Goal: Task Accomplishment & Management: Use online tool/utility

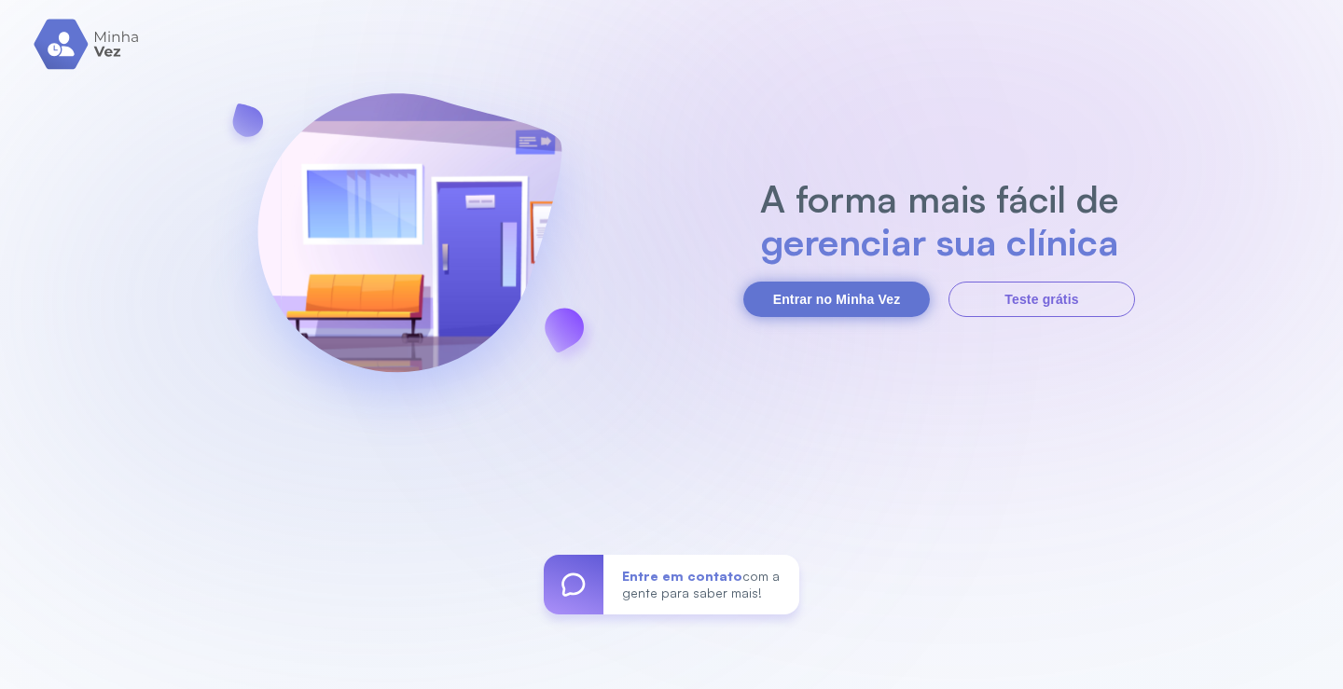
click at [858, 286] on button "Entrar no Minha Vez" at bounding box center [836, 299] width 186 height 35
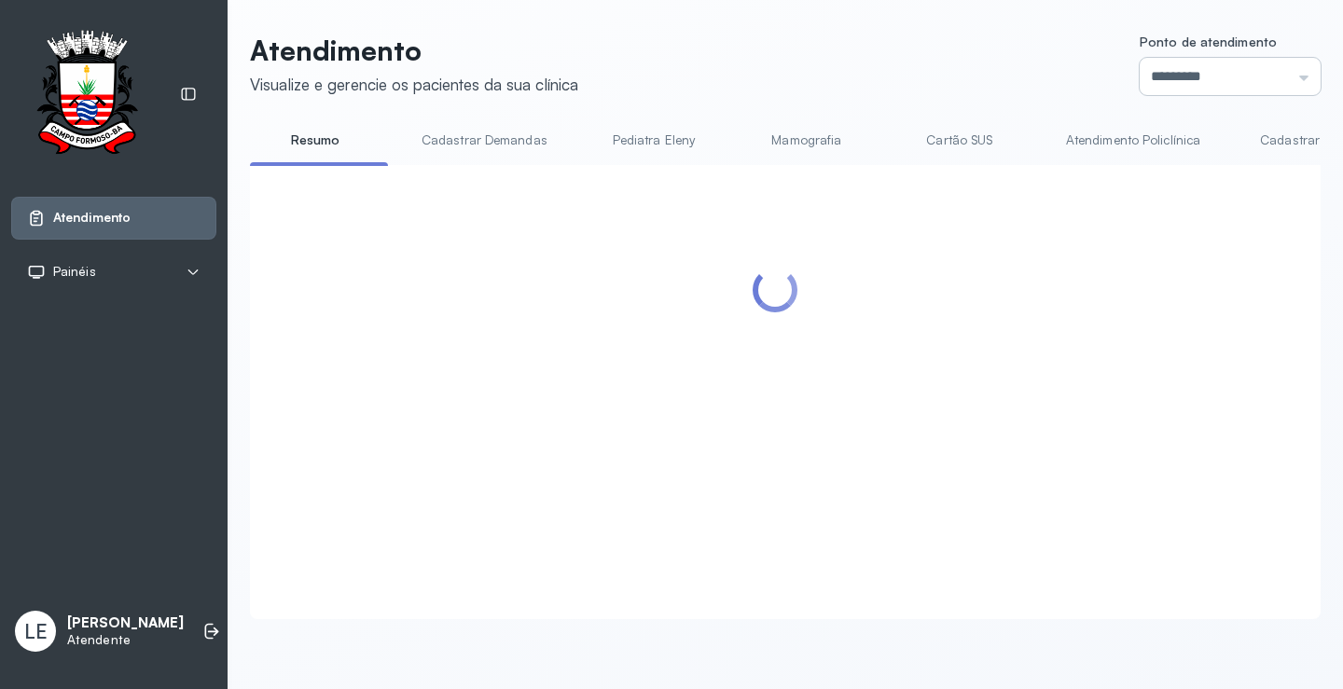
click at [1215, 62] on input "*********" at bounding box center [1229, 76] width 181 height 37
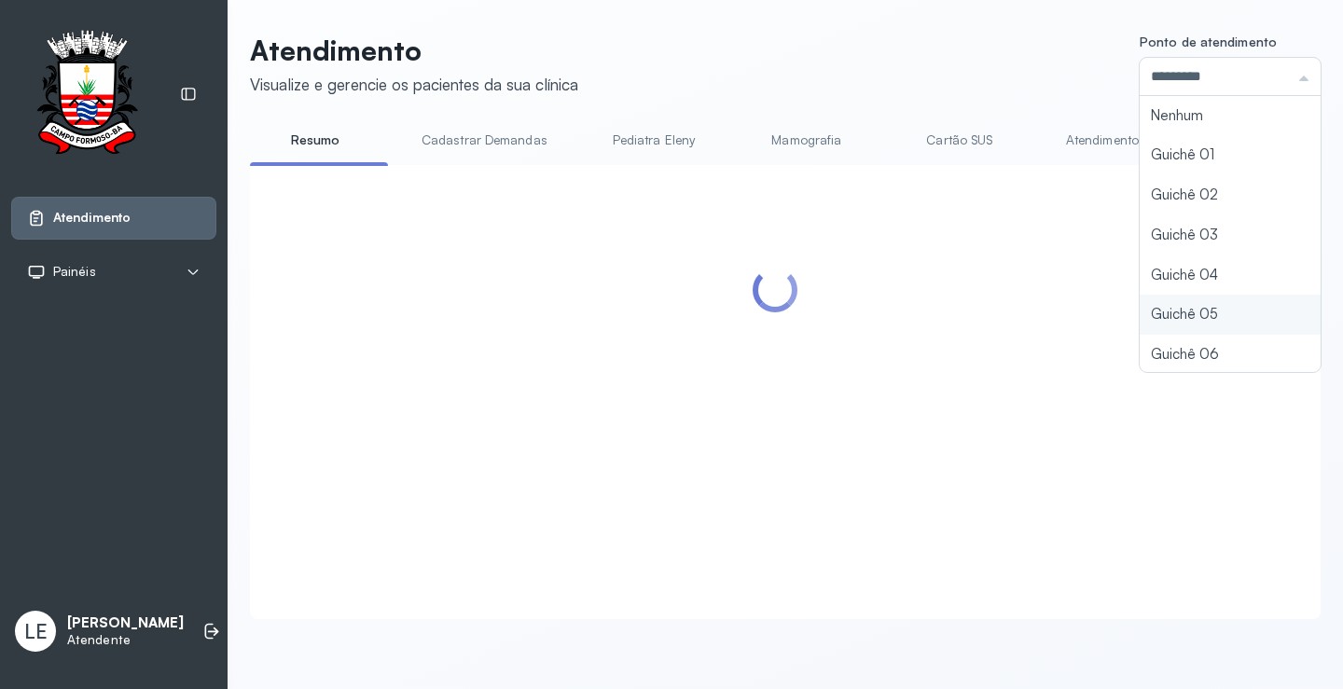
type input "*********"
click at [1166, 322] on div "Atendimento Visualize e gerencie os pacientes da sua clínica Ponto de atendimen…" at bounding box center [785, 327] width 1070 height 586
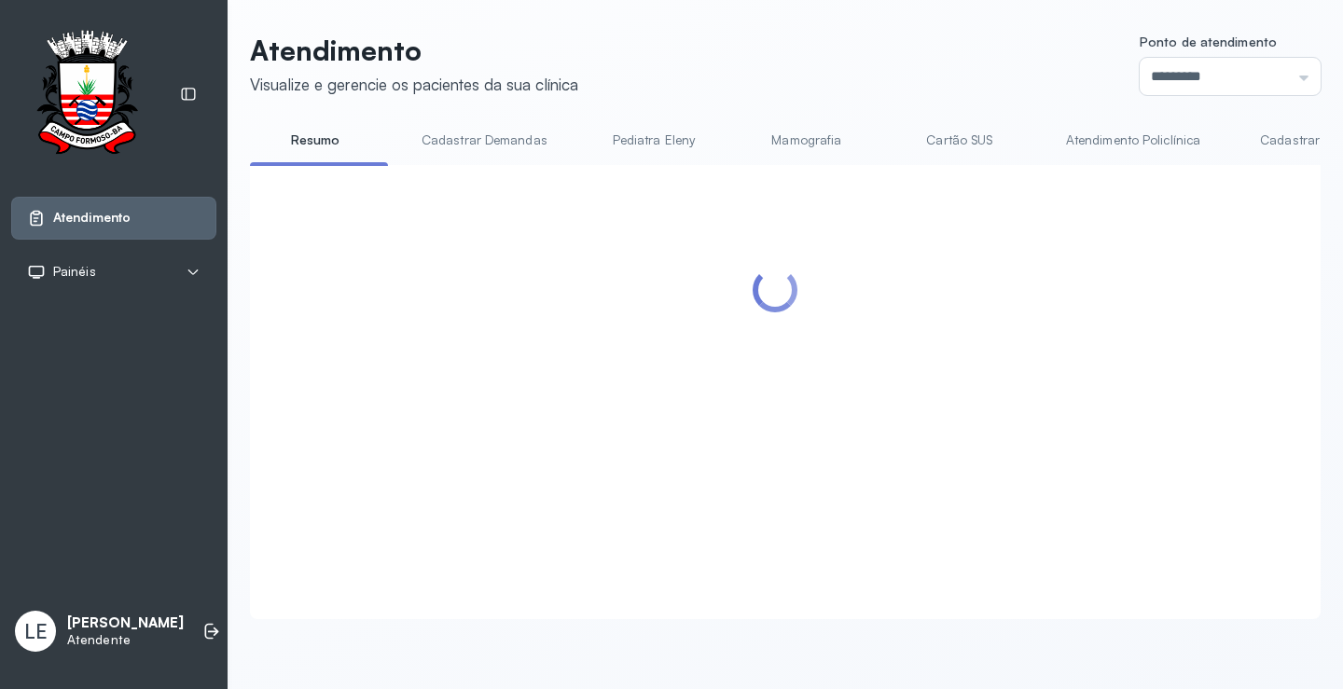
click at [1012, 354] on div at bounding box center [775, 370] width 1013 height 372
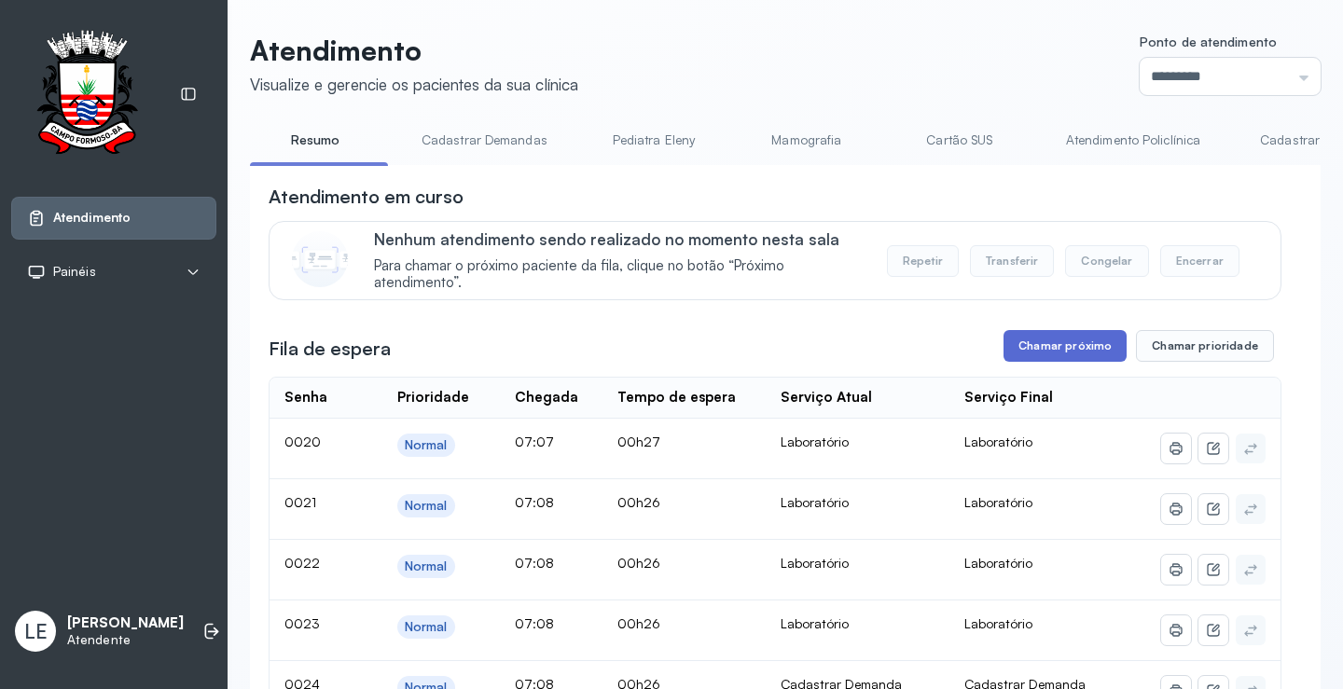
click at [1014, 350] on button "Chamar próximo" at bounding box center [1064, 346] width 123 height 32
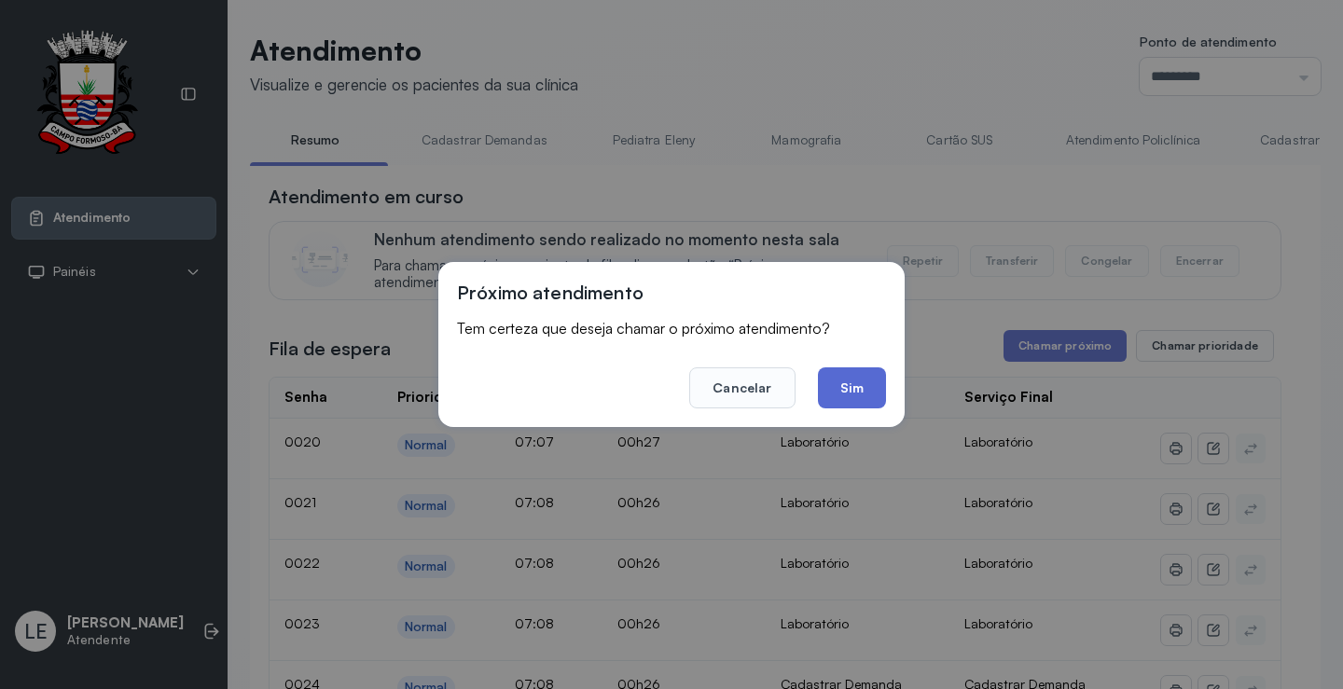
click at [828, 387] on button "Sim" at bounding box center [852, 387] width 68 height 41
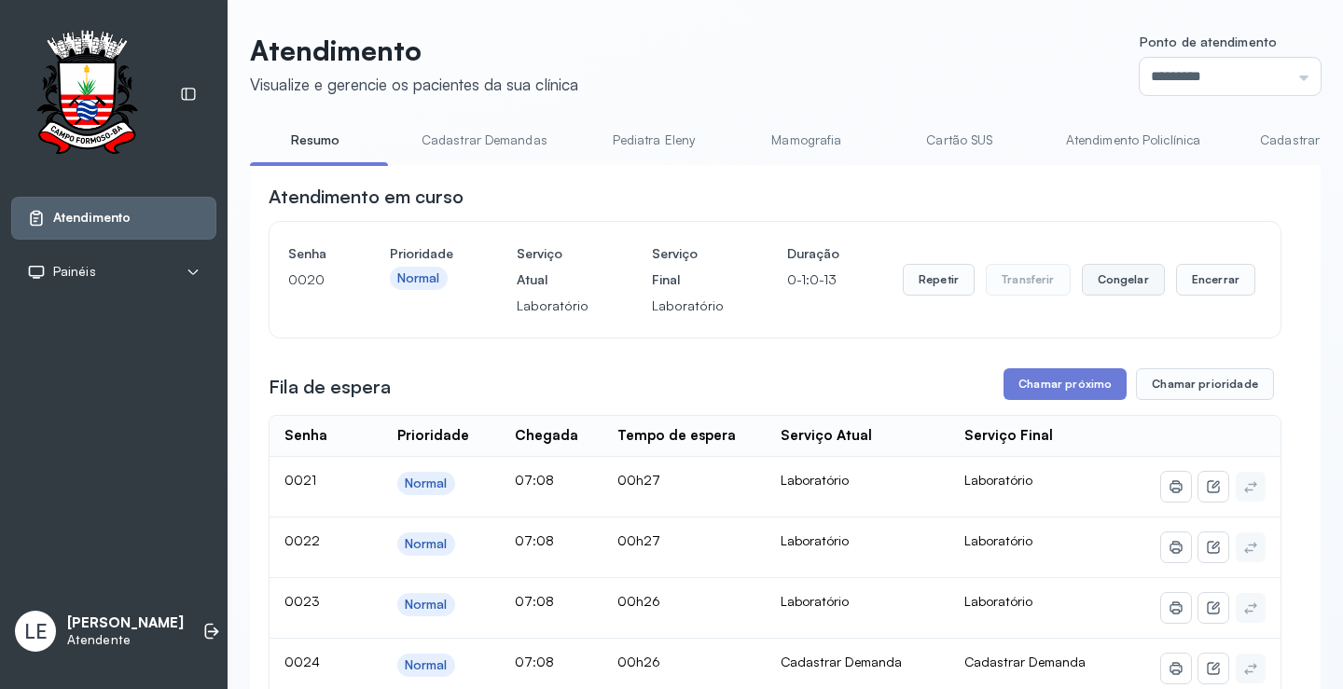
click at [1130, 287] on button "Congelar" at bounding box center [1123, 280] width 83 height 32
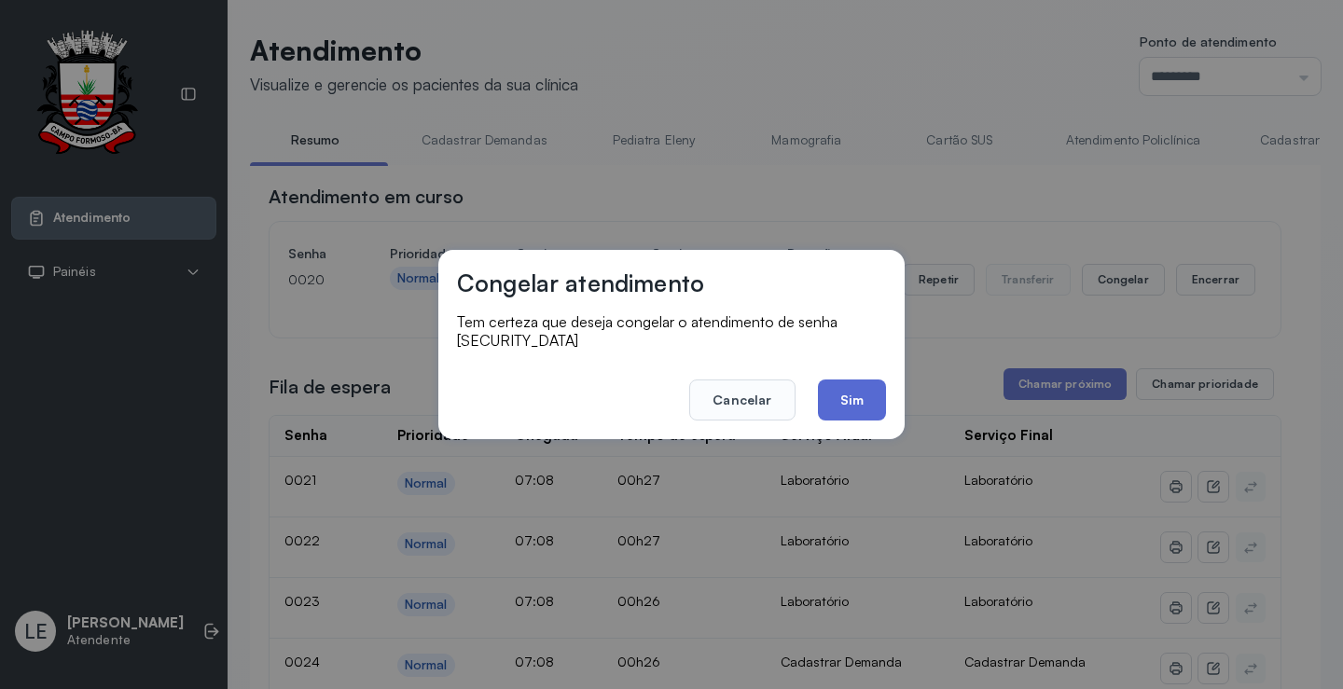
click at [844, 395] on button "Sim" at bounding box center [852, 399] width 68 height 41
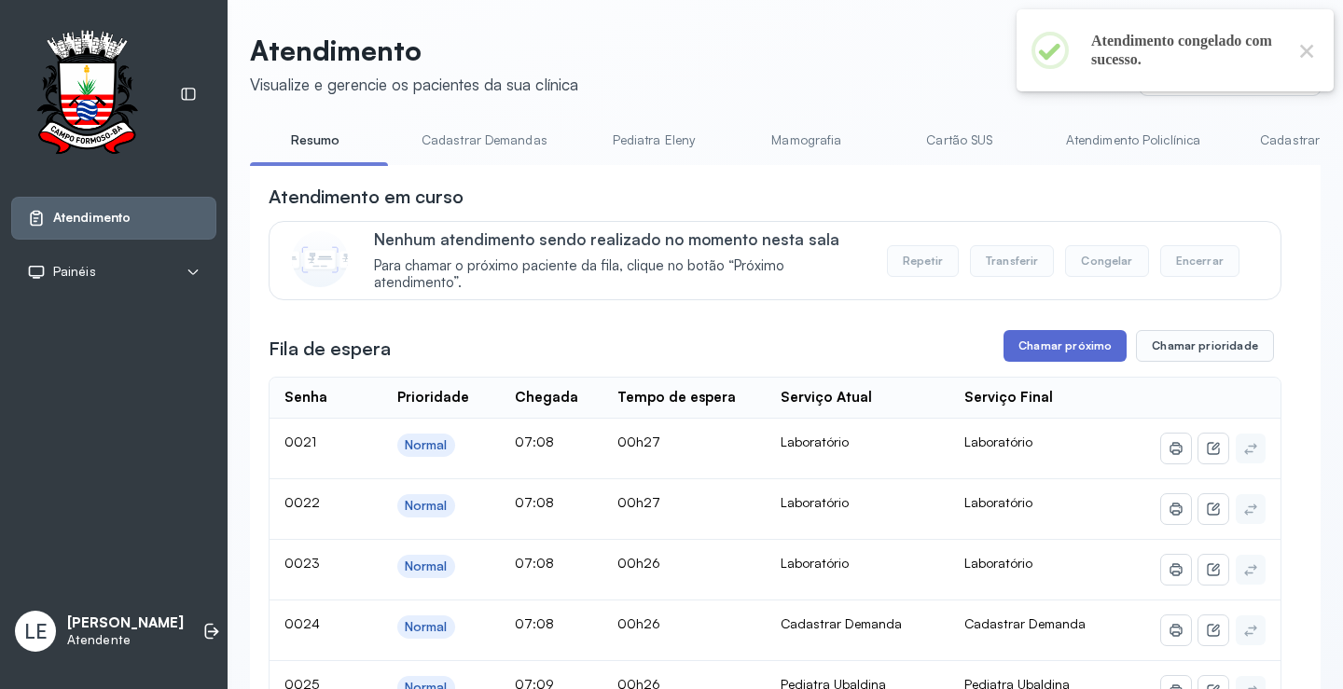
click at [1034, 345] on button "Chamar próximo" at bounding box center [1064, 346] width 123 height 32
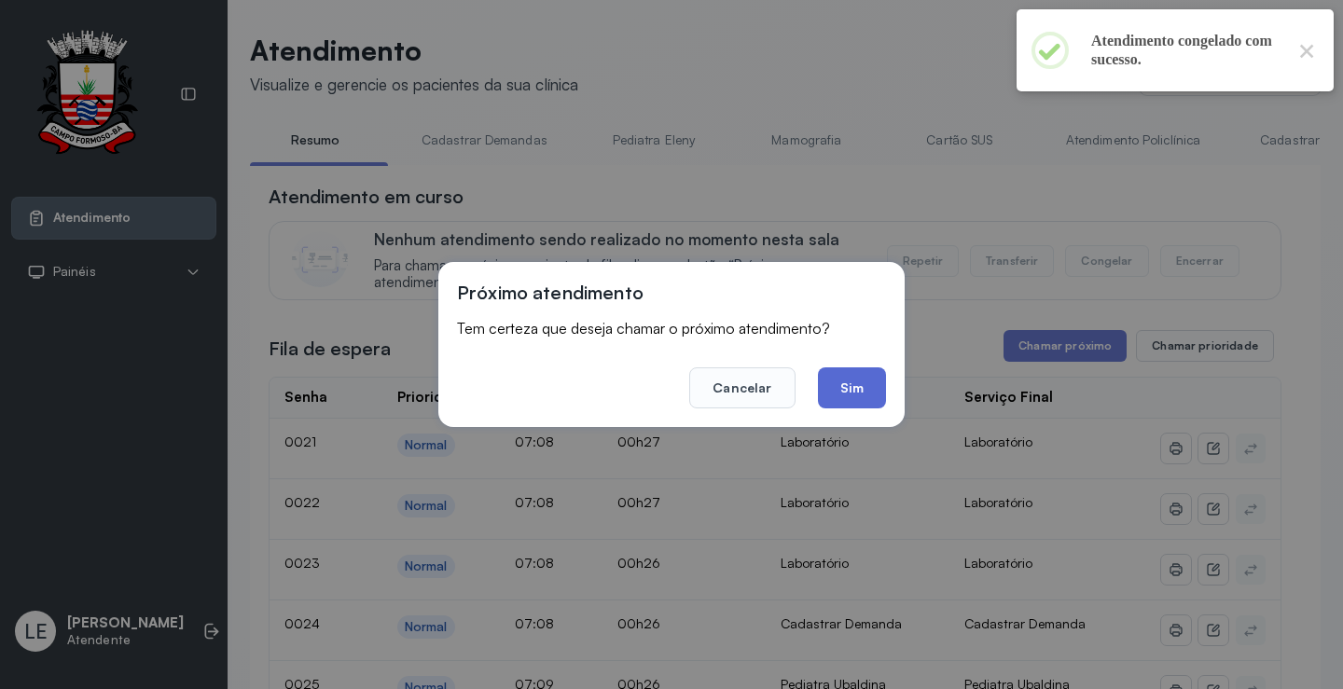
click at [870, 387] on button "Sim" at bounding box center [852, 387] width 68 height 41
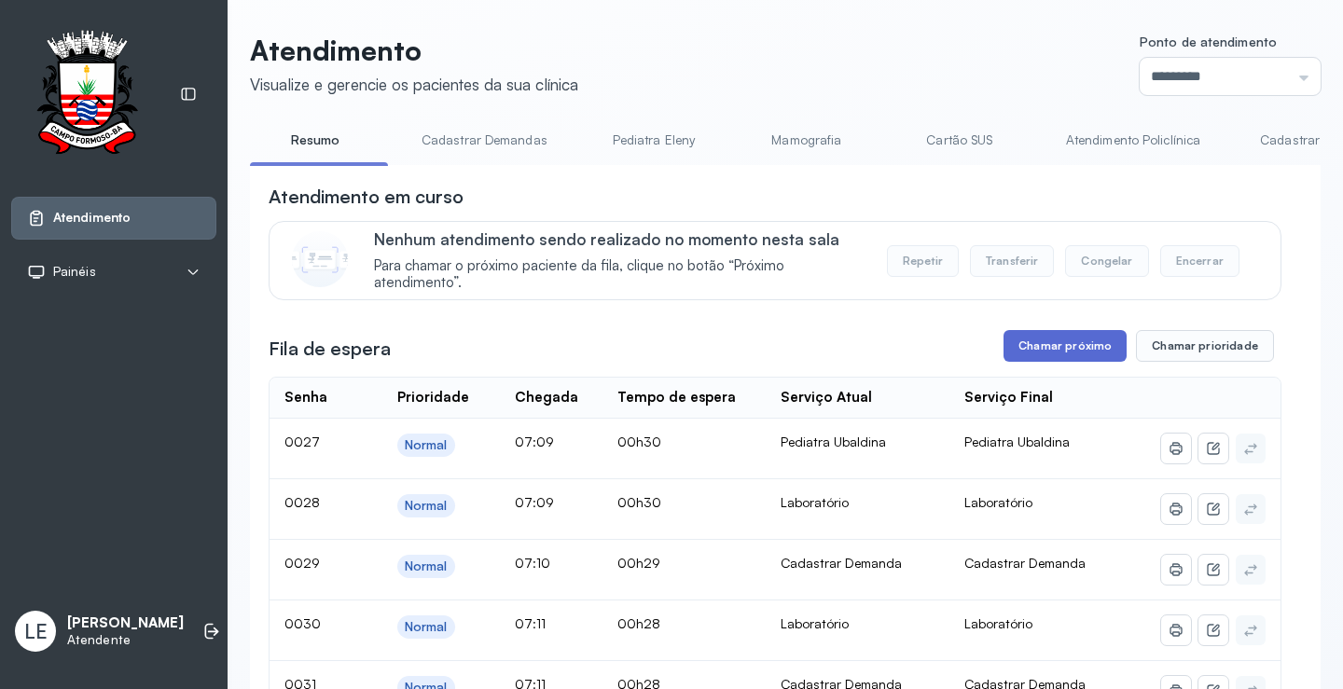
click at [1042, 359] on button "Chamar próximo" at bounding box center [1064, 346] width 123 height 32
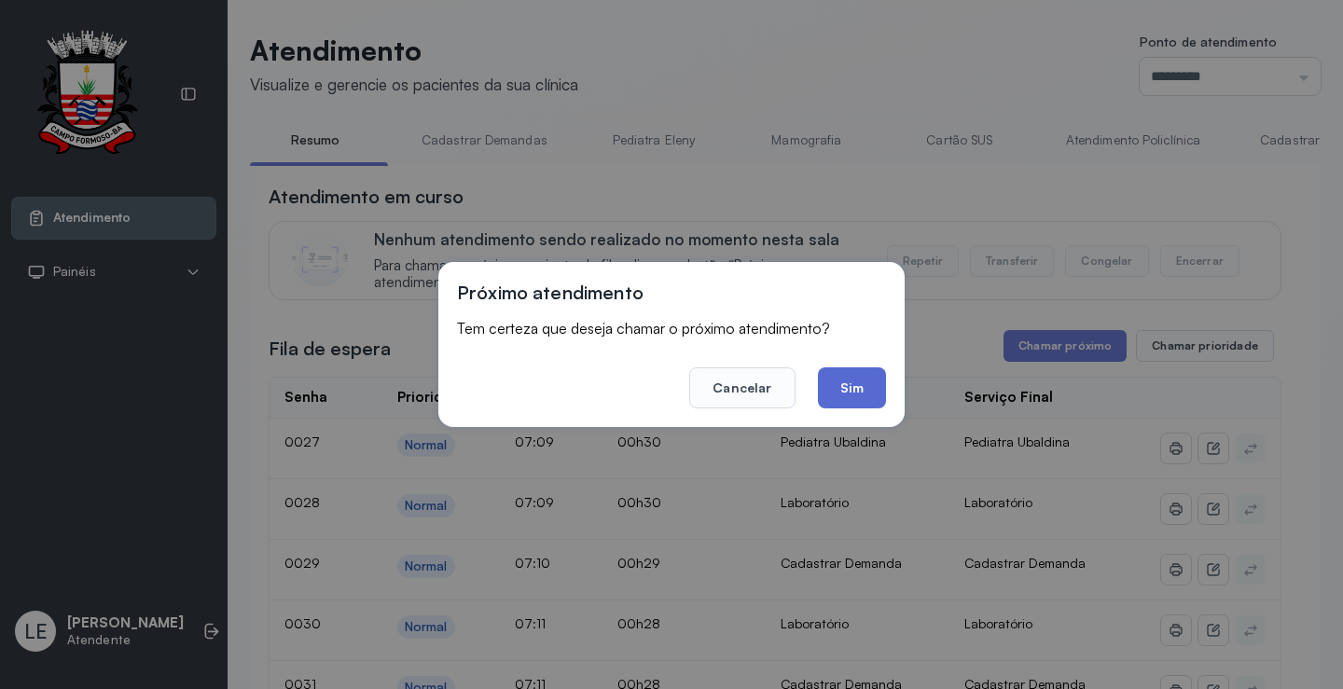
click at [830, 380] on button "Sim" at bounding box center [852, 387] width 68 height 41
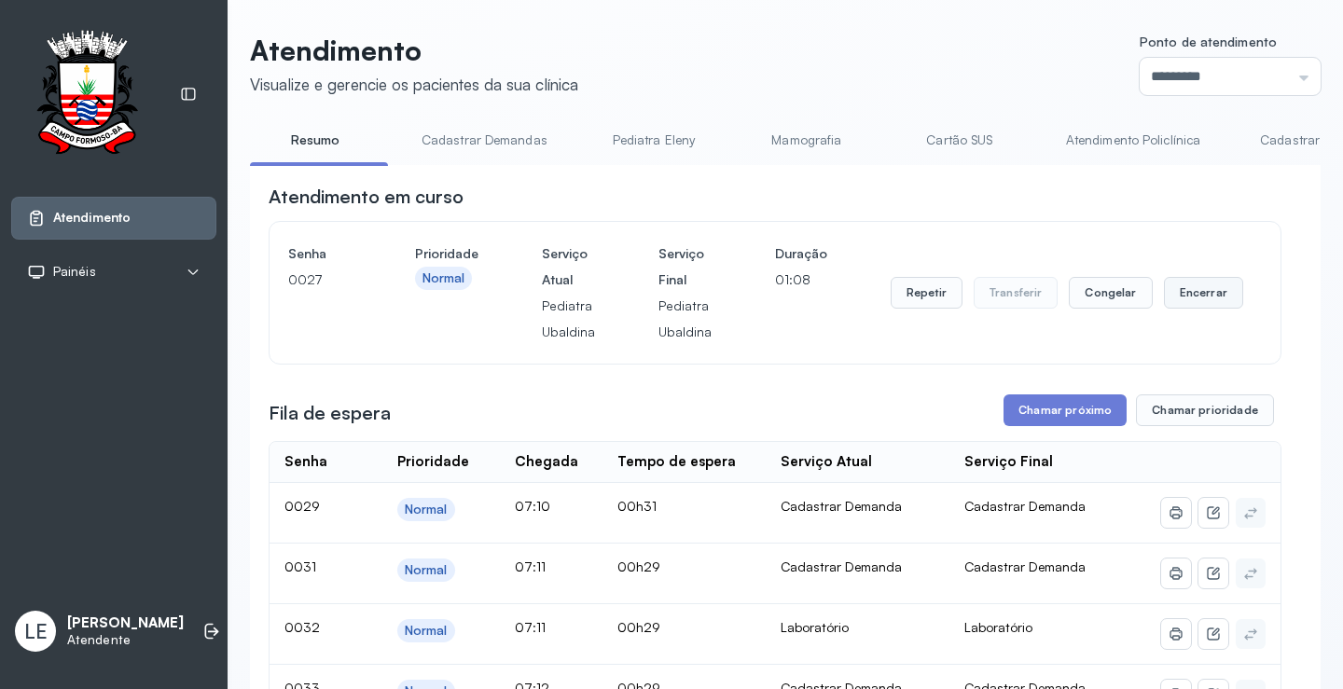
click at [1165, 292] on button "Encerrar" at bounding box center [1203, 293] width 79 height 32
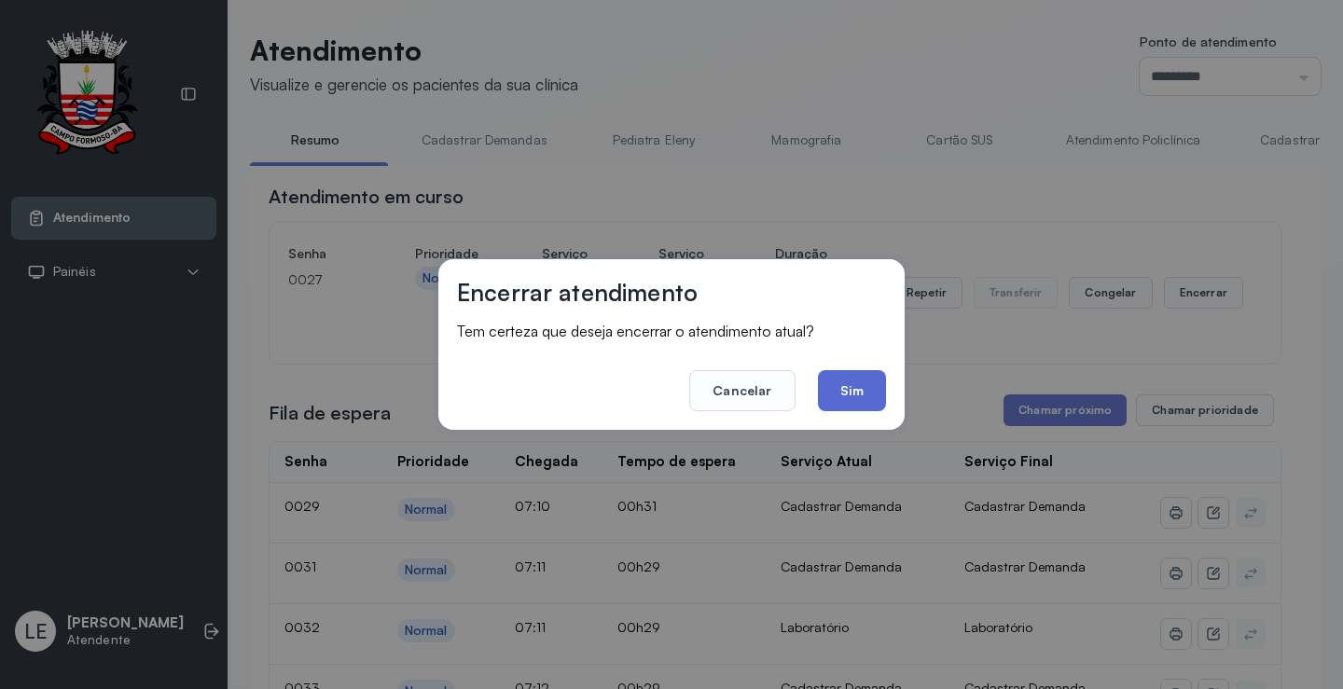
click at [866, 393] on button "Sim" at bounding box center [852, 390] width 68 height 41
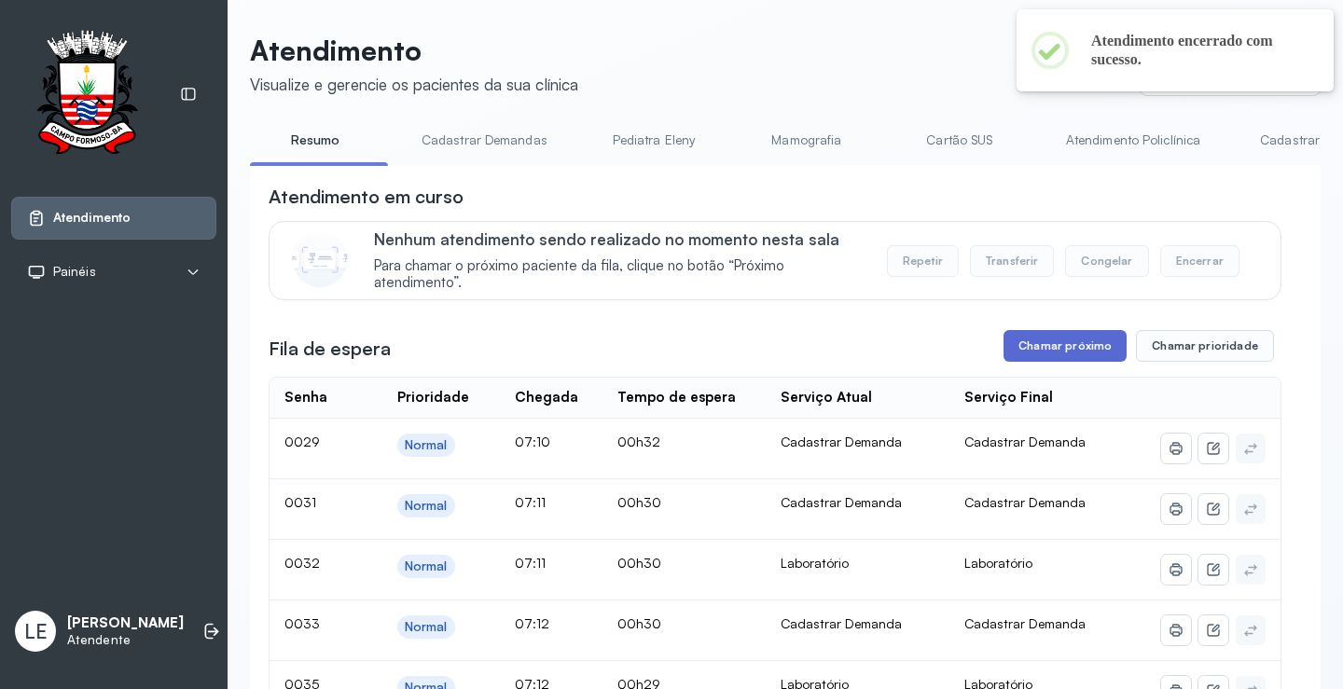
click at [1031, 348] on button "Chamar próximo" at bounding box center [1064, 346] width 123 height 32
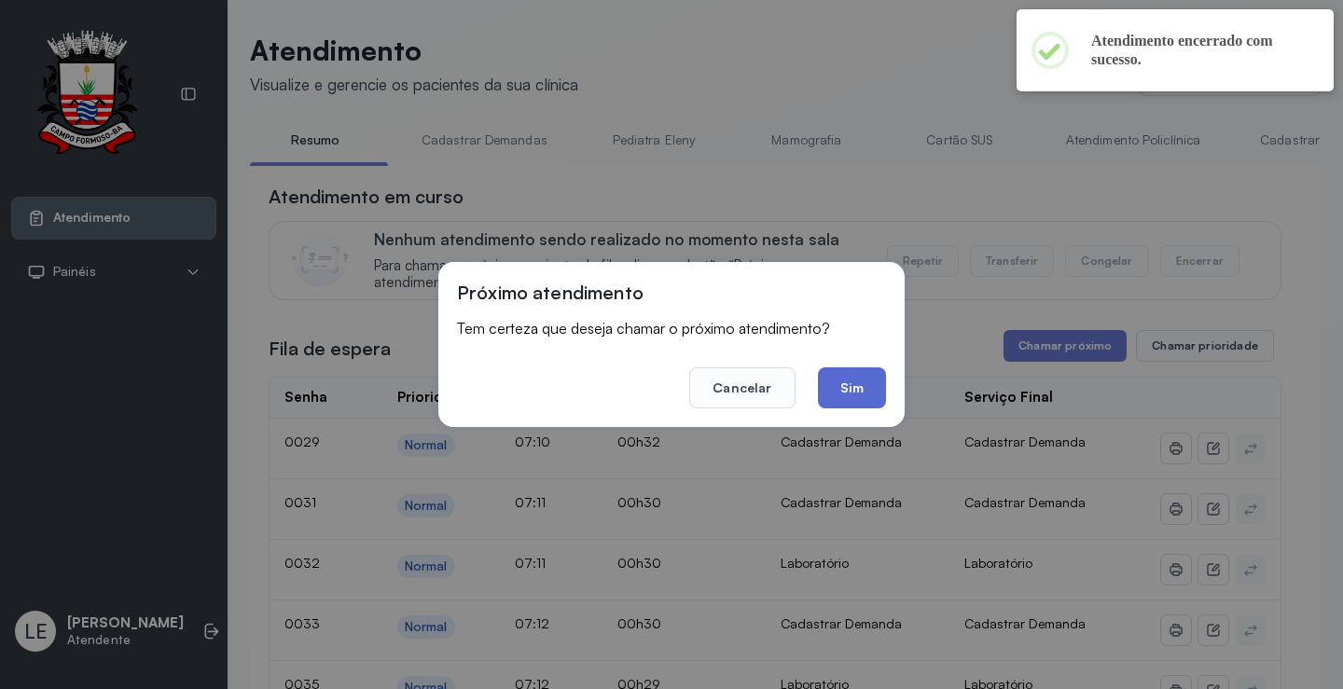
click at [874, 402] on button "Sim" at bounding box center [852, 387] width 68 height 41
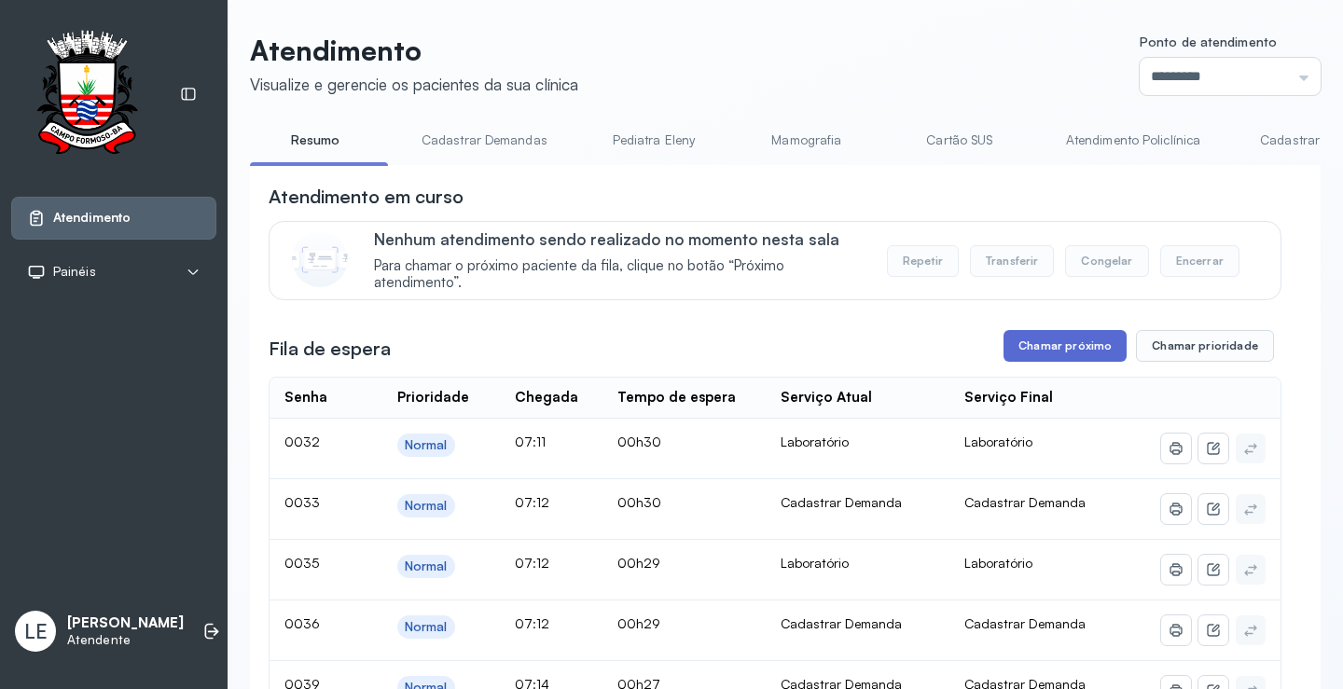
click at [1107, 348] on button "Chamar próximo" at bounding box center [1064, 346] width 123 height 32
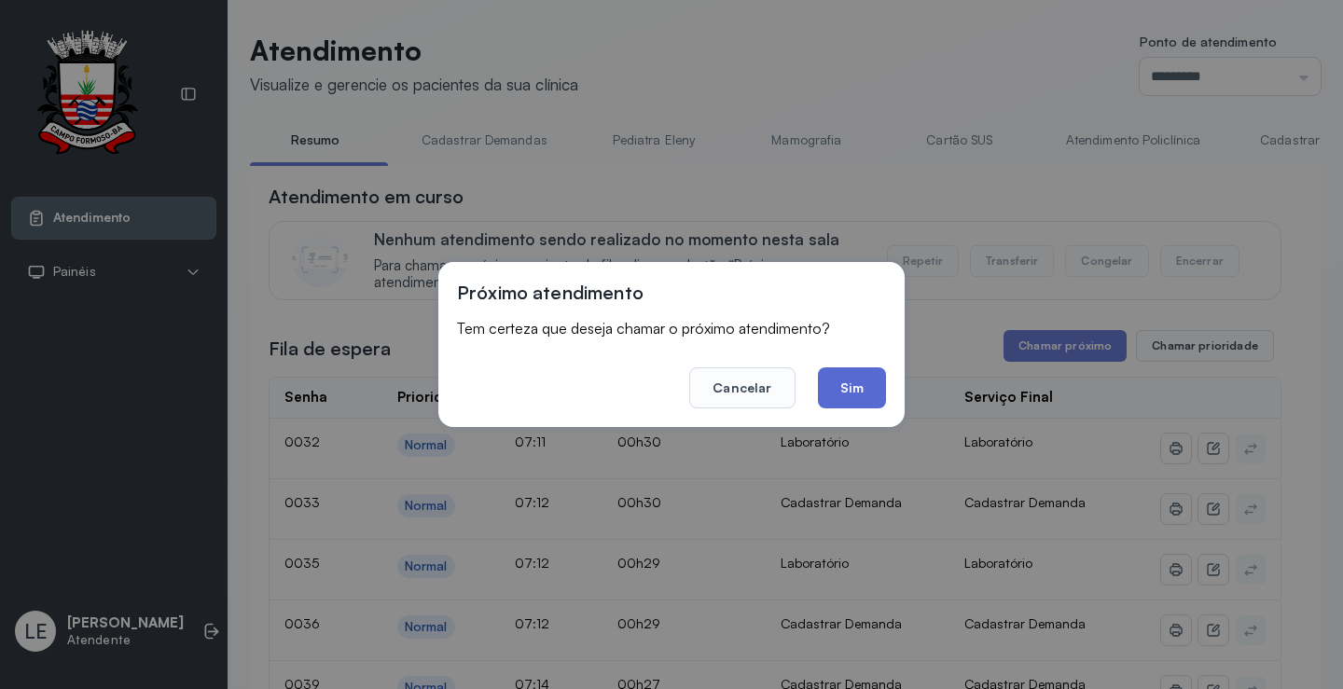
click at [867, 384] on button "Sim" at bounding box center [852, 387] width 68 height 41
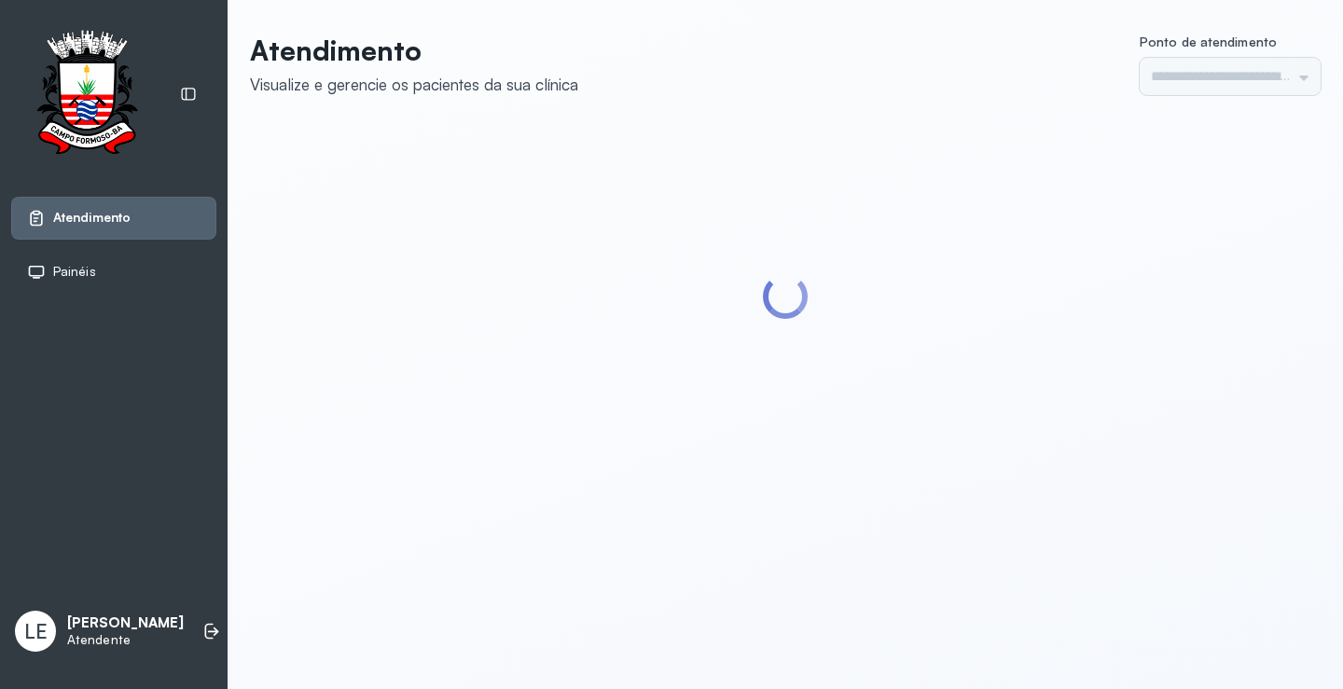
type input "*********"
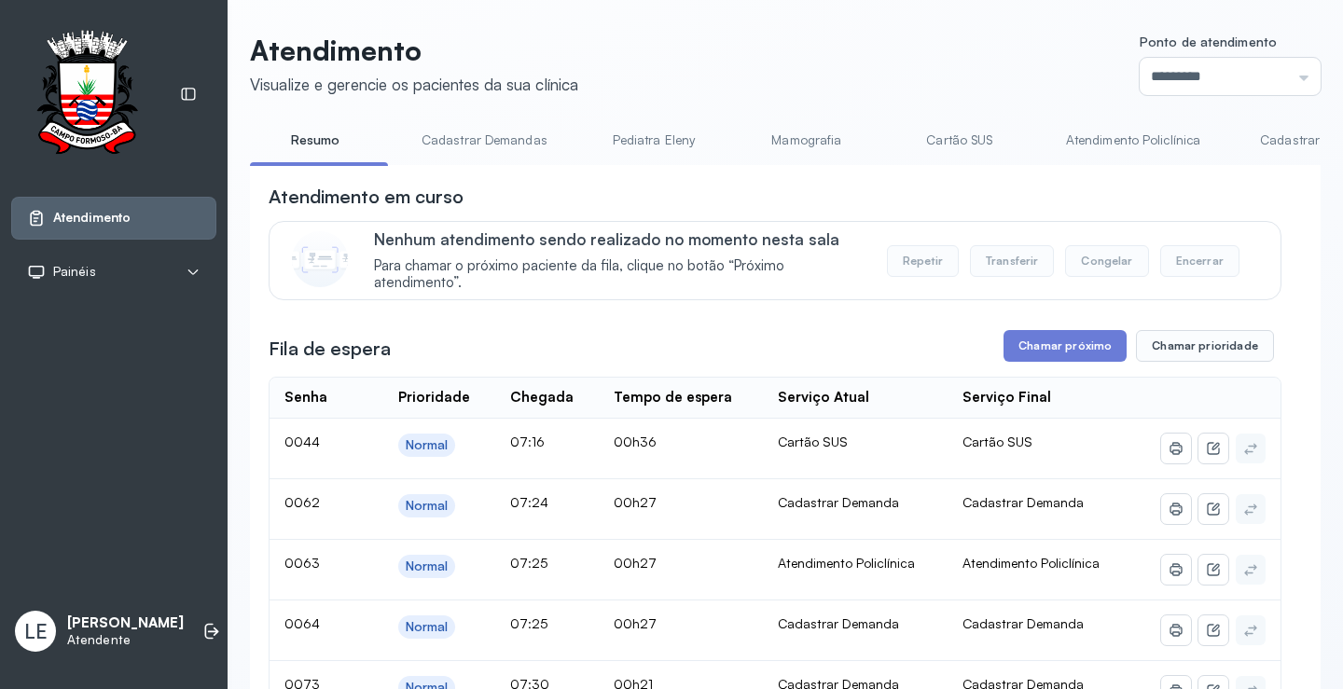
click at [510, 142] on link "Cadastrar Demandas" at bounding box center [484, 140] width 163 height 31
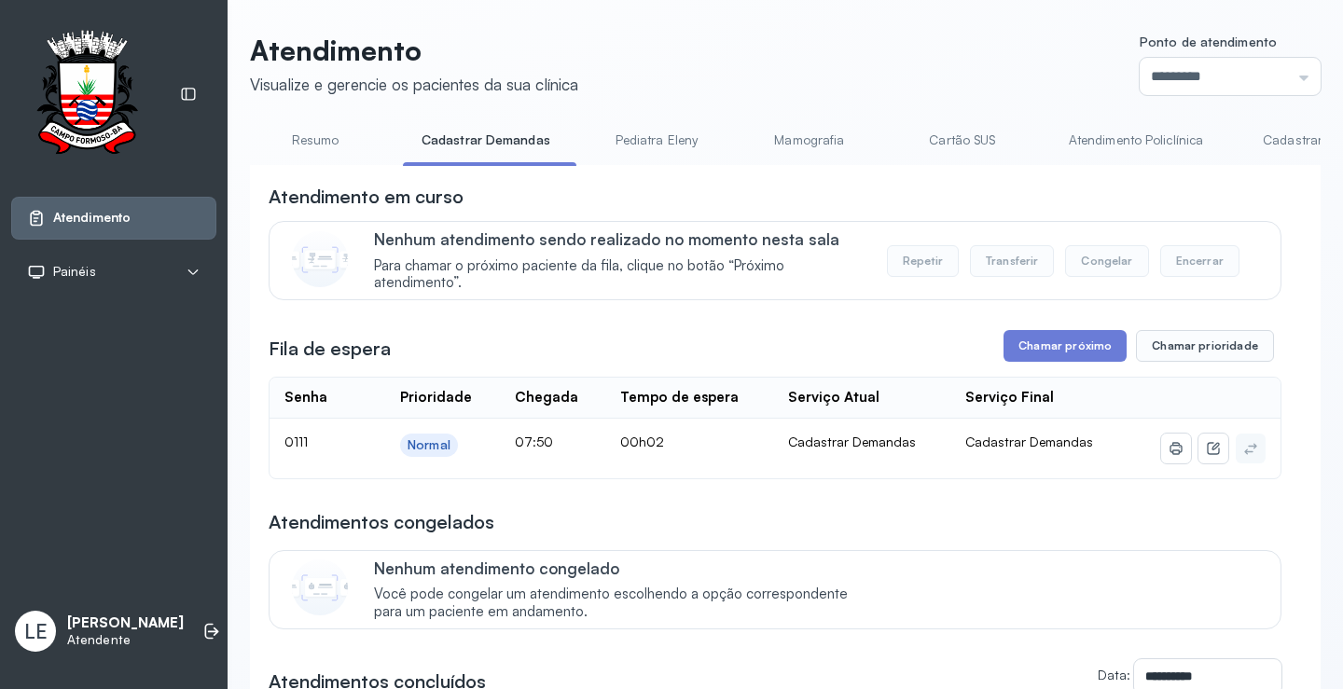
click at [323, 142] on link "Resumo" at bounding box center [315, 140] width 131 height 31
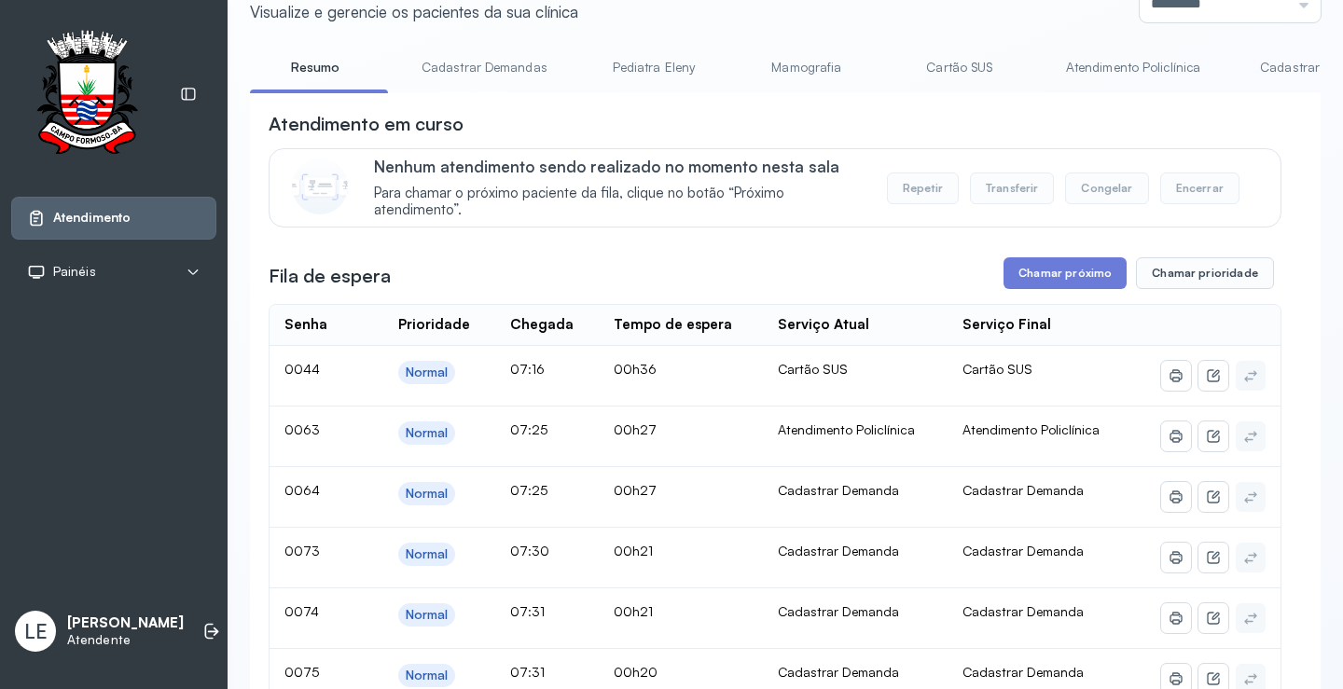
scroll to position [93, 0]
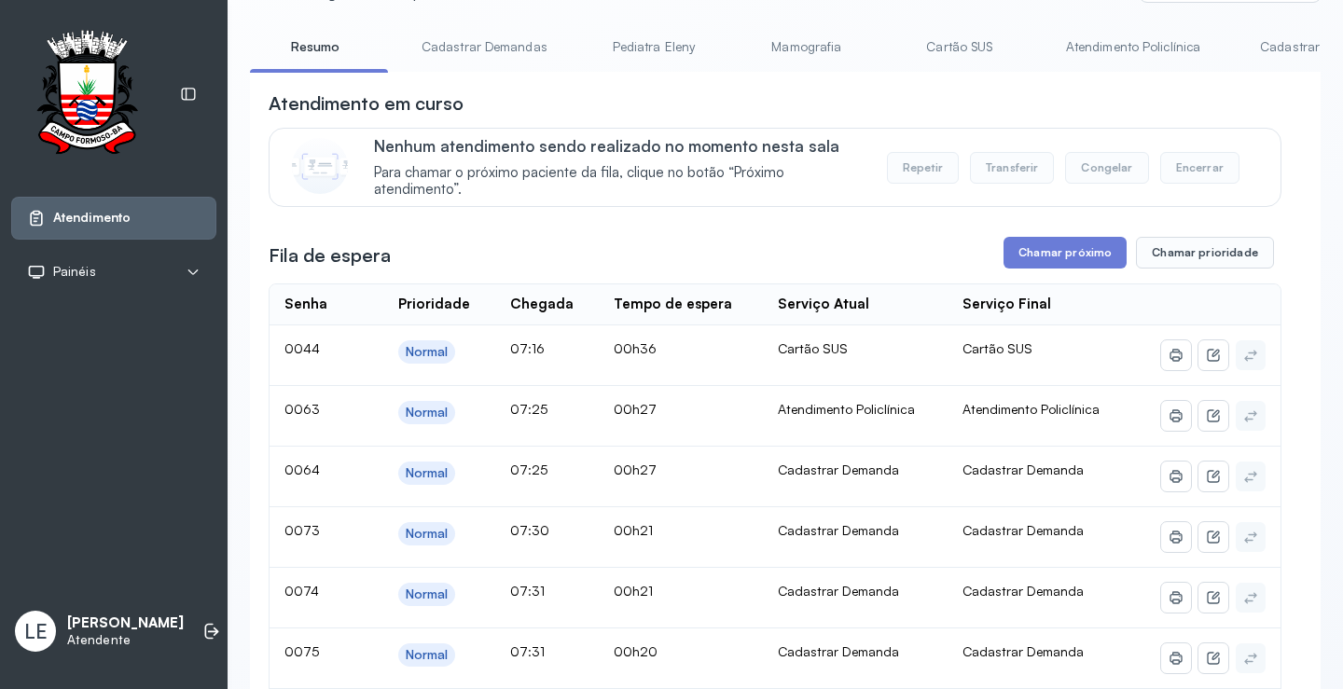
click at [489, 47] on link "Cadastrar Demandas" at bounding box center [484, 47] width 163 height 31
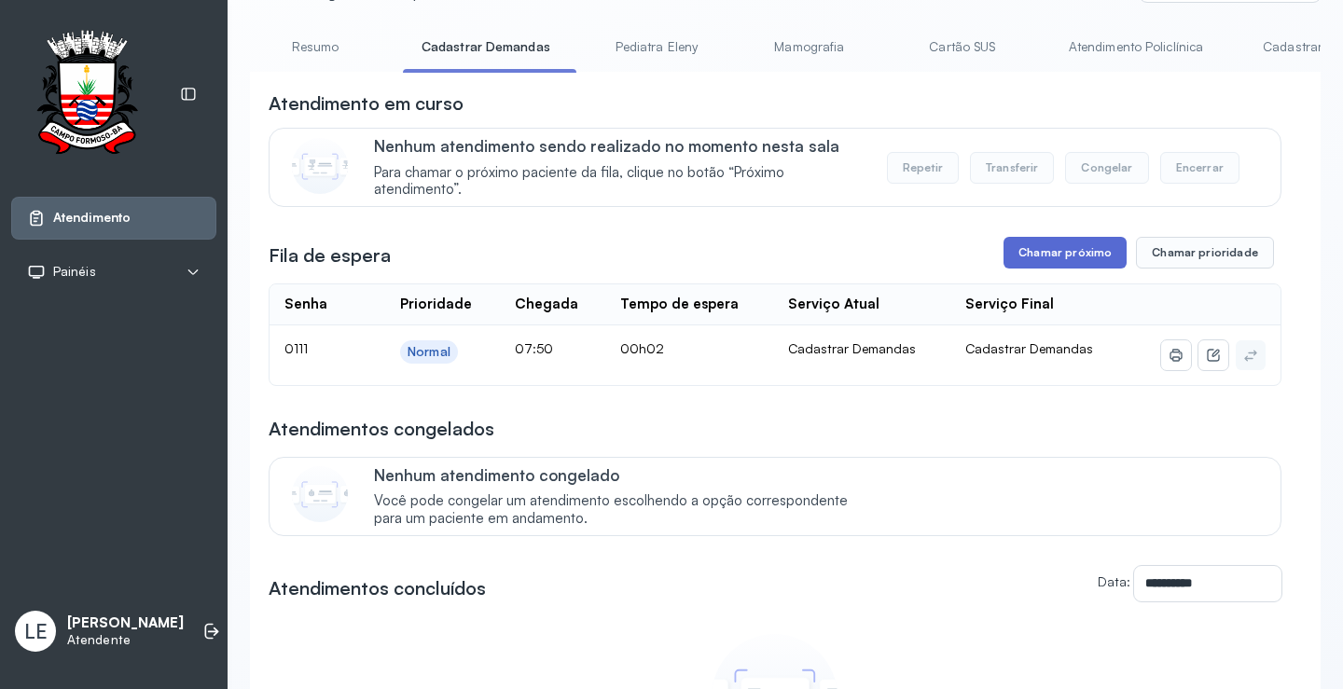
click at [1078, 256] on button "Chamar próximo" at bounding box center [1064, 253] width 123 height 32
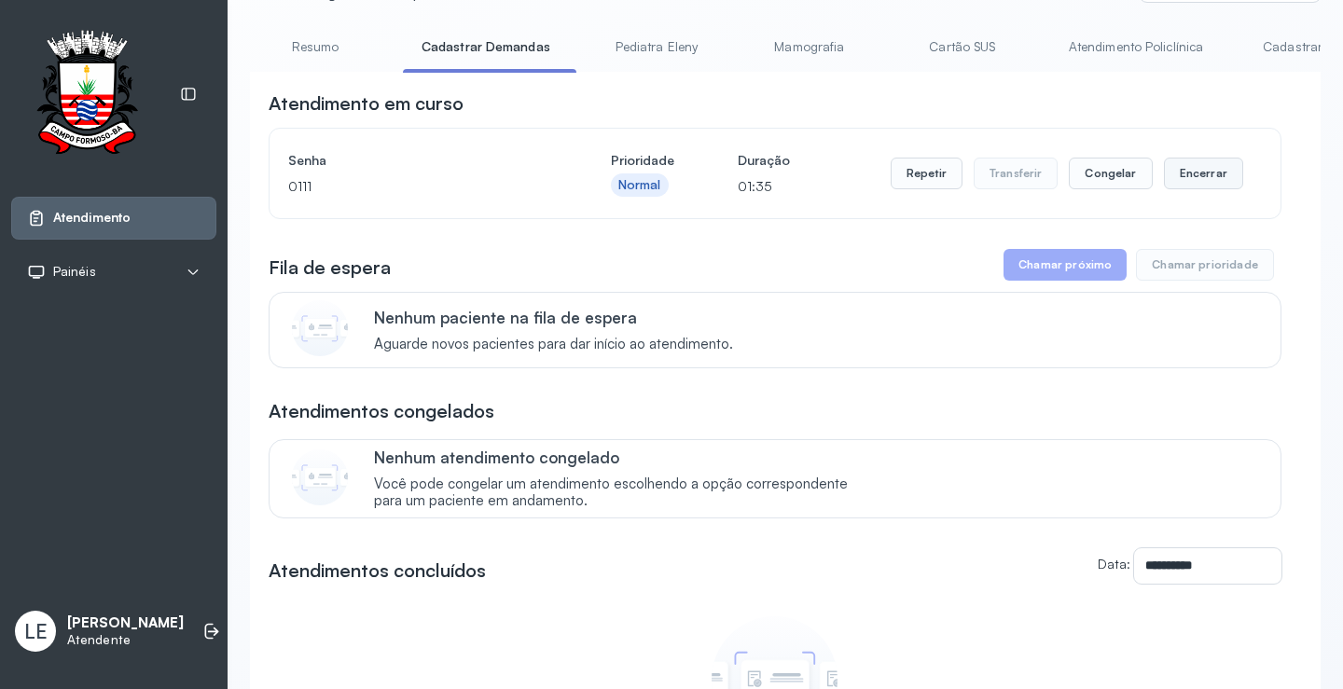
click at [1193, 182] on button "Encerrar" at bounding box center [1203, 174] width 79 height 32
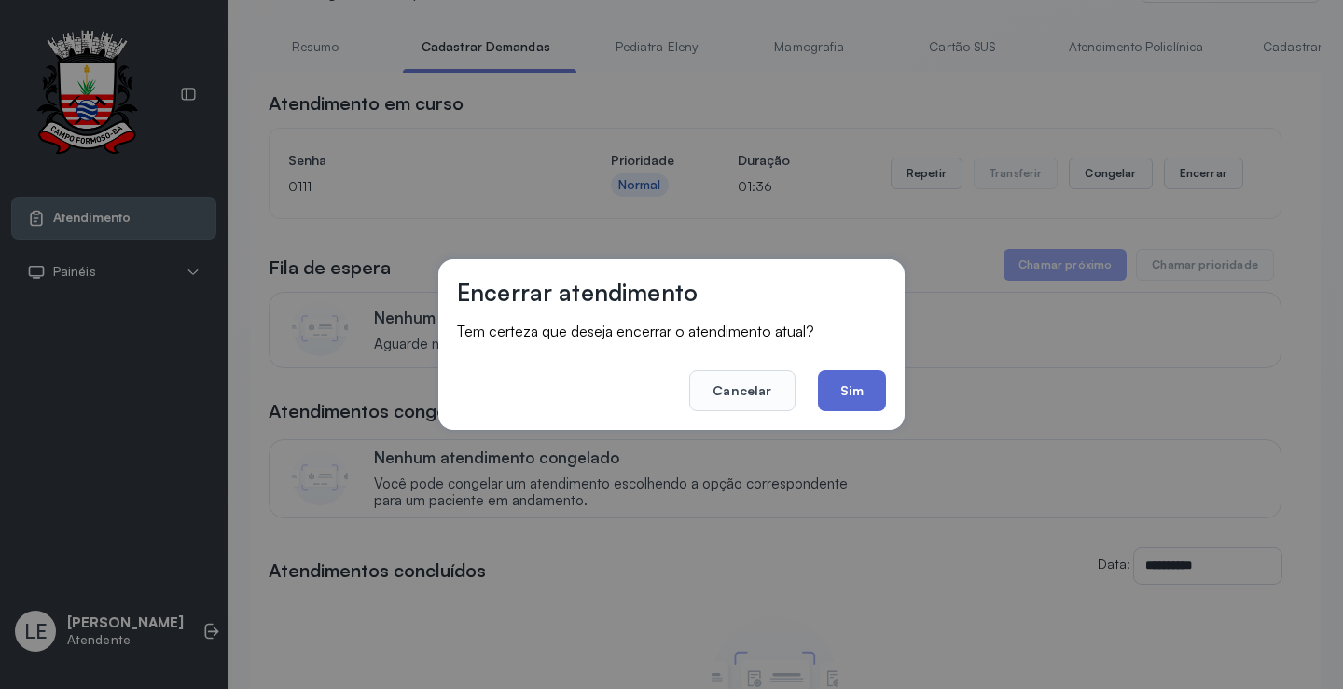
click at [844, 388] on button "Sim" at bounding box center [852, 390] width 68 height 41
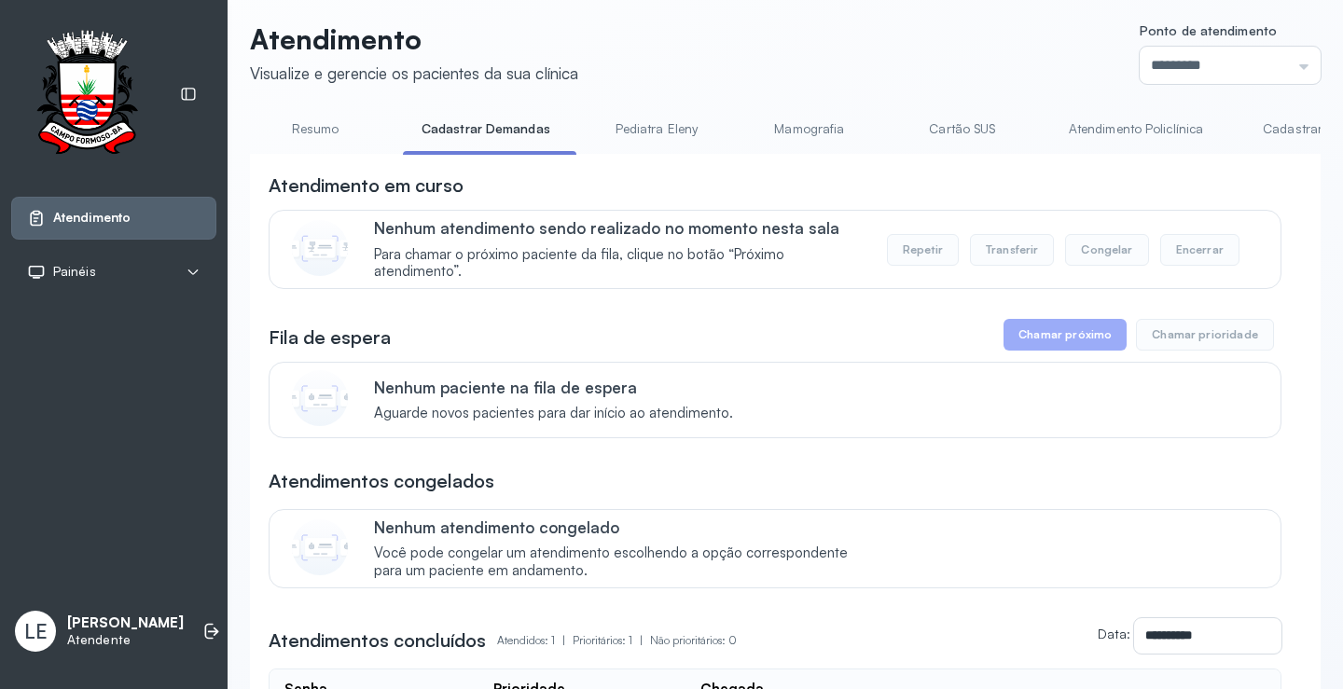
scroll to position [0, 0]
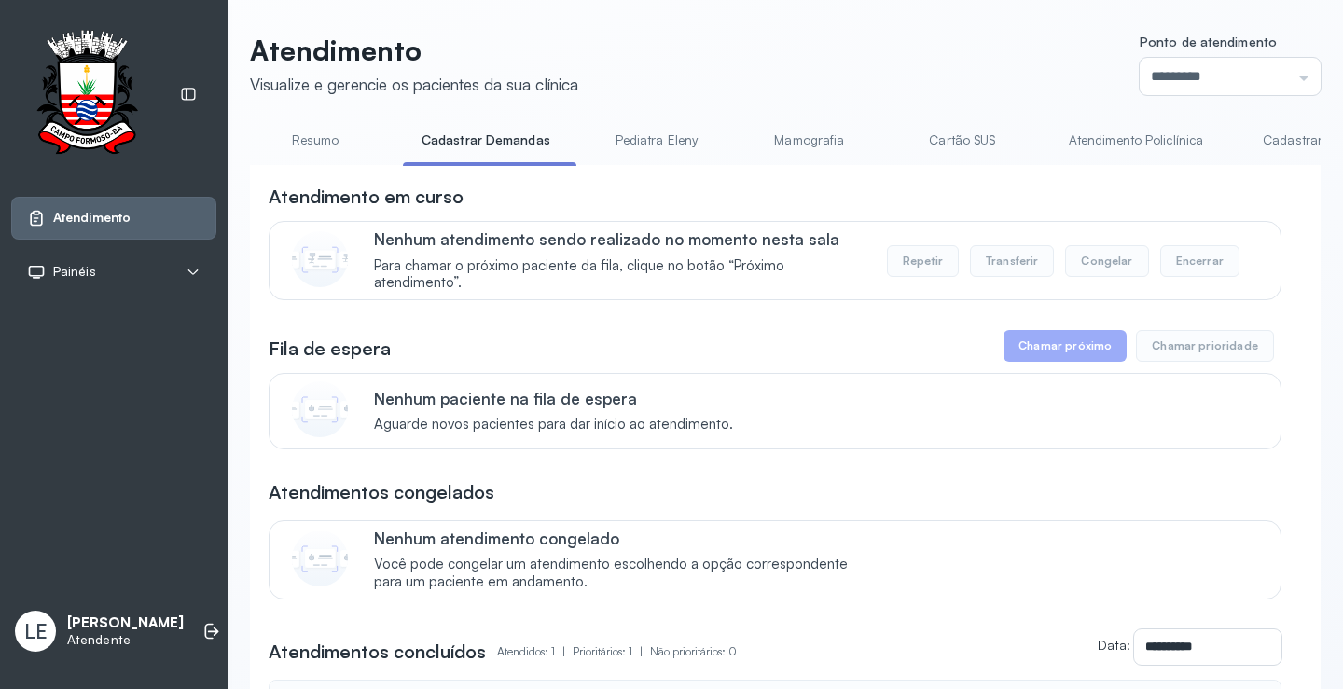
click at [298, 150] on link "Resumo" at bounding box center [315, 140] width 131 height 31
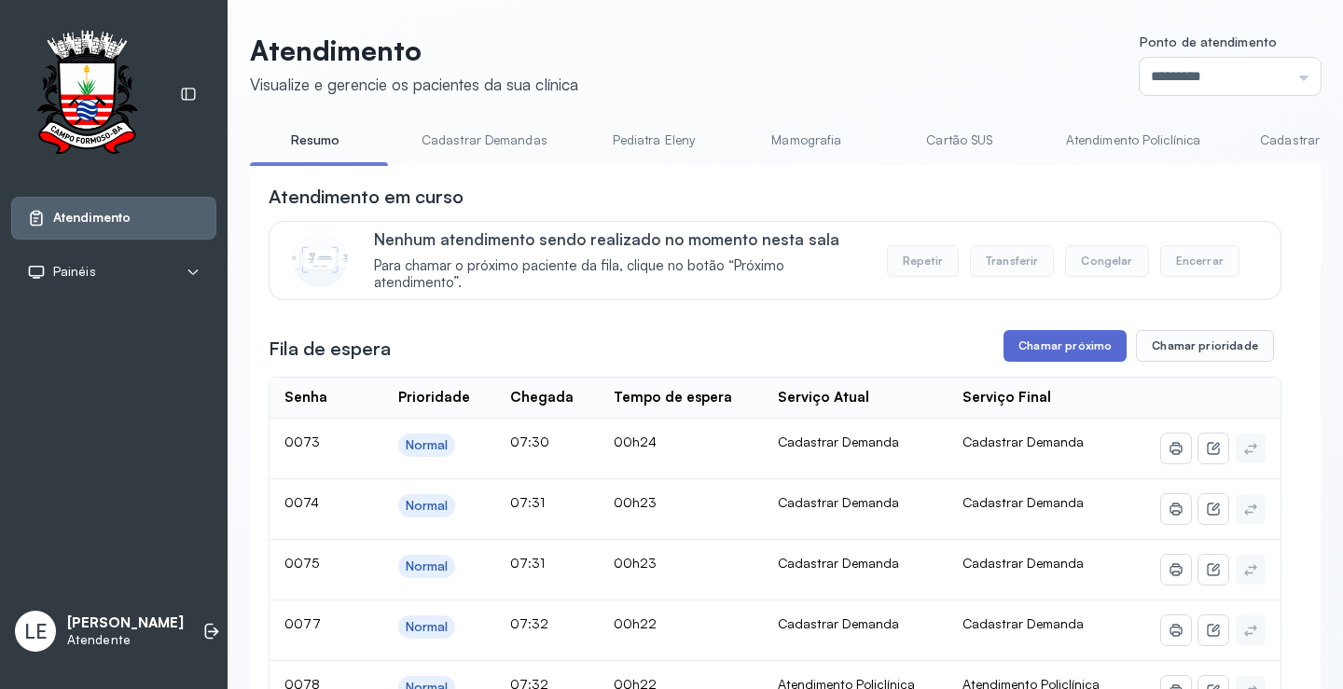
click at [1050, 352] on button "Chamar próximo" at bounding box center [1064, 346] width 123 height 32
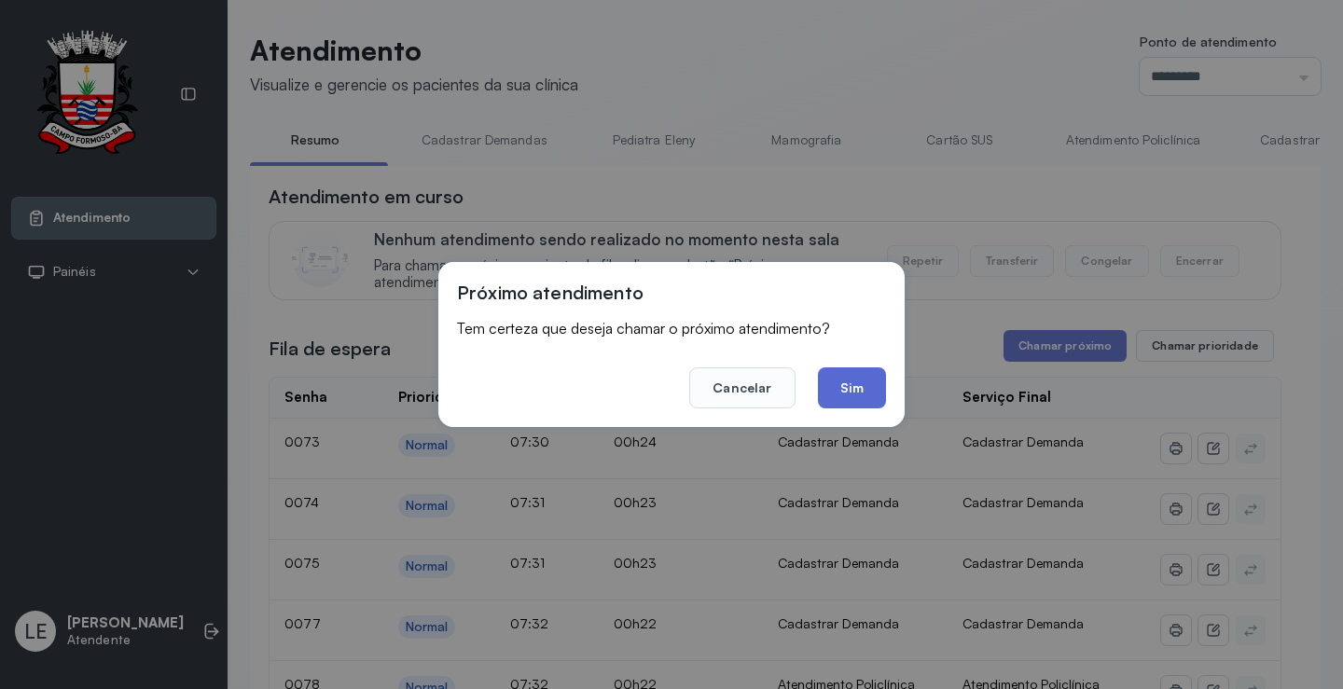
click at [877, 396] on button "Sim" at bounding box center [852, 387] width 68 height 41
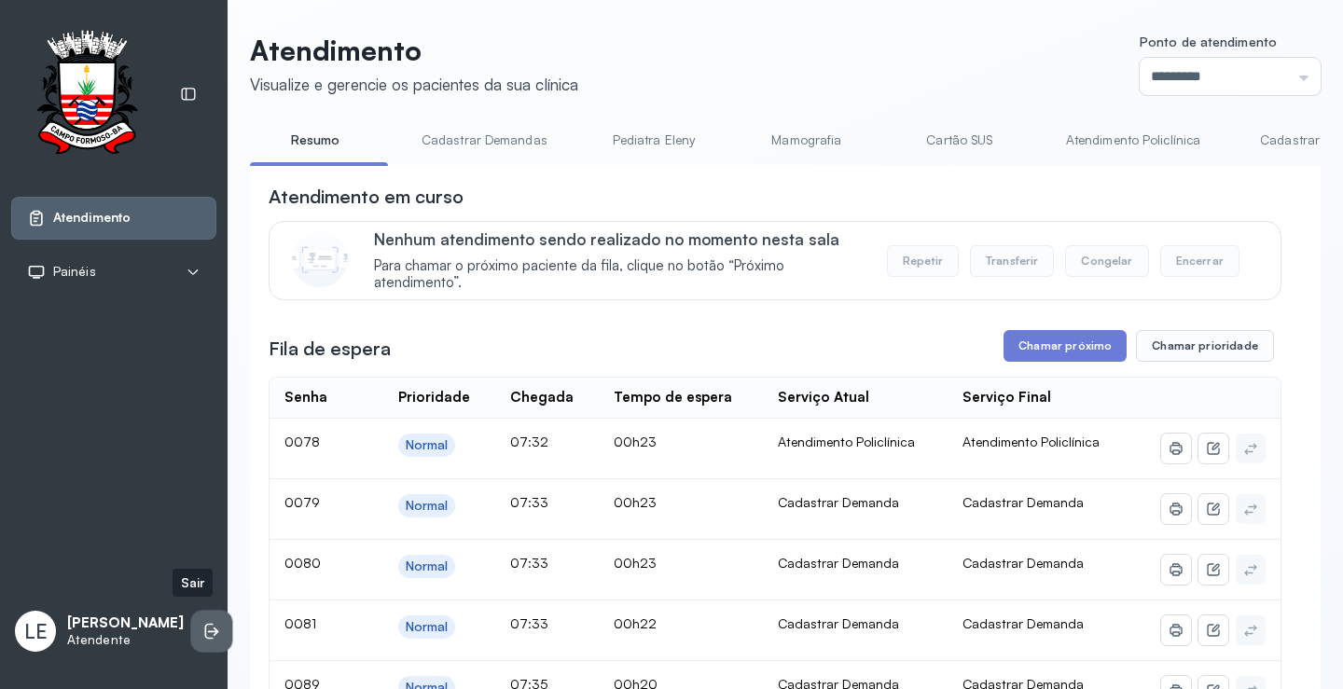
click at [202, 631] on icon at bounding box center [211, 631] width 19 height 19
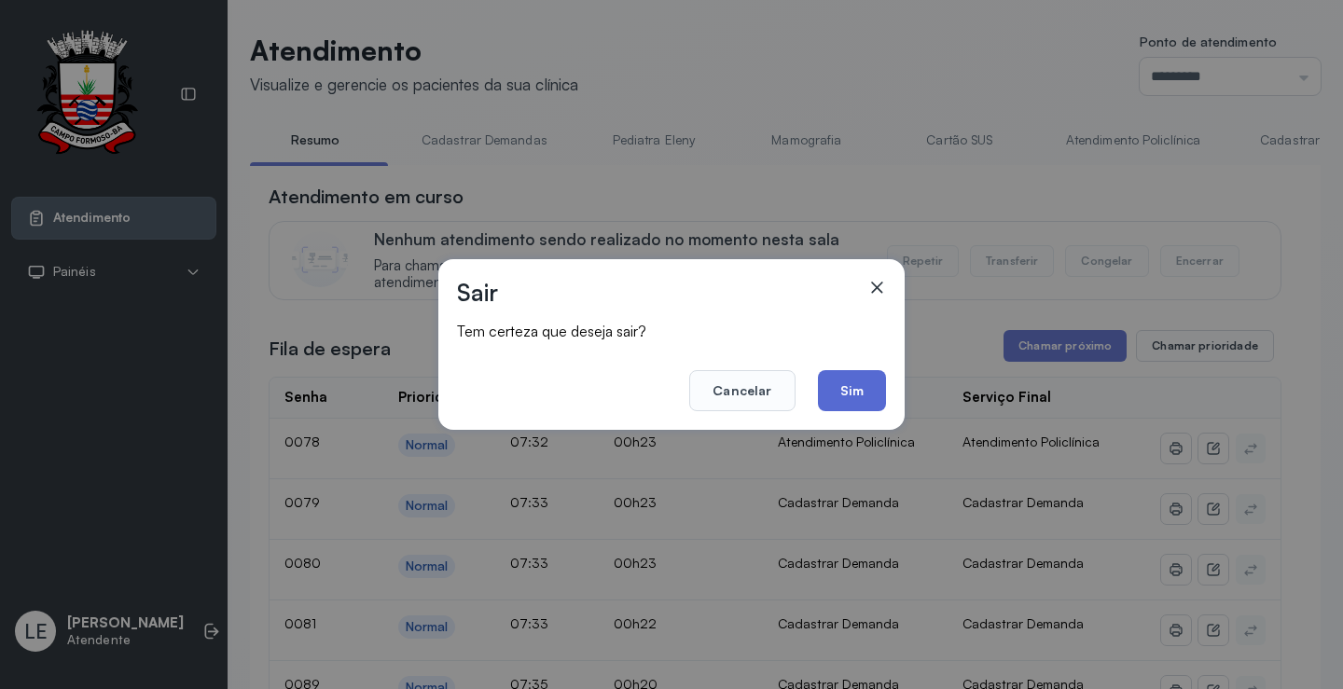
click at [851, 379] on button "Sim" at bounding box center [852, 390] width 68 height 41
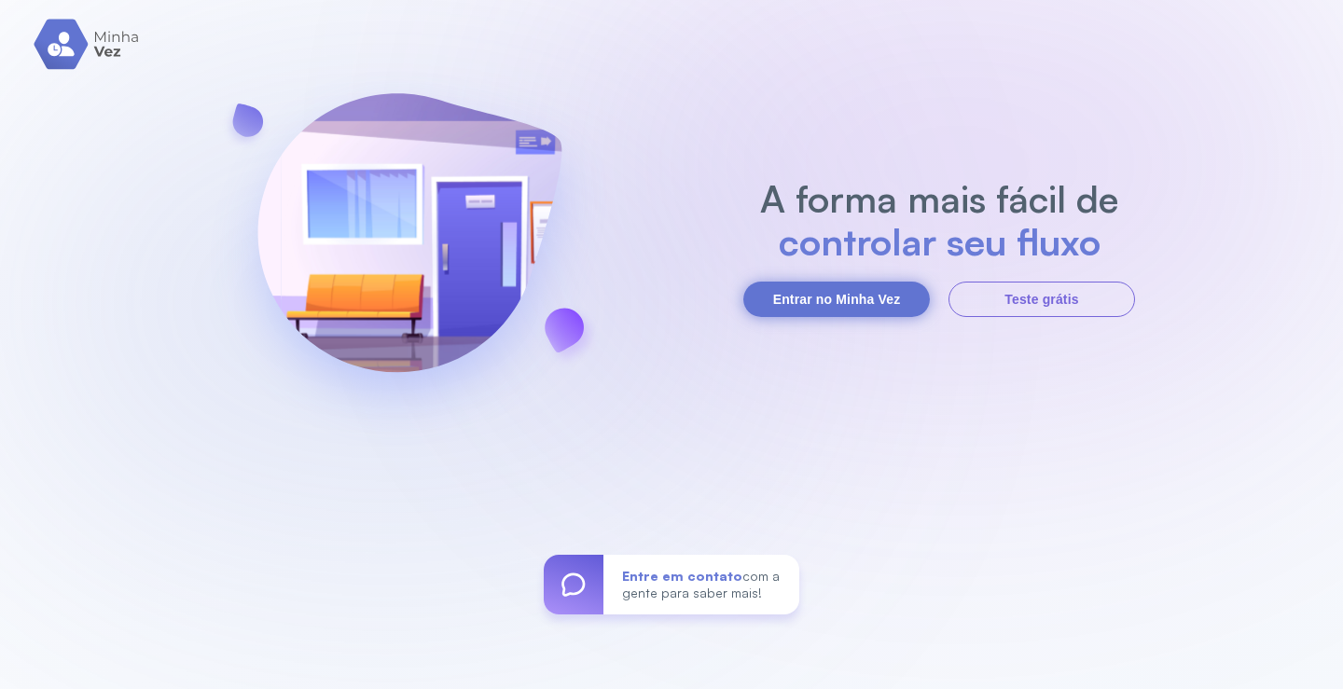
click at [852, 295] on button "Entrar no Minha Vez" at bounding box center [836, 299] width 186 height 35
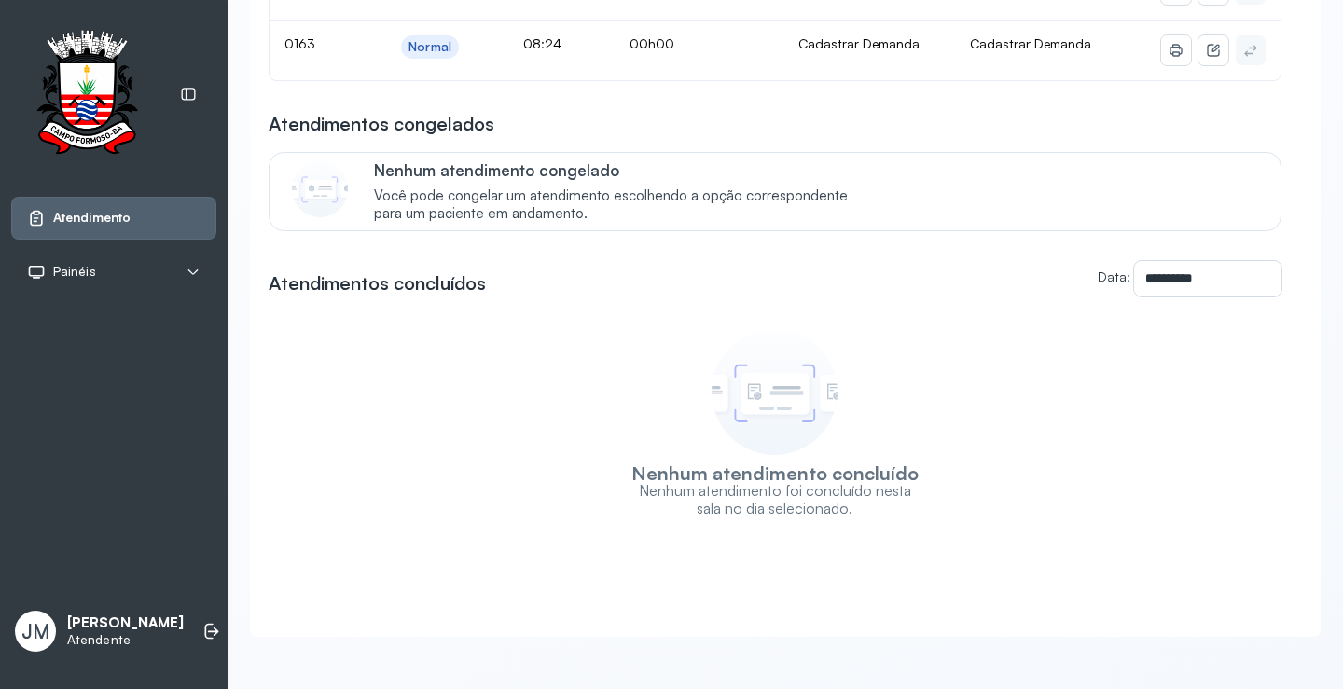
scroll to position [1751, 0]
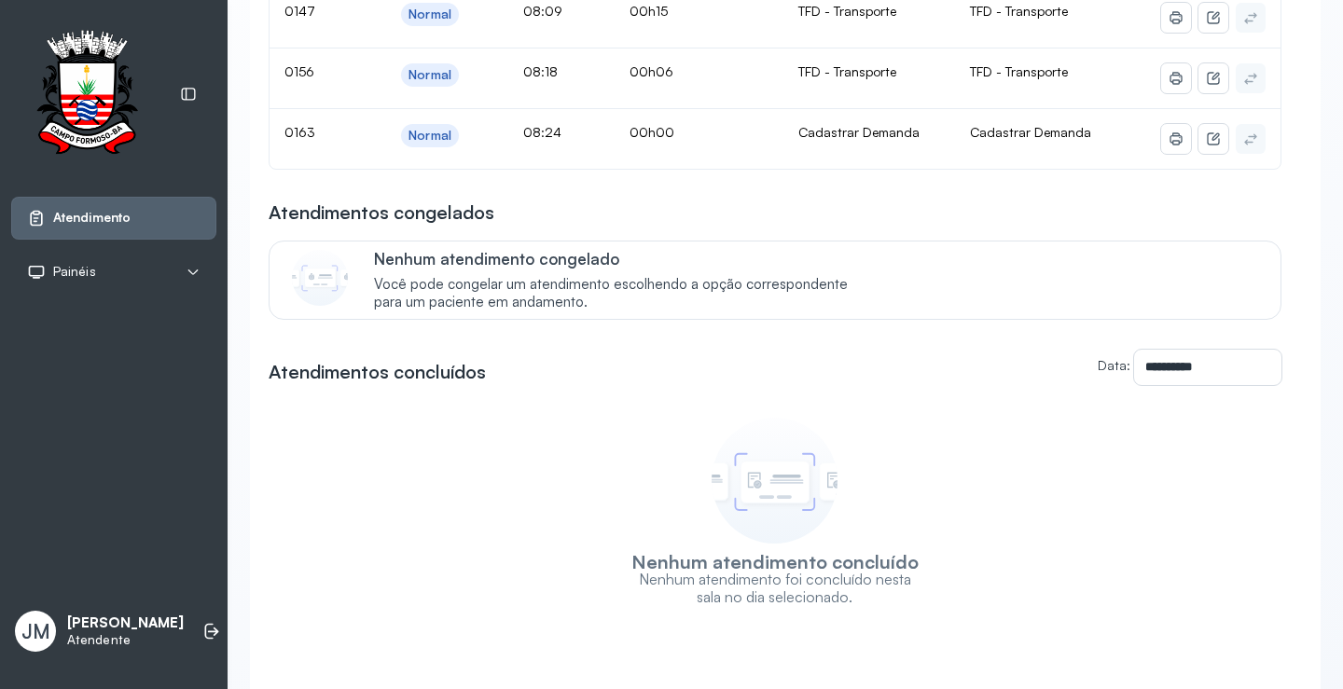
drag, startPoint x: 381, startPoint y: 178, endPoint x: 393, endPoint y: 127, distance: 52.7
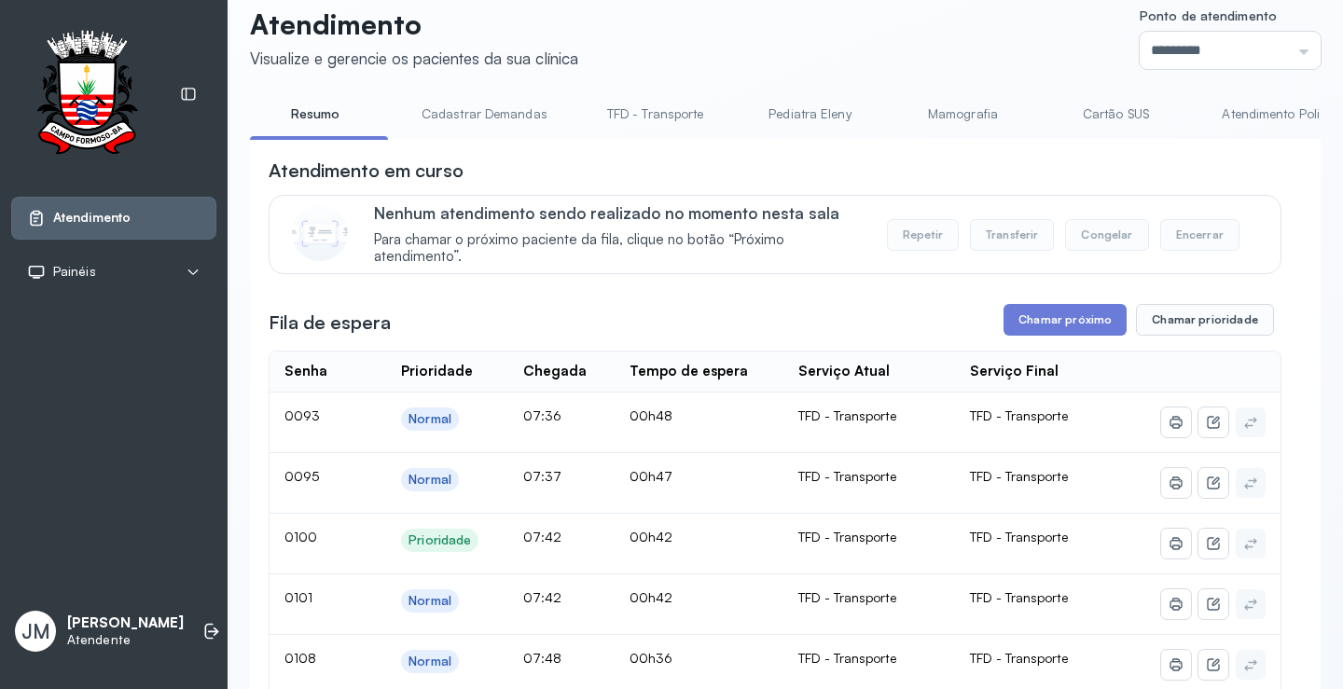
scroll to position [0, 0]
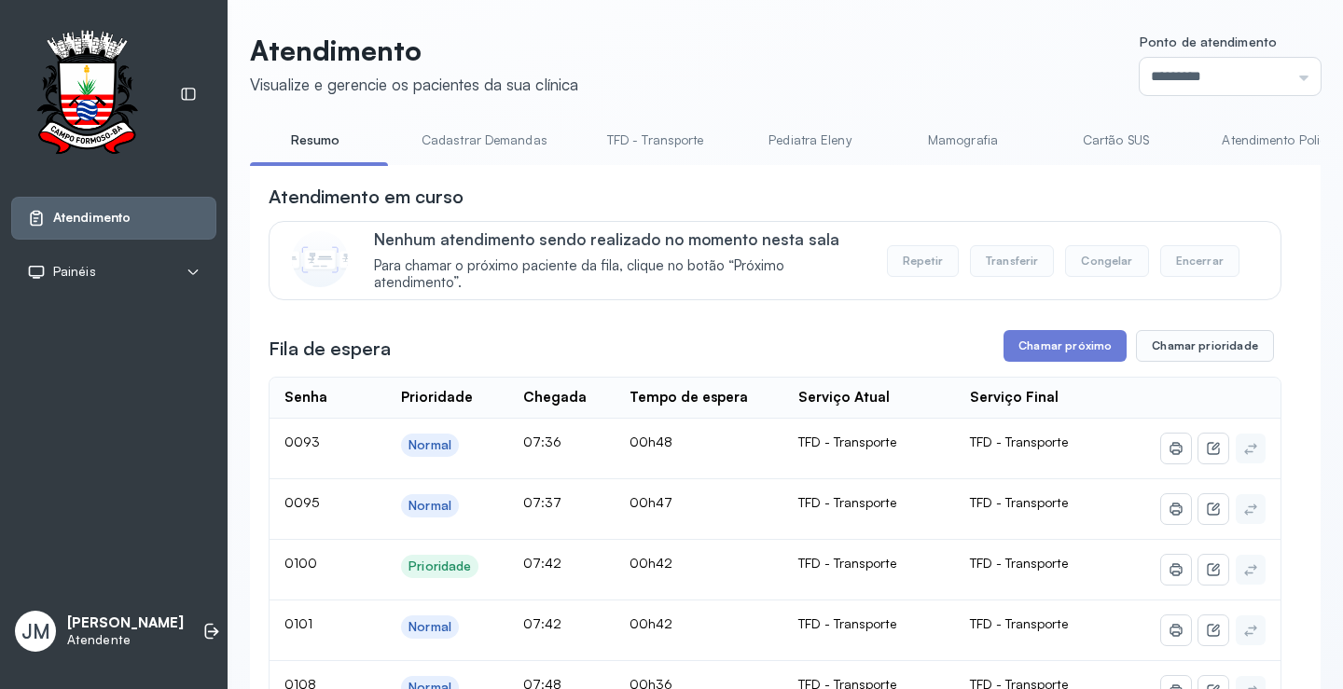
click at [310, 143] on link "Resumo" at bounding box center [315, 140] width 131 height 31
click at [486, 145] on link "Cadastrar Demandas" at bounding box center [484, 140] width 163 height 31
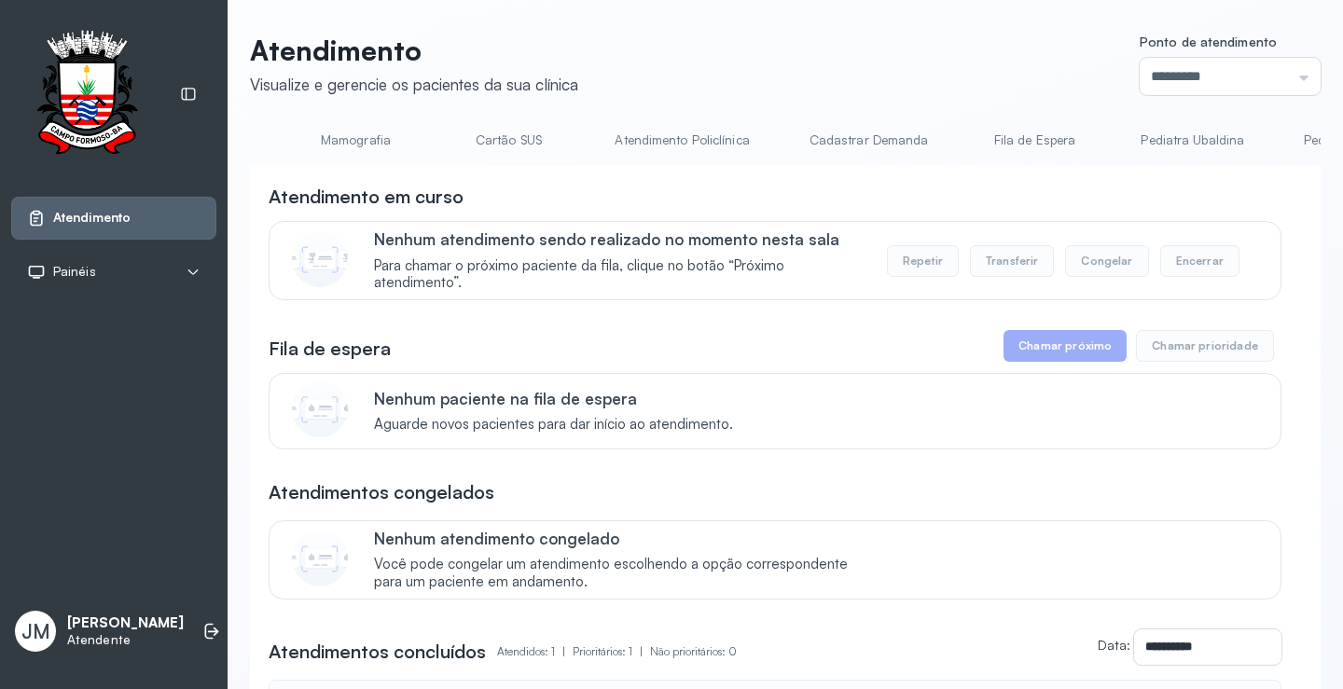
scroll to position [0, 613]
click at [827, 134] on link "Cadastrar Demanda" at bounding box center [866, 140] width 157 height 31
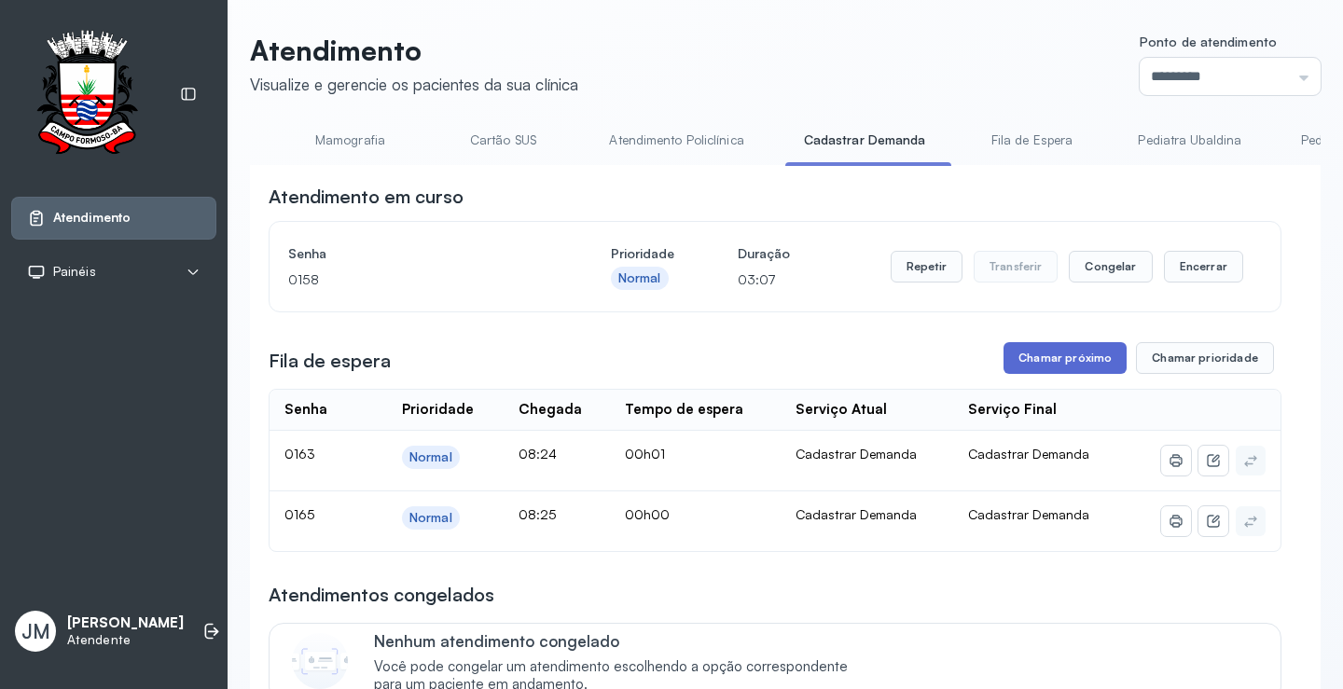
click at [1060, 353] on button "Chamar próximo" at bounding box center [1064, 358] width 123 height 32
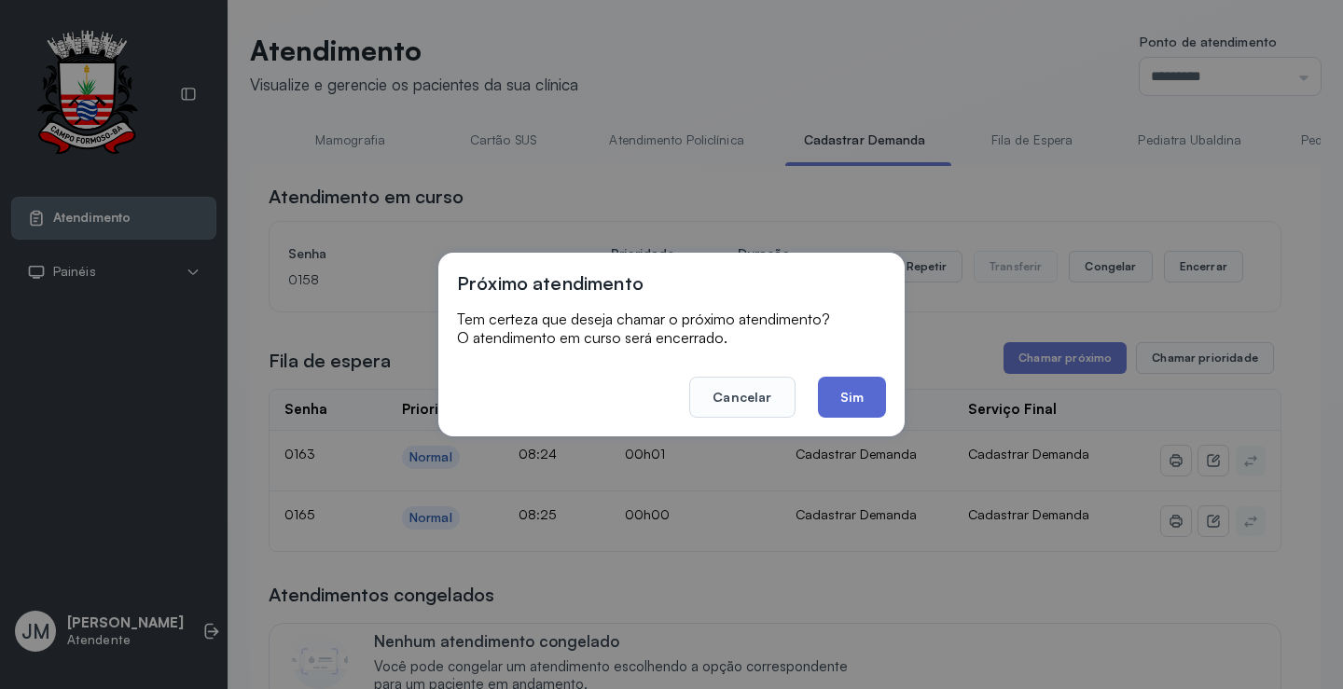
click at [840, 397] on button "Sim" at bounding box center [852, 397] width 68 height 41
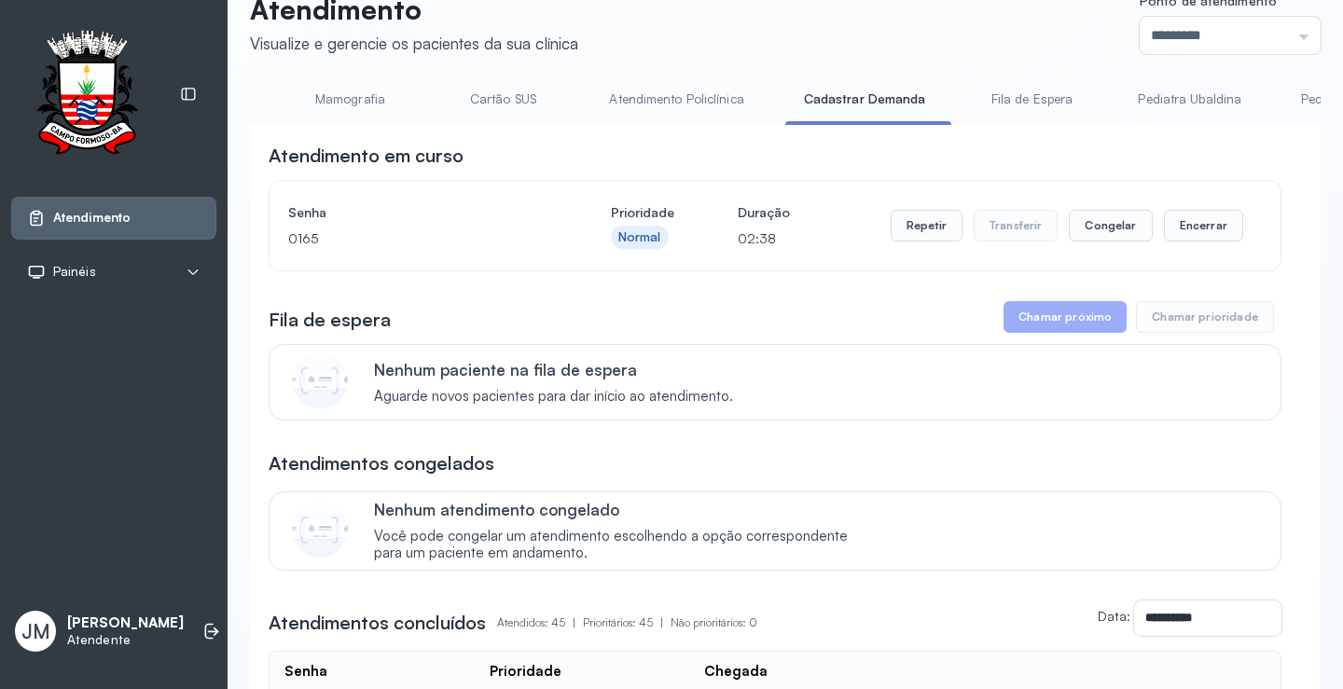
scroll to position [0, 0]
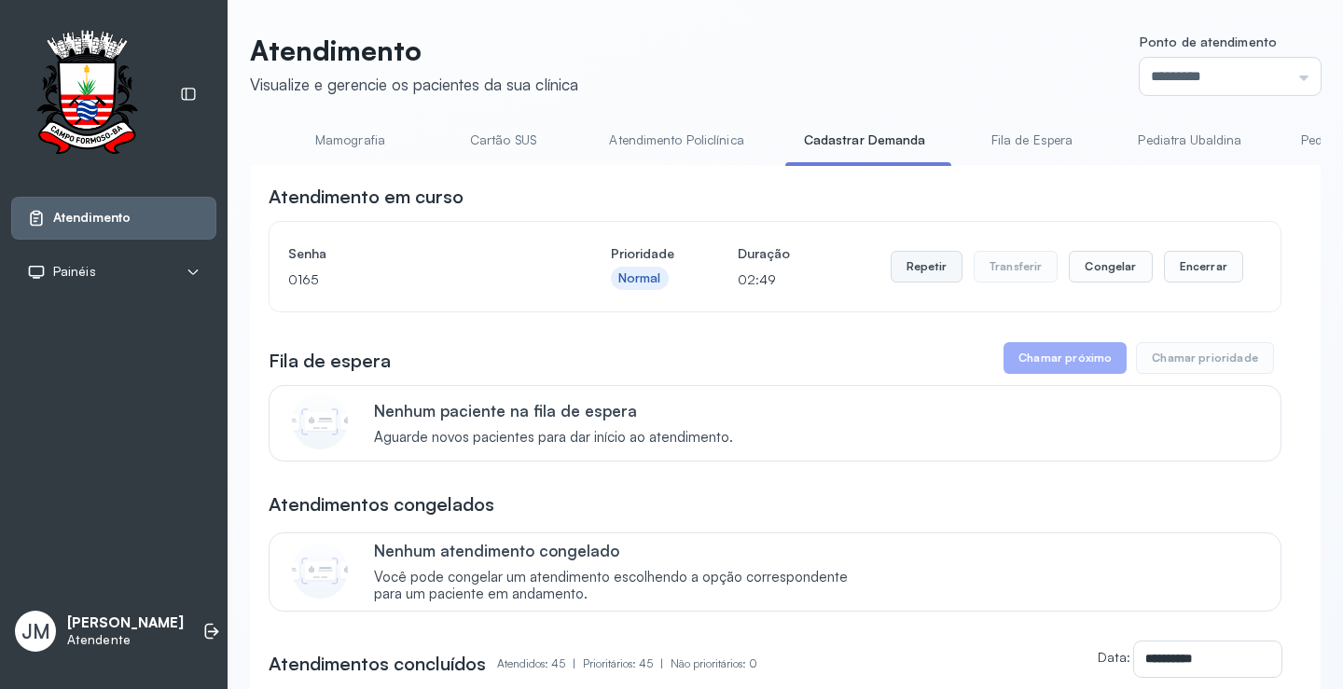
click at [903, 278] on button "Repetir" at bounding box center [926, 267] width 72 height 32
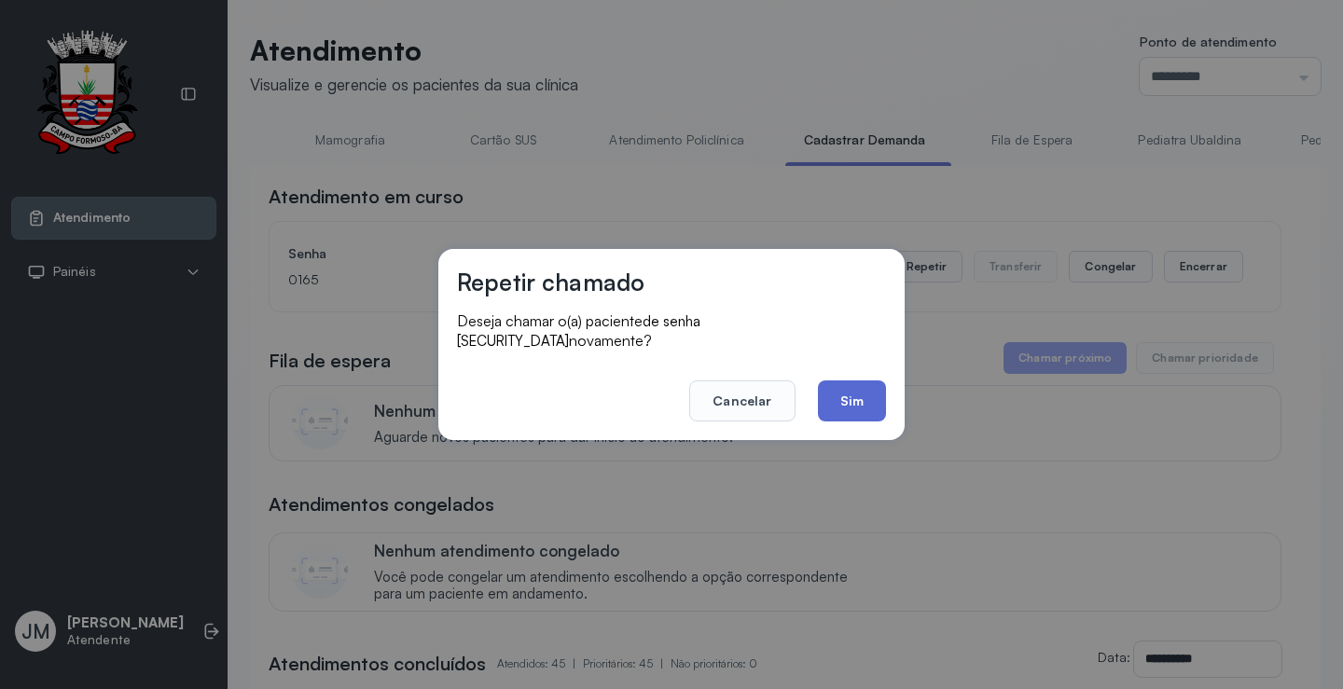
click at [833, 397] on button "Sim" at bounding box center [852, 400] width 68 height 41
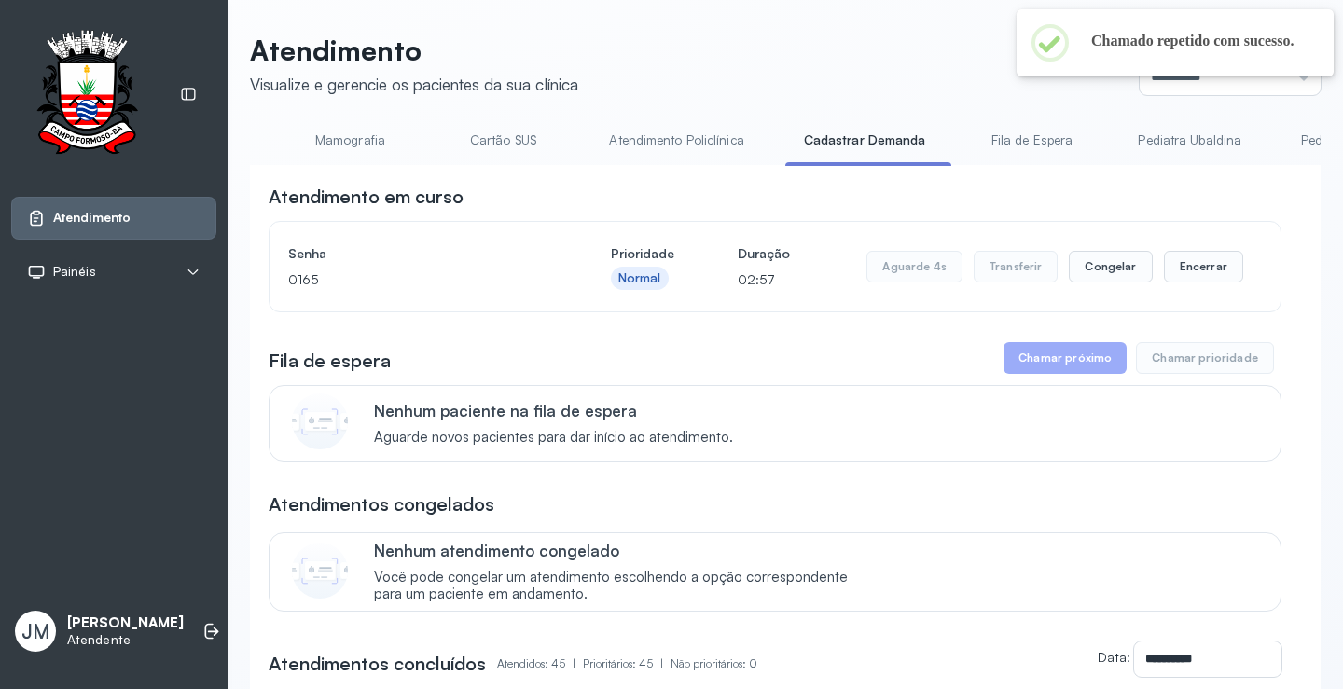
click at [1290, 73] on div at bounding box center [1174, 75] width 317 height 4
click at [1292, 67] on input "*********" at bounding box center [1229, 76] width 181 height 37
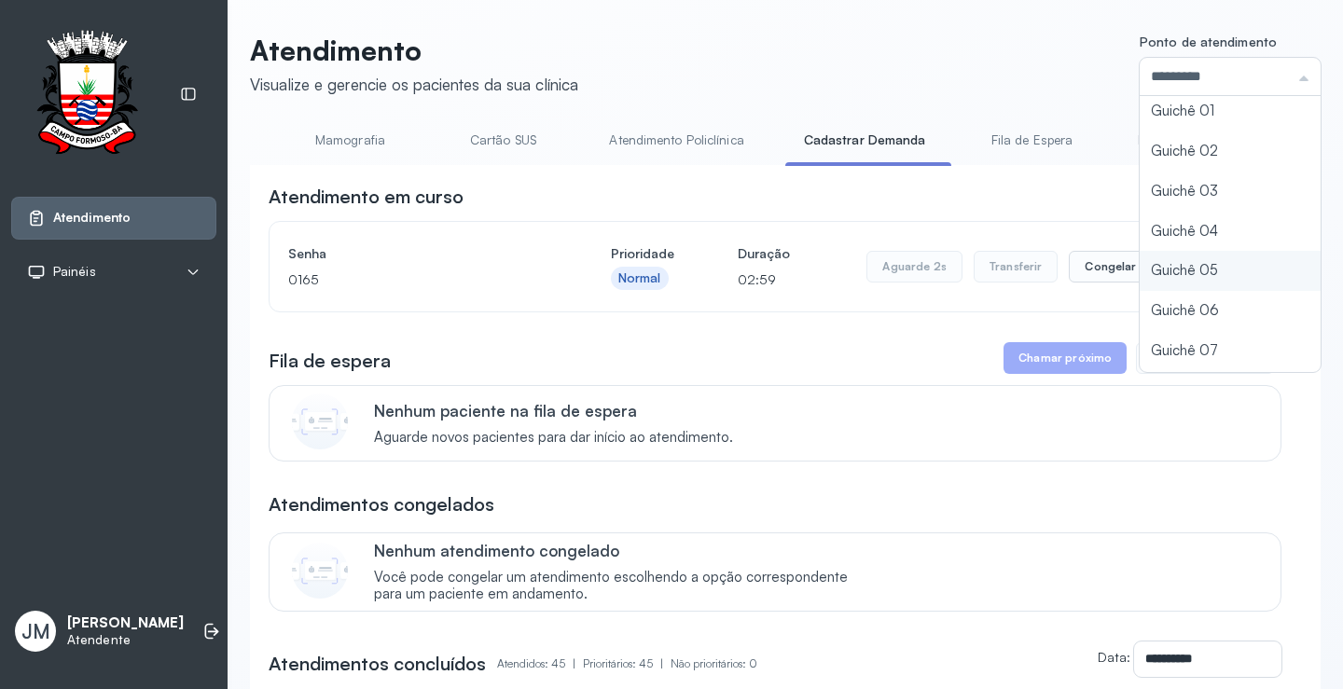
scroll to position [82, 0]
type input "*********"
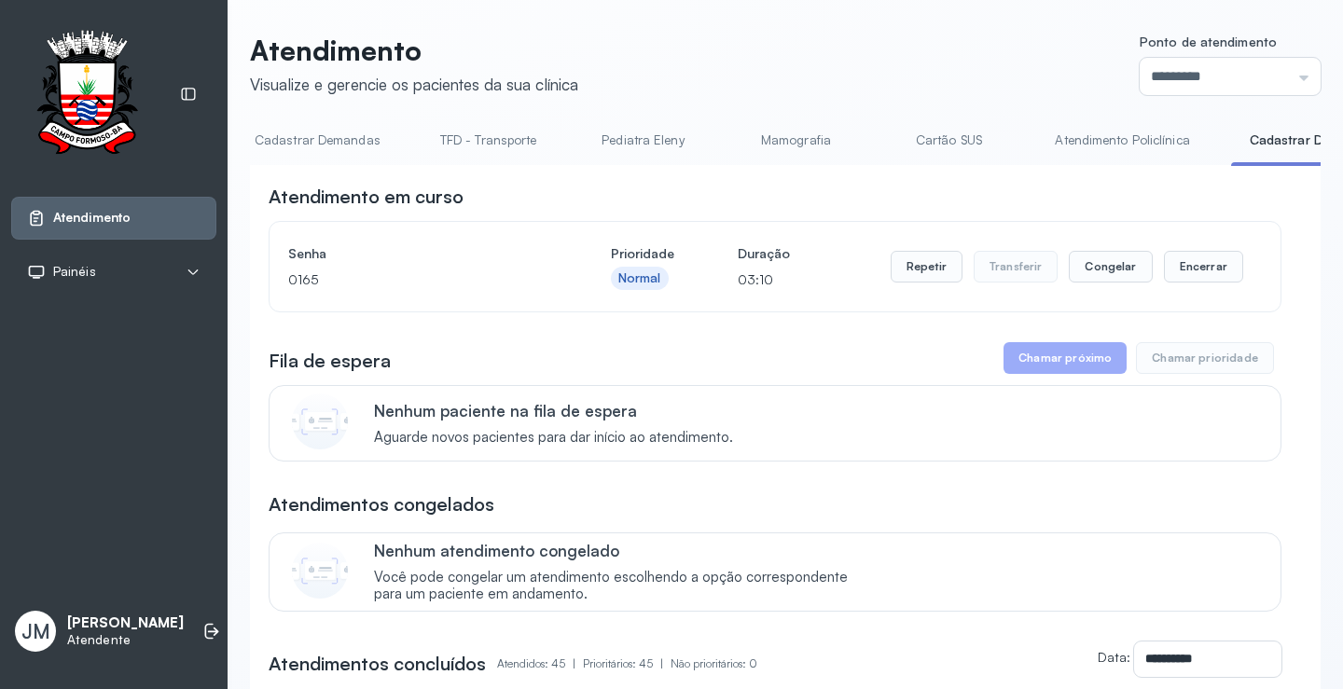
scroll to position [0, 0]
click at [297, 144] on link "Resumo" at bounding box center [315, 140] width 131 height 31
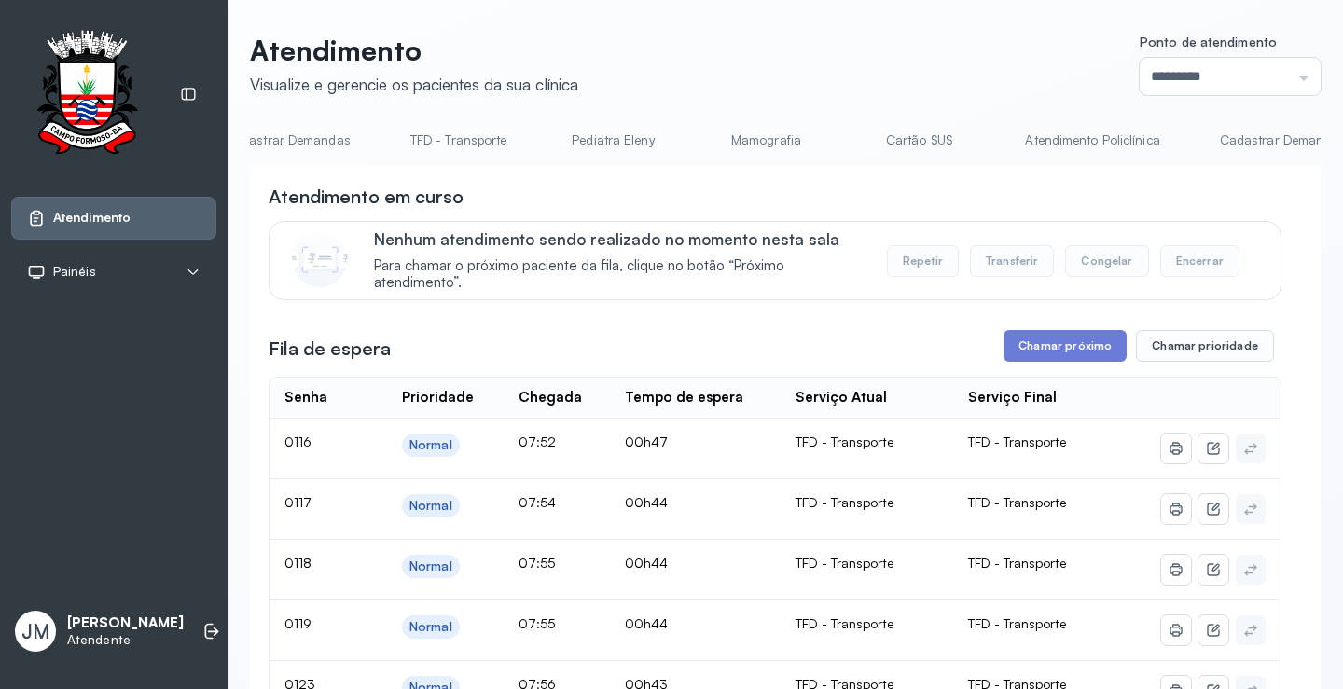
scroll to position [0, 488]
click at [927, 136] on link "Cadastrar Demanda" at bounding box center [988, 140] width 157 height 31
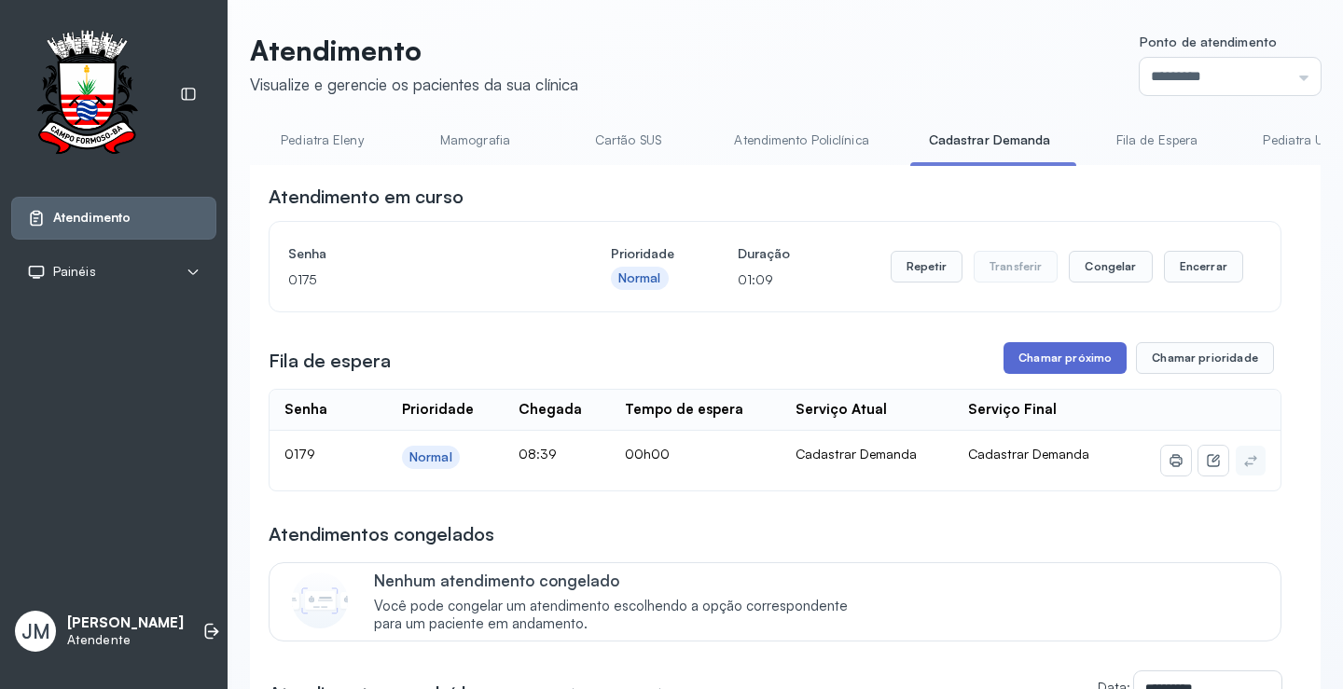
click at [1039, 361] on button "Chamar próximo" at bounding box center [1064, 358] width 123 height 32
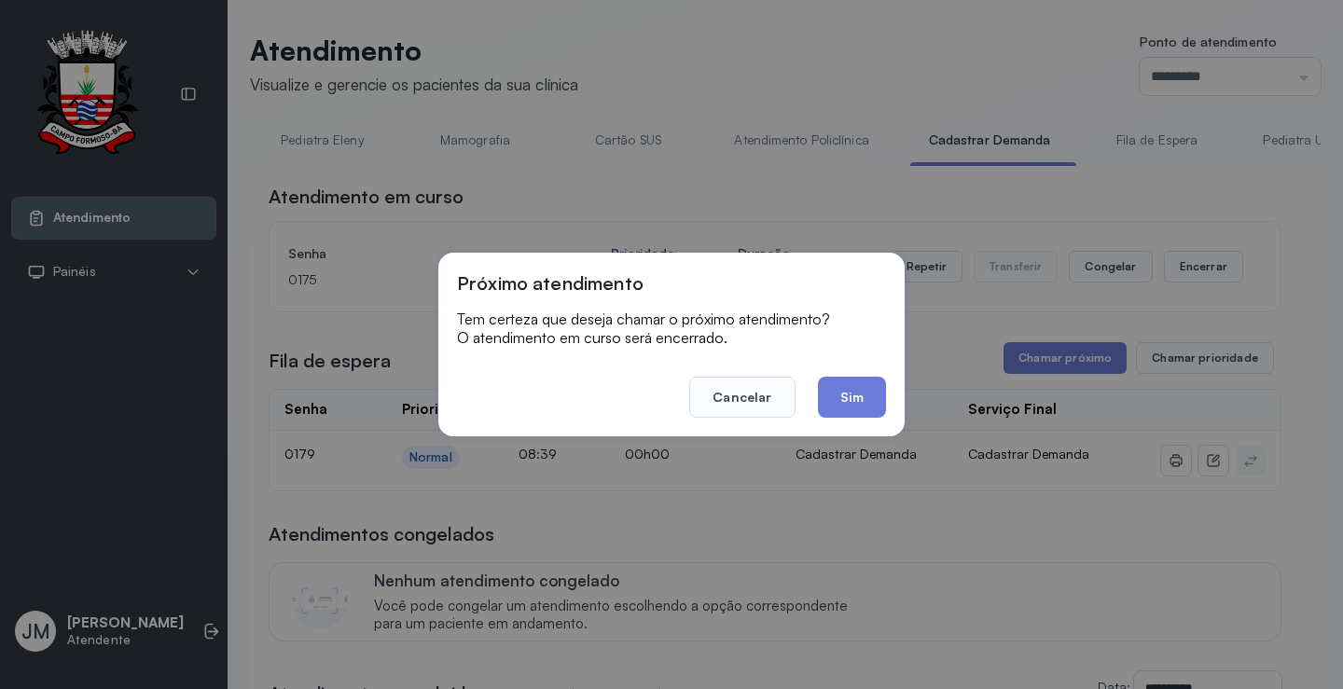
click at [861, 393] on button "Sim" at bounding box center [852, 397] width 68 height 41
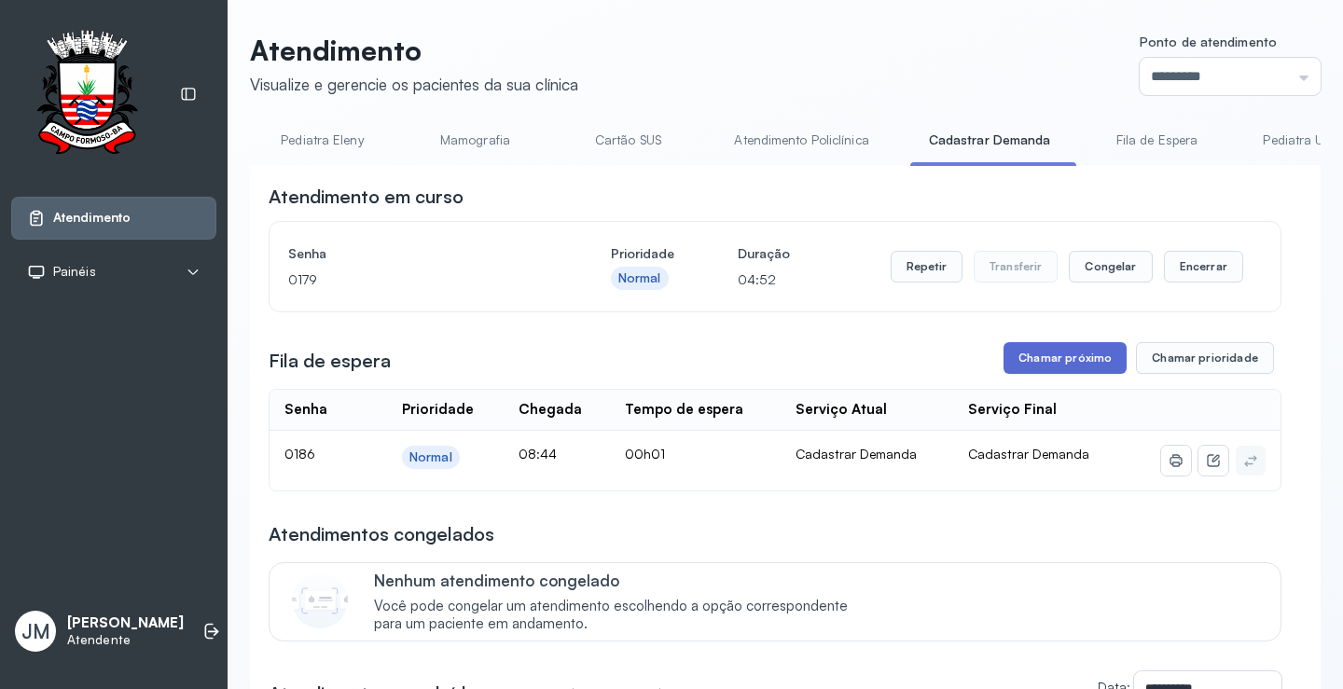
click at [1044, 365] on button "Chamar próximo" at bounding box center [1064, 358] width 123 height 32
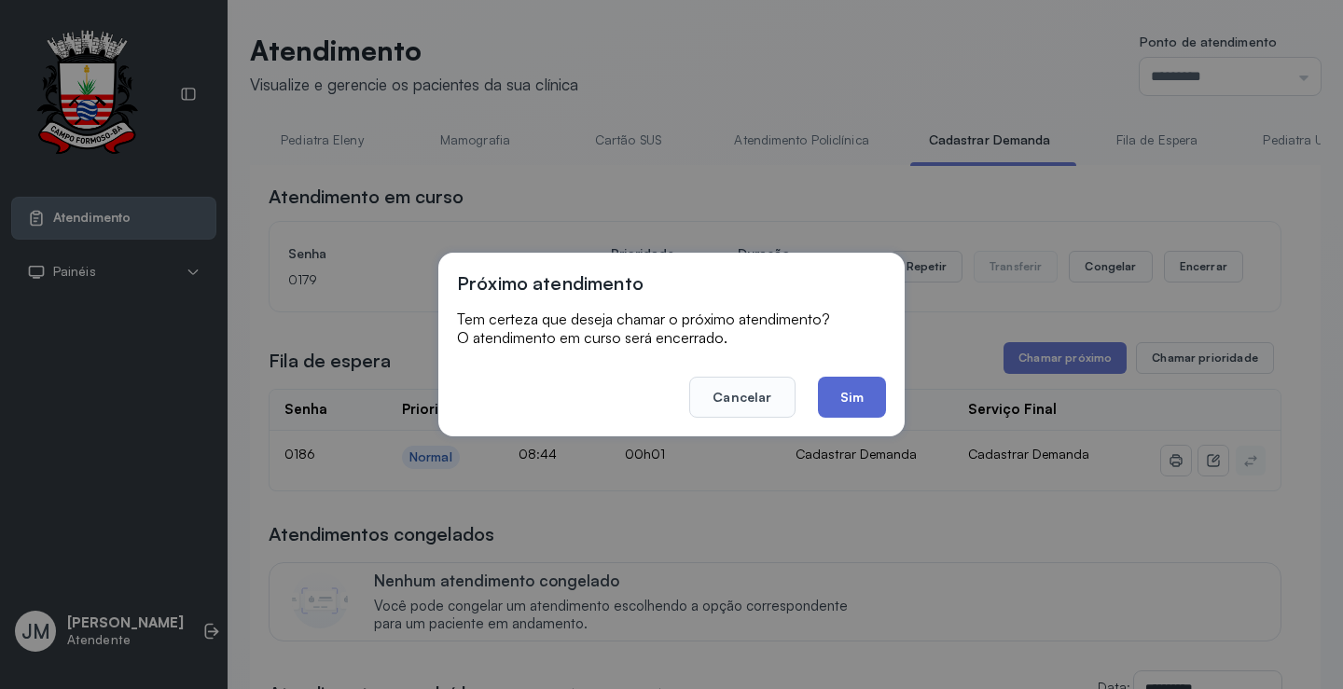
click at [834, 399] on button "Sim" at bounding box center [852, 397] width 68 height 41
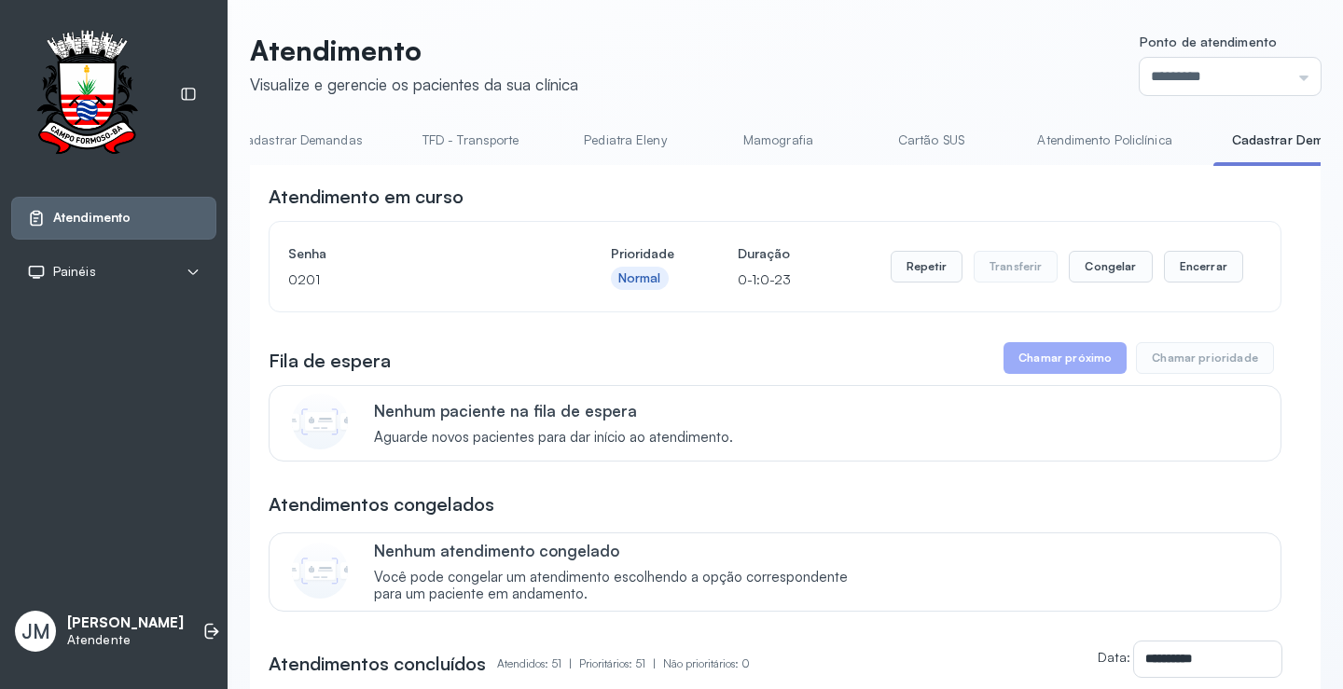
scroll to position [0, 0]
click at [317, 133] on link "Resumo" at bounding box center [315, 140] width 131 height 31
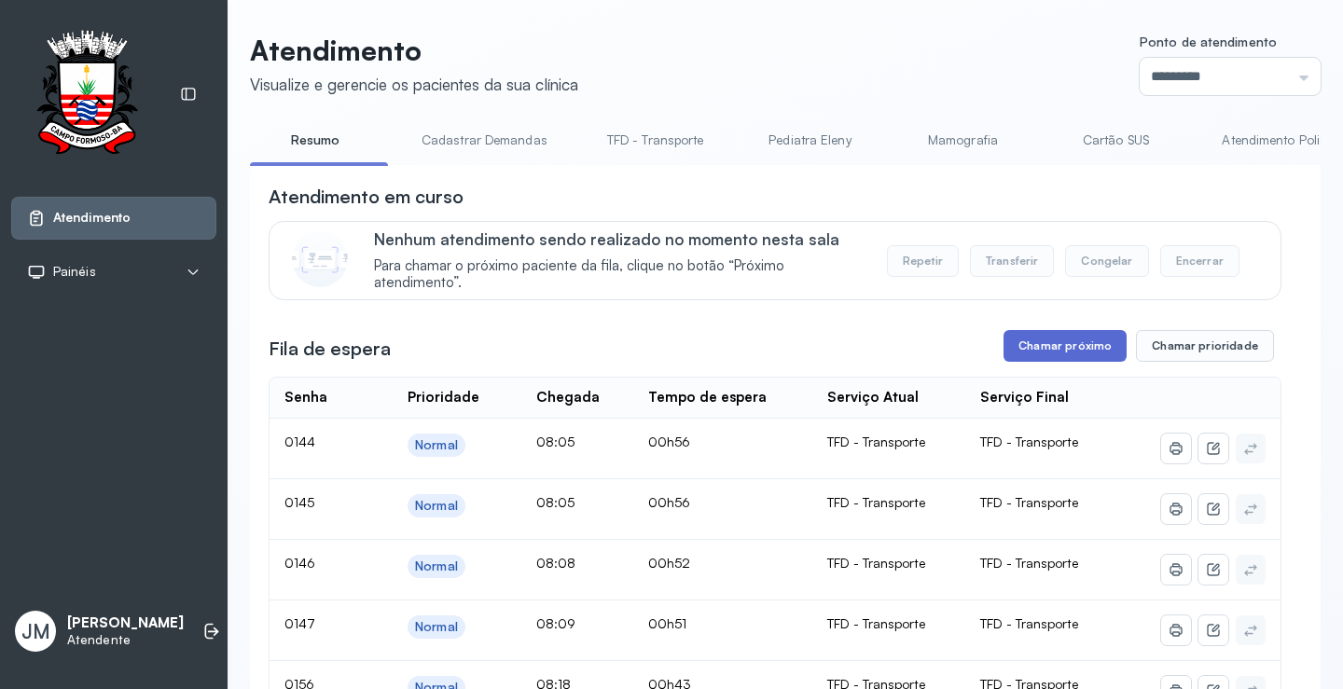
click at [1063, 357] on button "Chamar próximo" at bounding box center [1064, 346] width 123 height 32
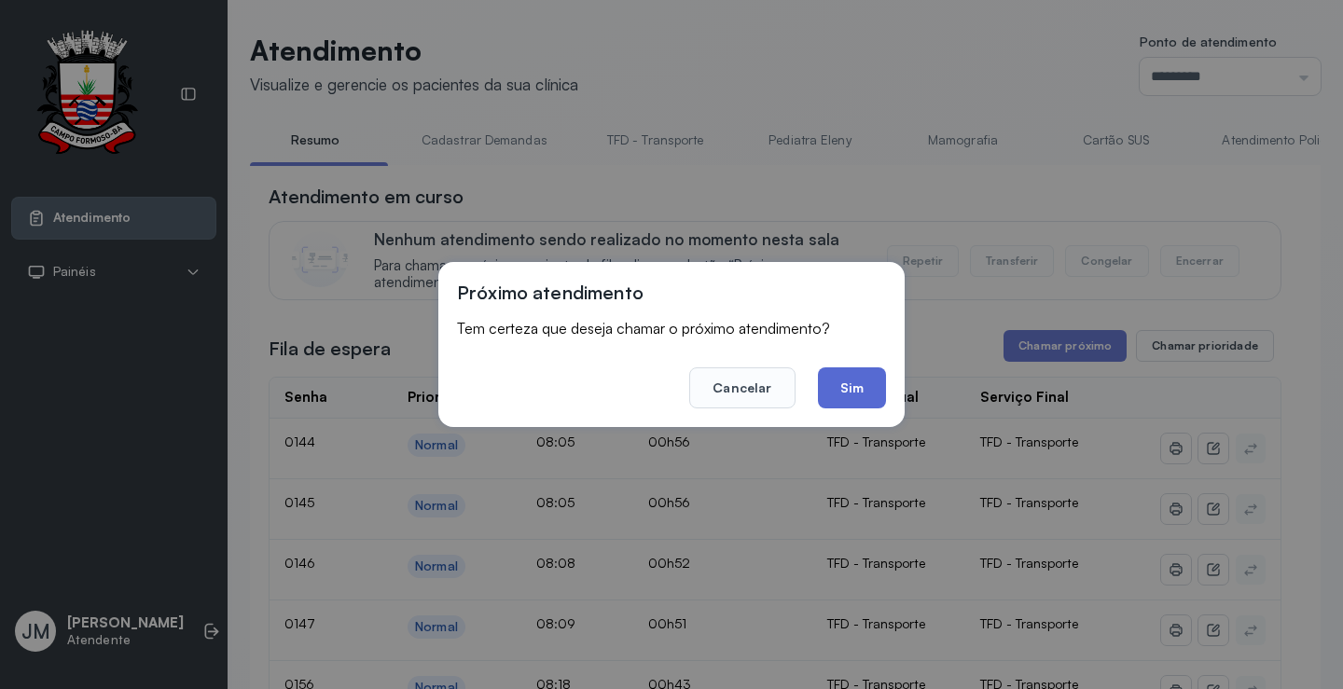
click at [862, 383] on button "Sim" at bounding box center [852, 387] width 68 height 41
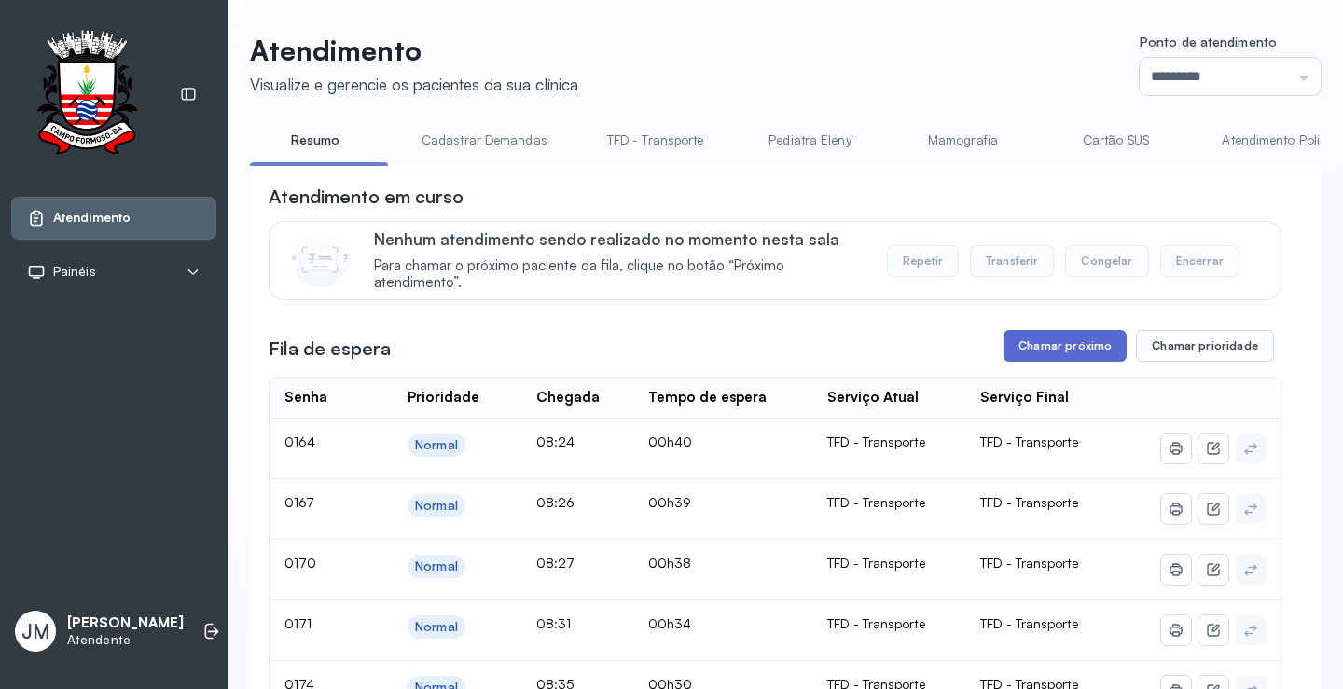
click at [1028, 344] on button "Chamar próximo" at bounding box center [1064, 346] width 123 height 32
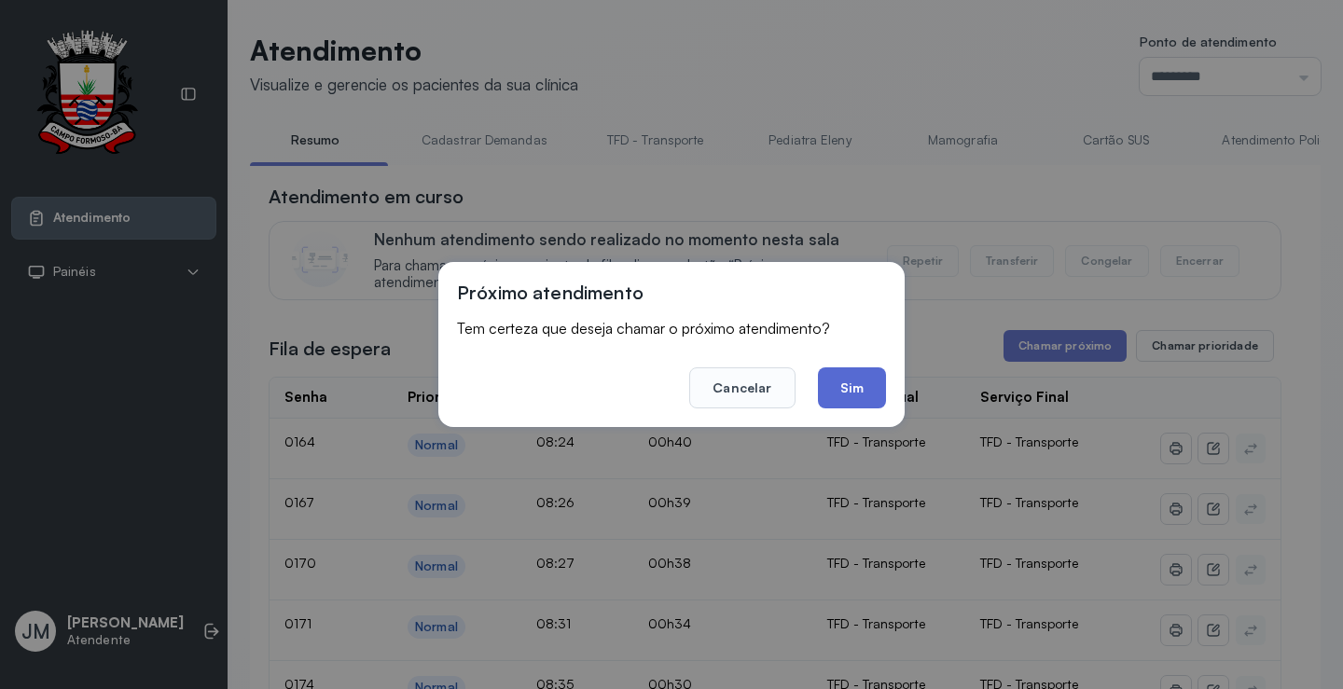
click at [853, 379] on button "Sim" at bounding box center [852, 387] width 68 height 41
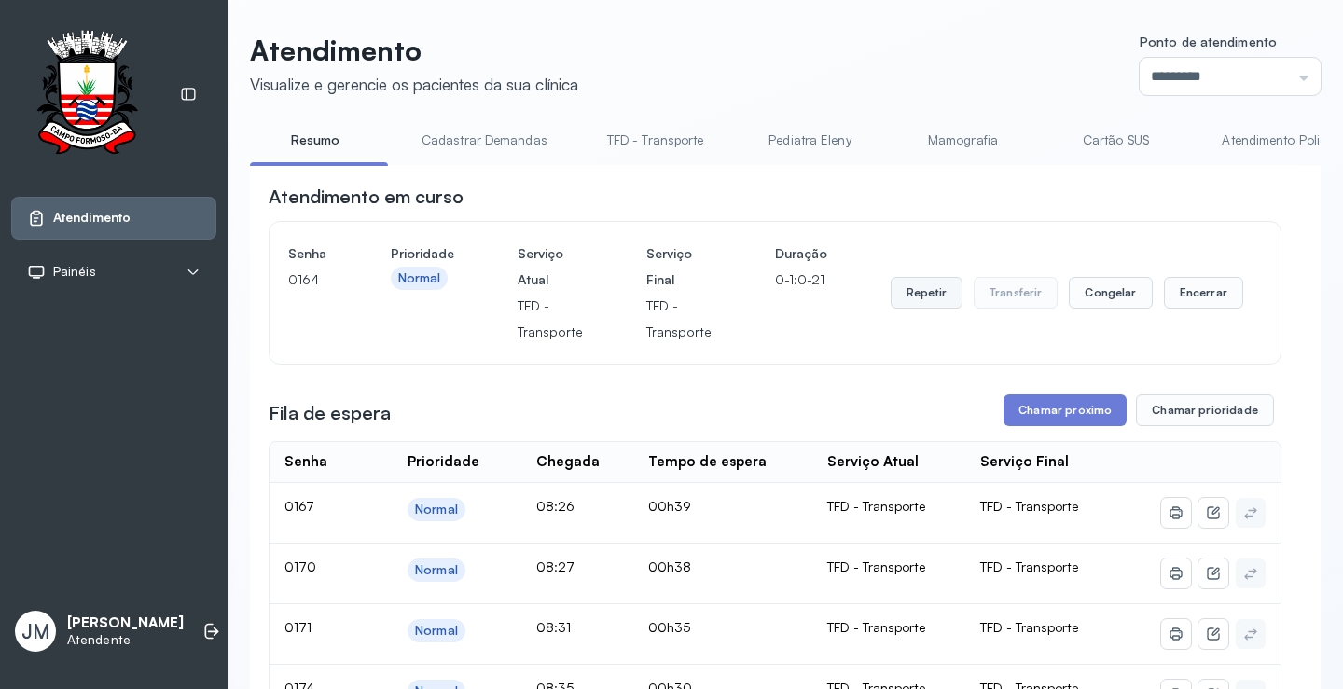
click at [890, 295] on button "Repetir" at bounding box center [926, 293] width 72 height 32
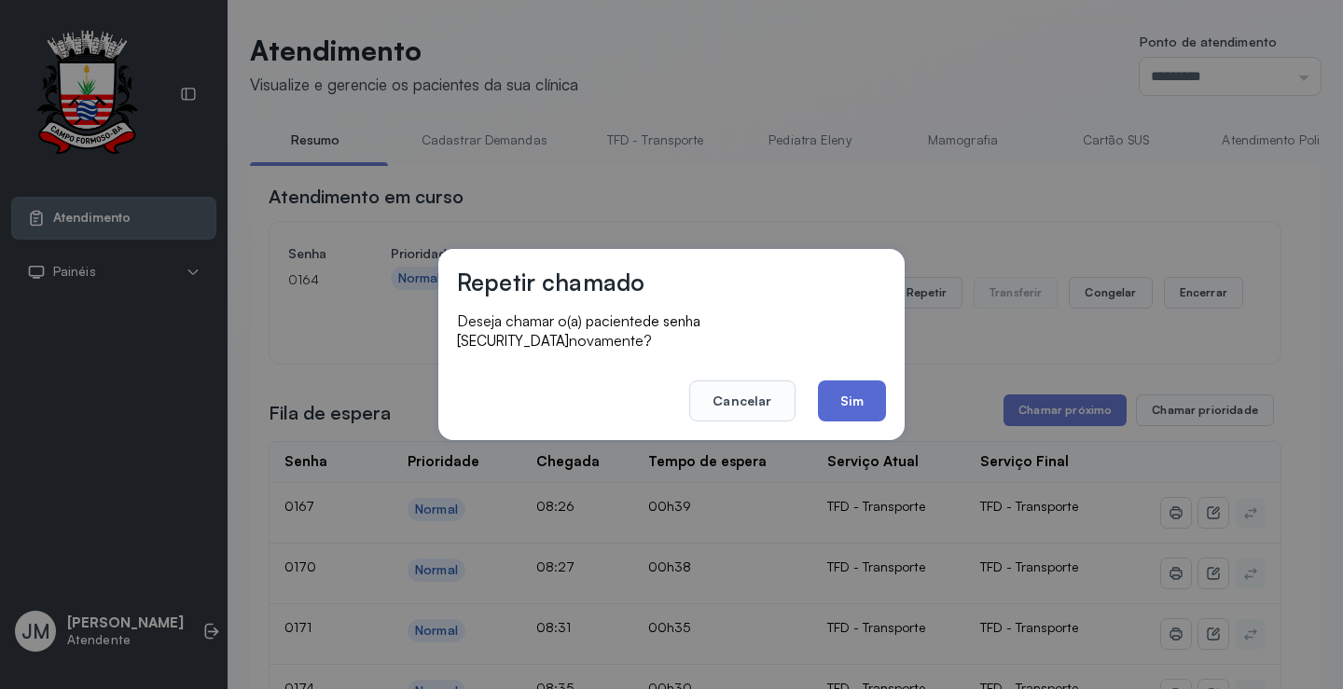
click at [857, 387] on button "Sim" at bounding box center [852, 400] width 68 height 41
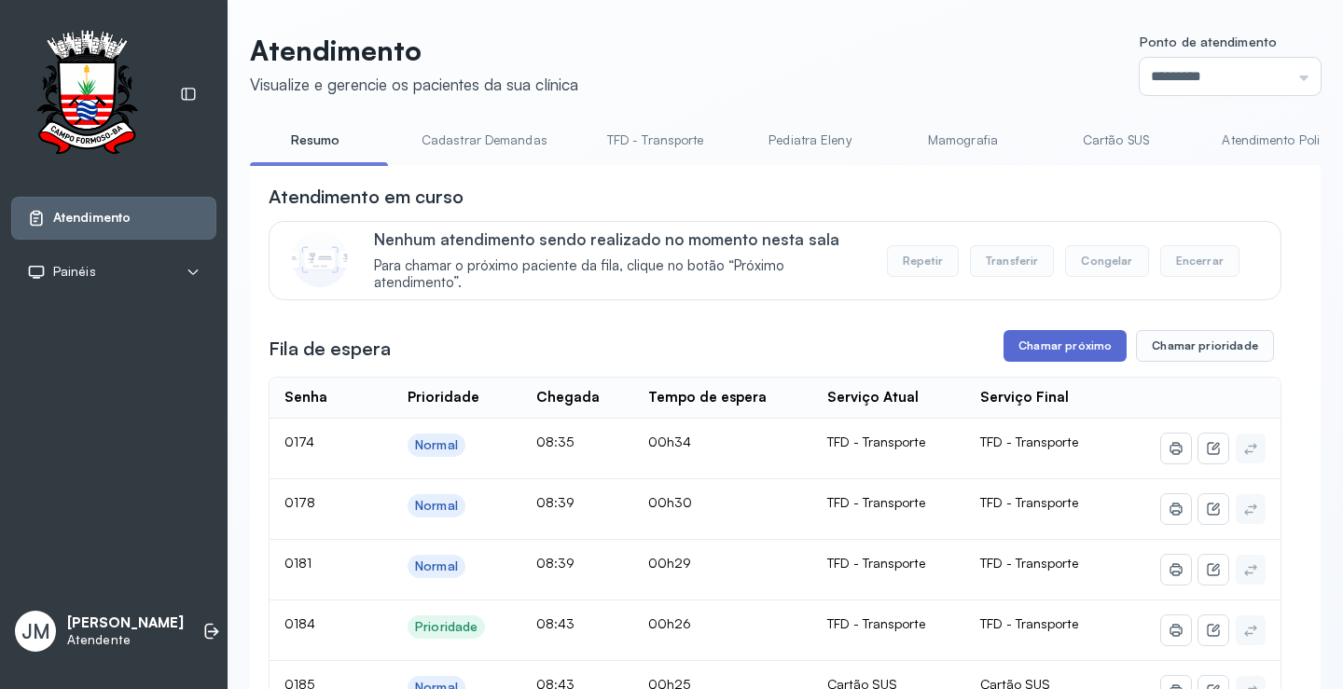
click at [1058, 354] on button "Chamar próximo" at bounding box center [1064, 346] width 123 height 32
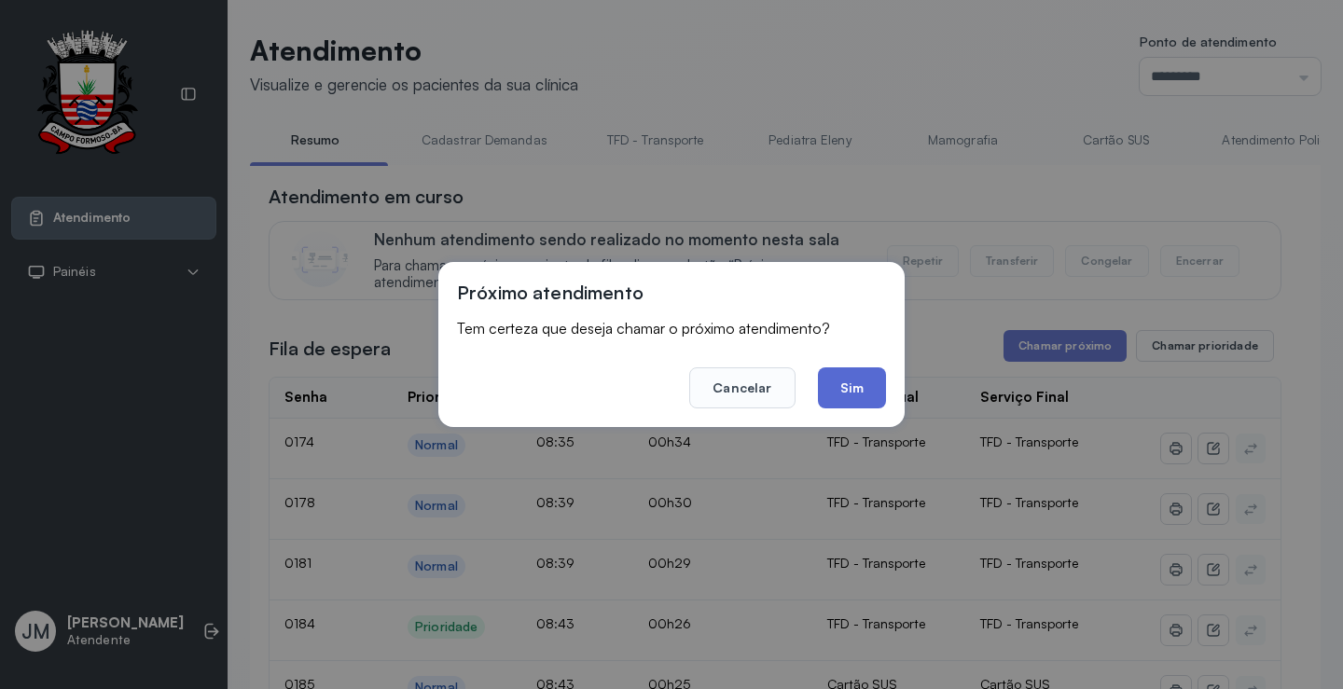
click at [883, 382] on button "Sim" at bounding box center [852, 387] width 68 height 41
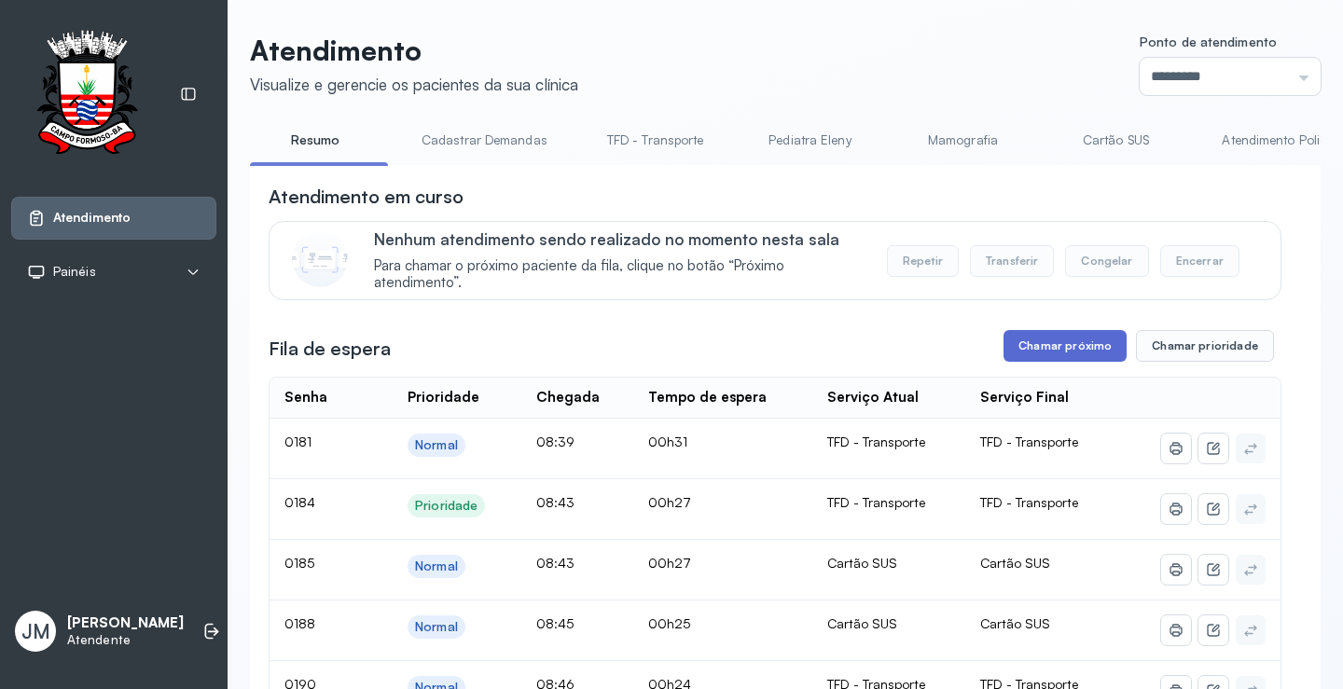
click at [1027, 362] on button "Chamar próximo" at bounding box center [1064, 346] width 123 height 32
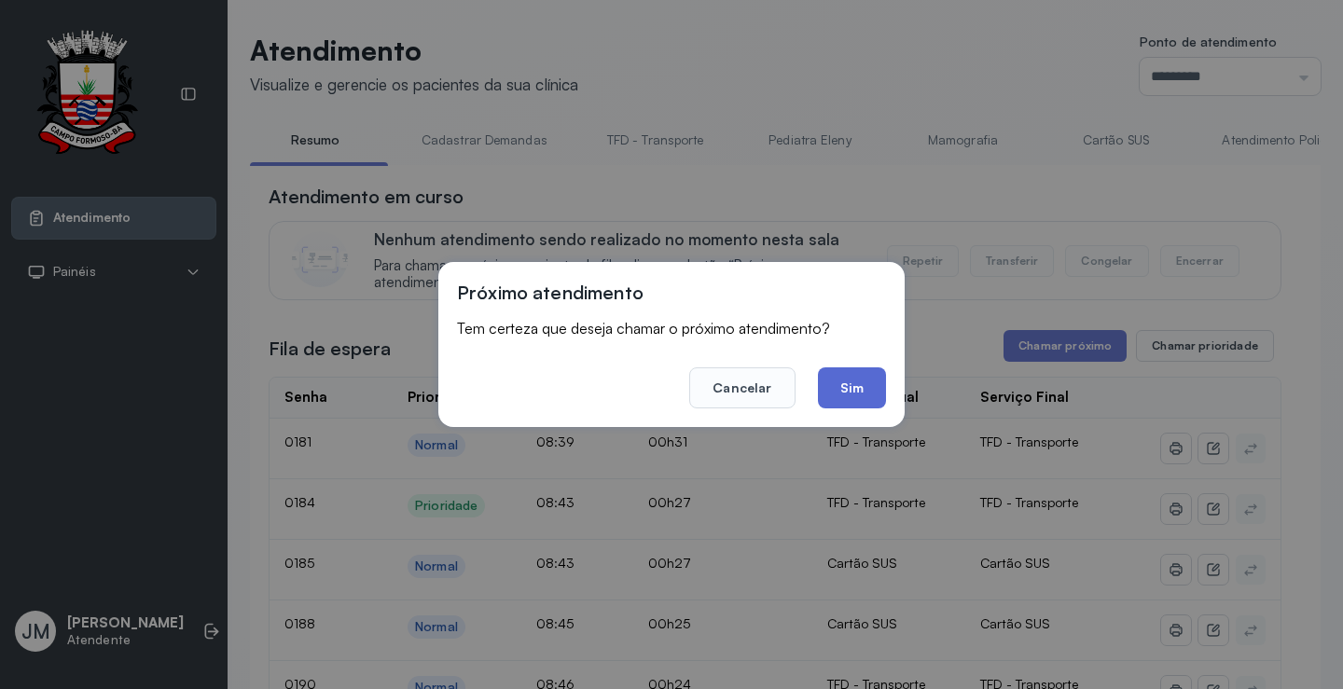
click at [862, 379] on button "Sim" at bounding box center [852, 387] width 68 height 41
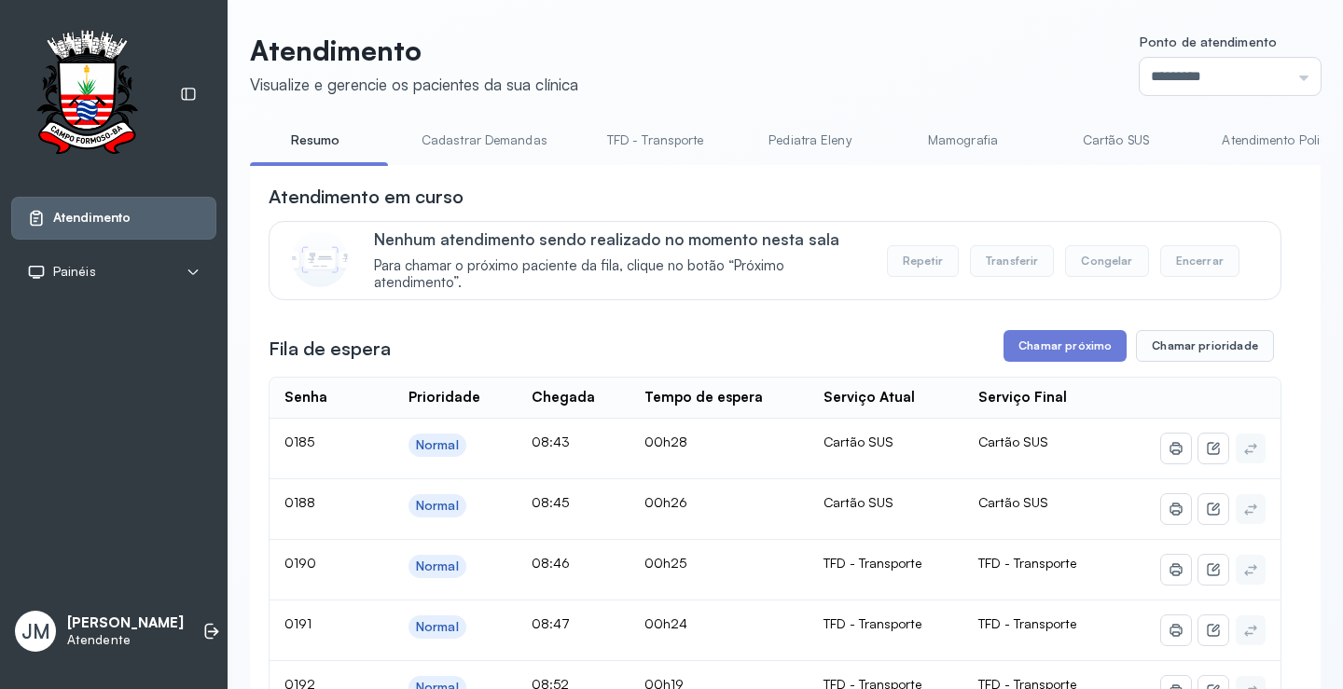
click at [647, 142] on link "TFD - Transporte" at bounding box center [655, 140] width 134 height 31
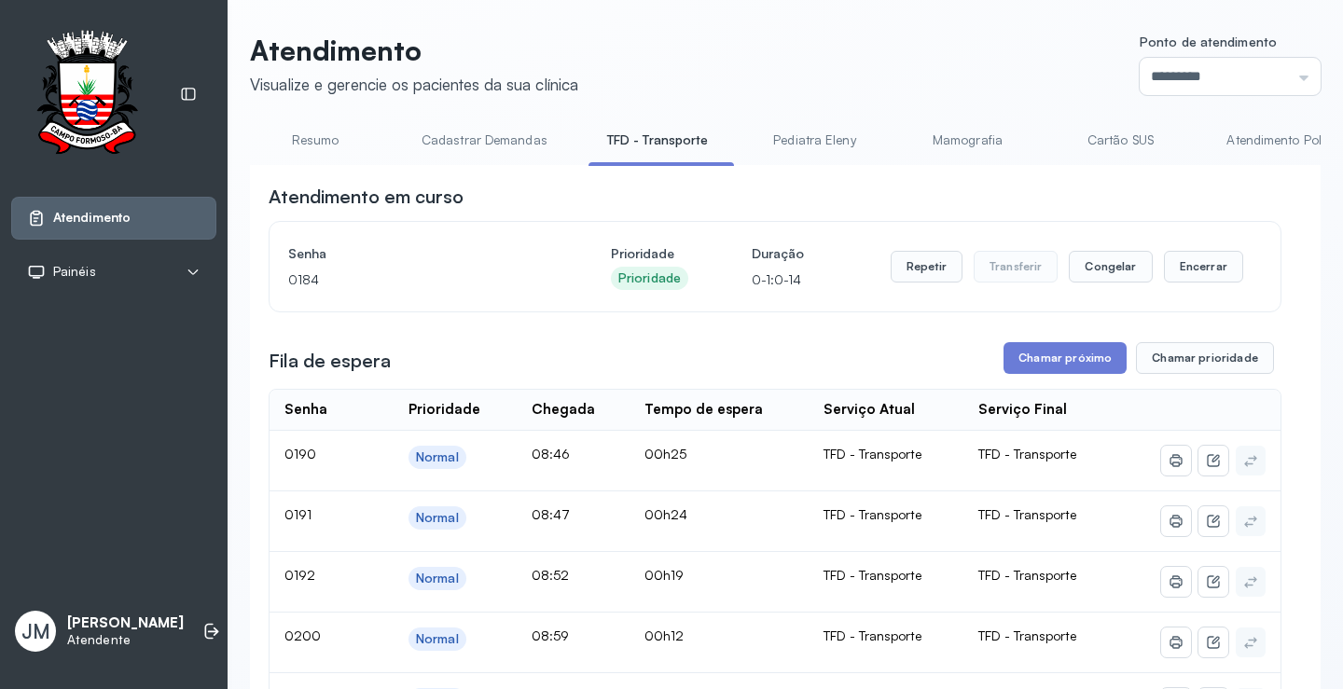
click at [1029, 364] on button "Chamar próximo" at bounding box center [1064, 358] width 123 height 32
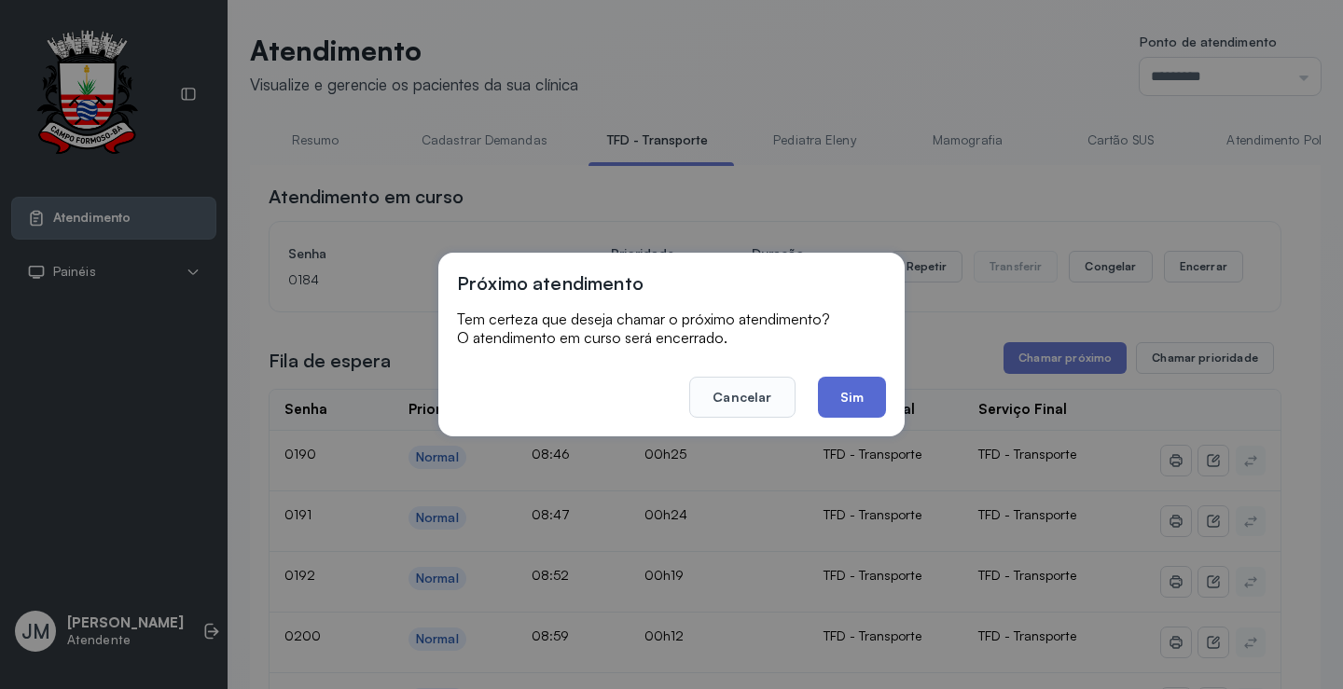
click at [850, 386] on button "Sim" at bounding box center [852, 397] width 68 height 41
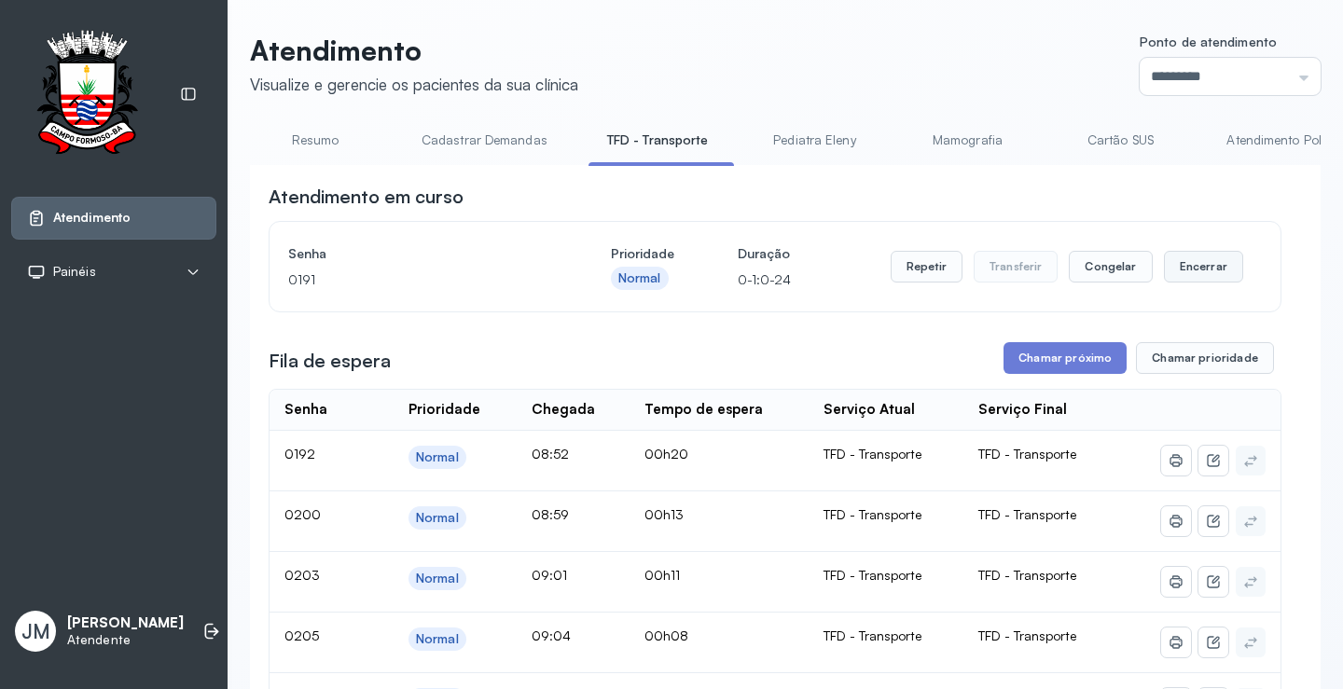
click at [1191, 268] on button "Encerrar" at bounding box center [1203, 267] width 79 height 32
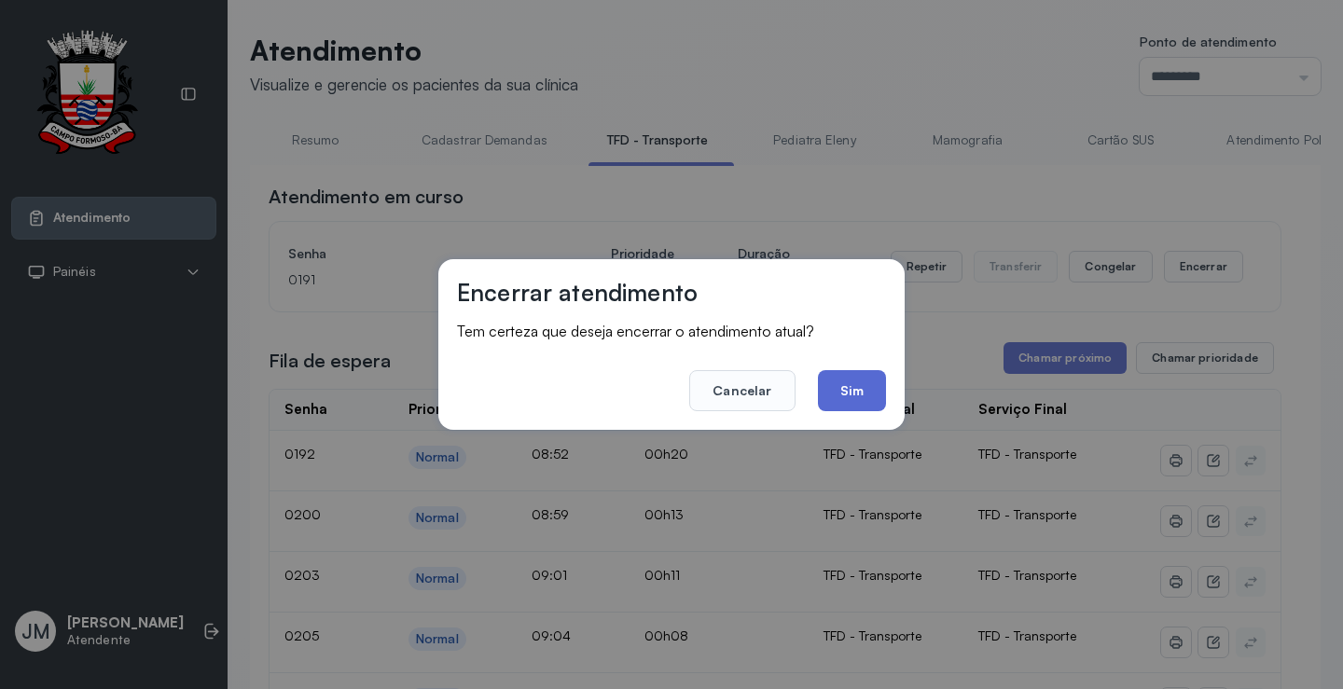
click at [862, 393] on button "Sim" at bounding box center [852, 390] width 68 height 41
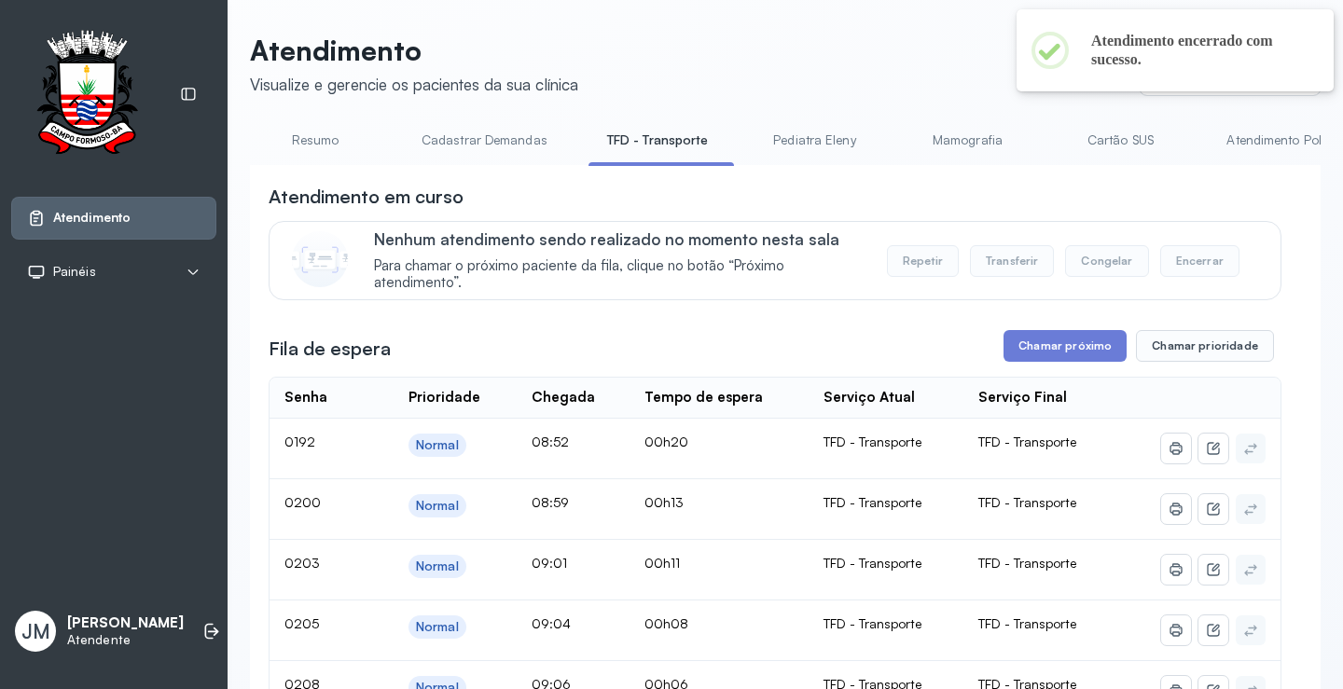
click at [1055, 356] on button "Chamar próximo" at bounding box center [1064, 346] width 123 height 32
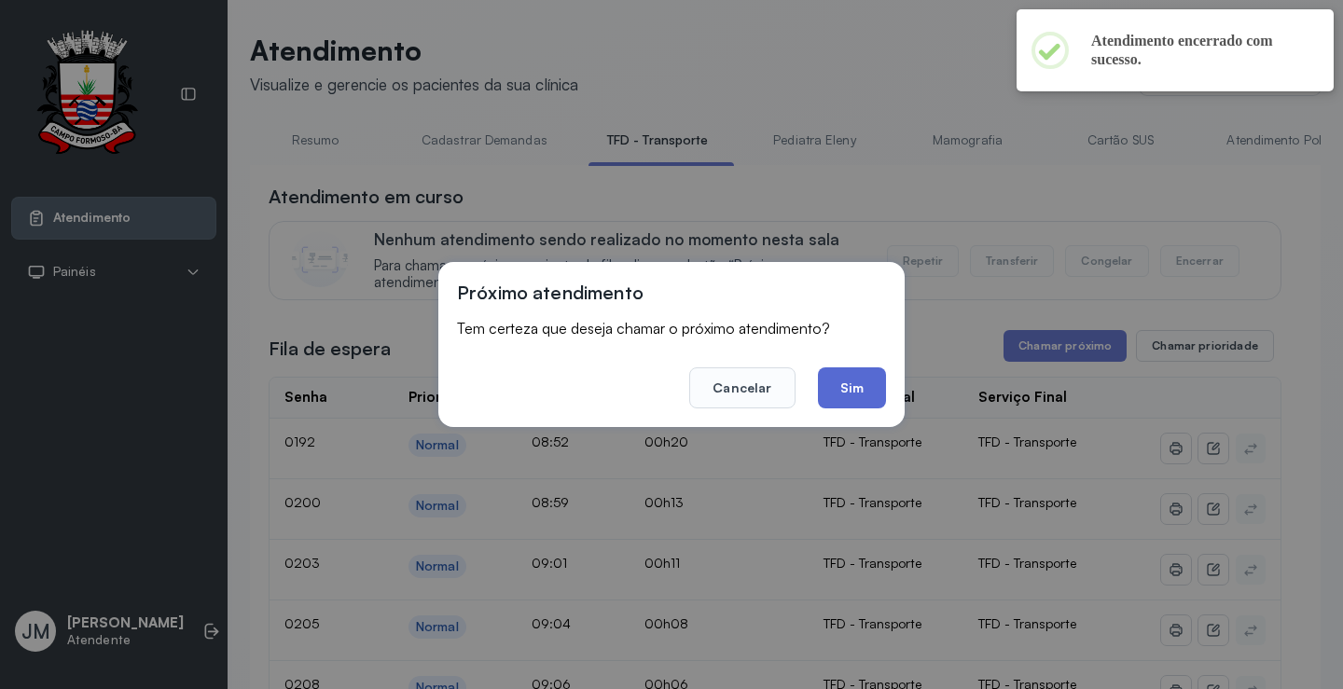
click at [862, 379] on button "Sim" at bounding box center [852, 387] width 68 height 41
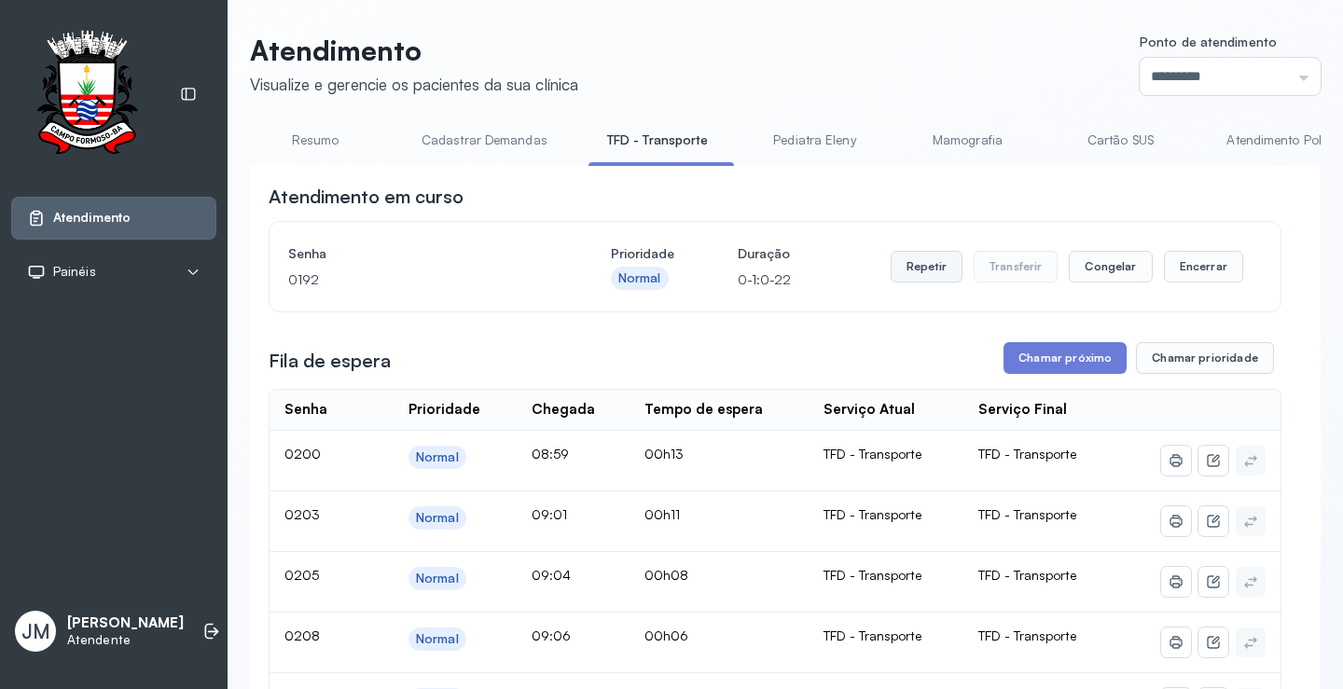
click at [933, 273] on button "Repetir" at bounding box center [926, 267] width 72 height 32
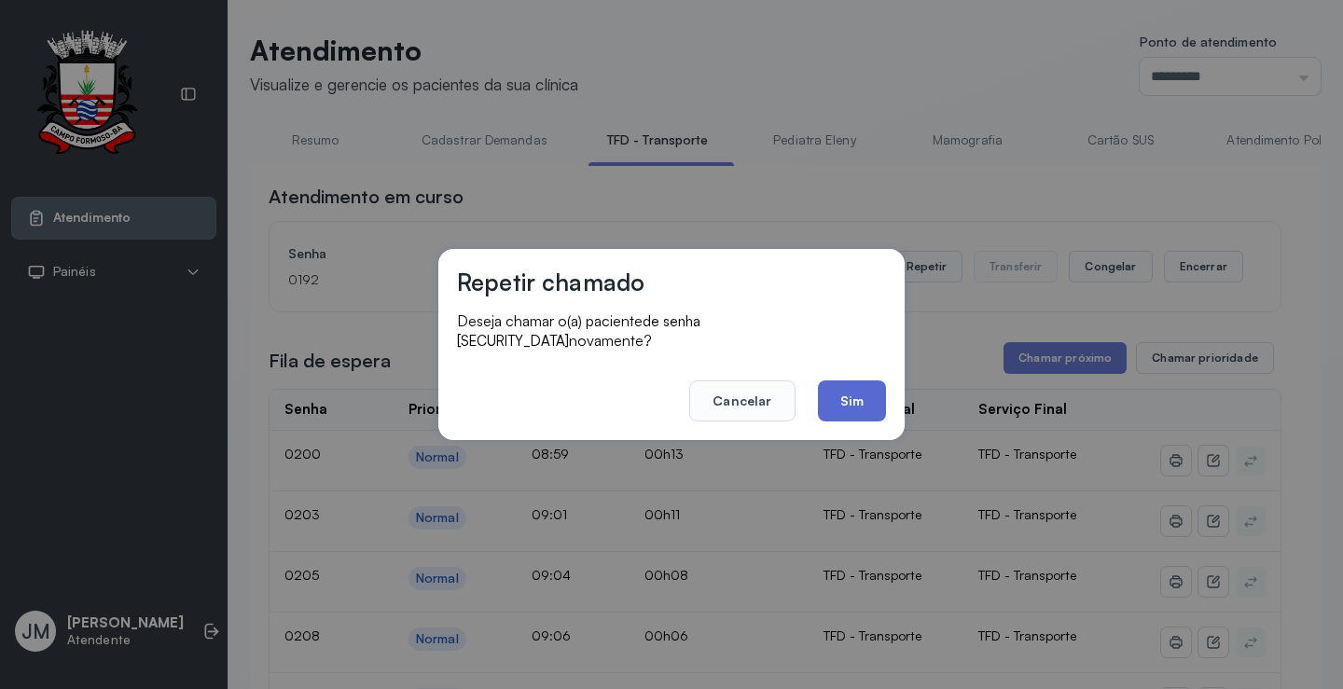
click at [861, 389] on button "Sim" at bounding box center [852, 400] width 68 height 41
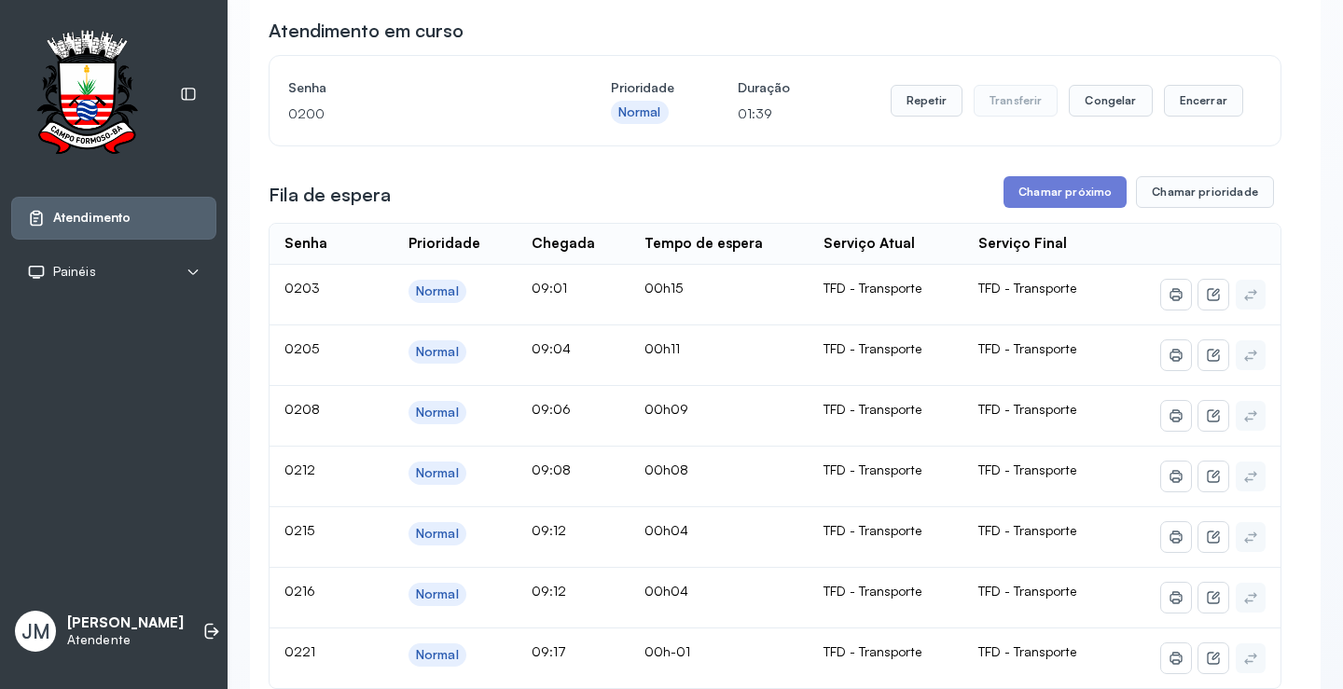
scroll to position [186, 0]
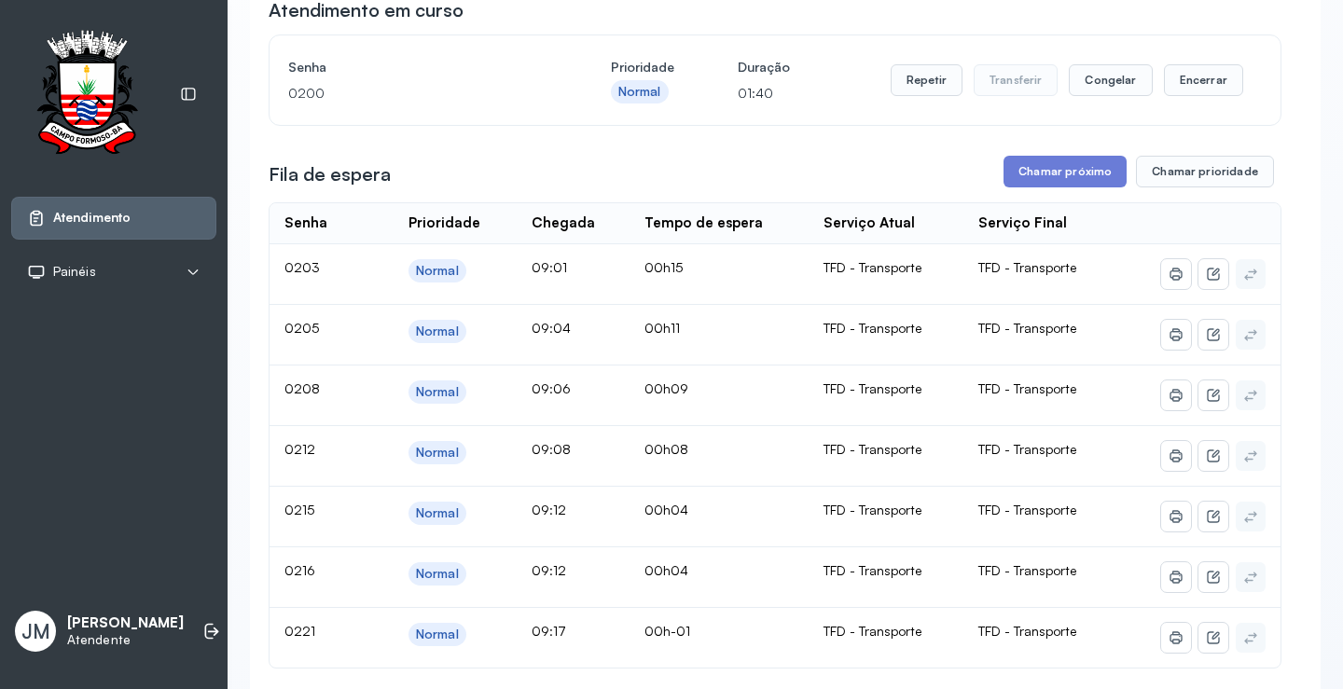
click at [1057, 167] on button "Chamar próximo" at bounding box center [1064, 172] width 123 height 32
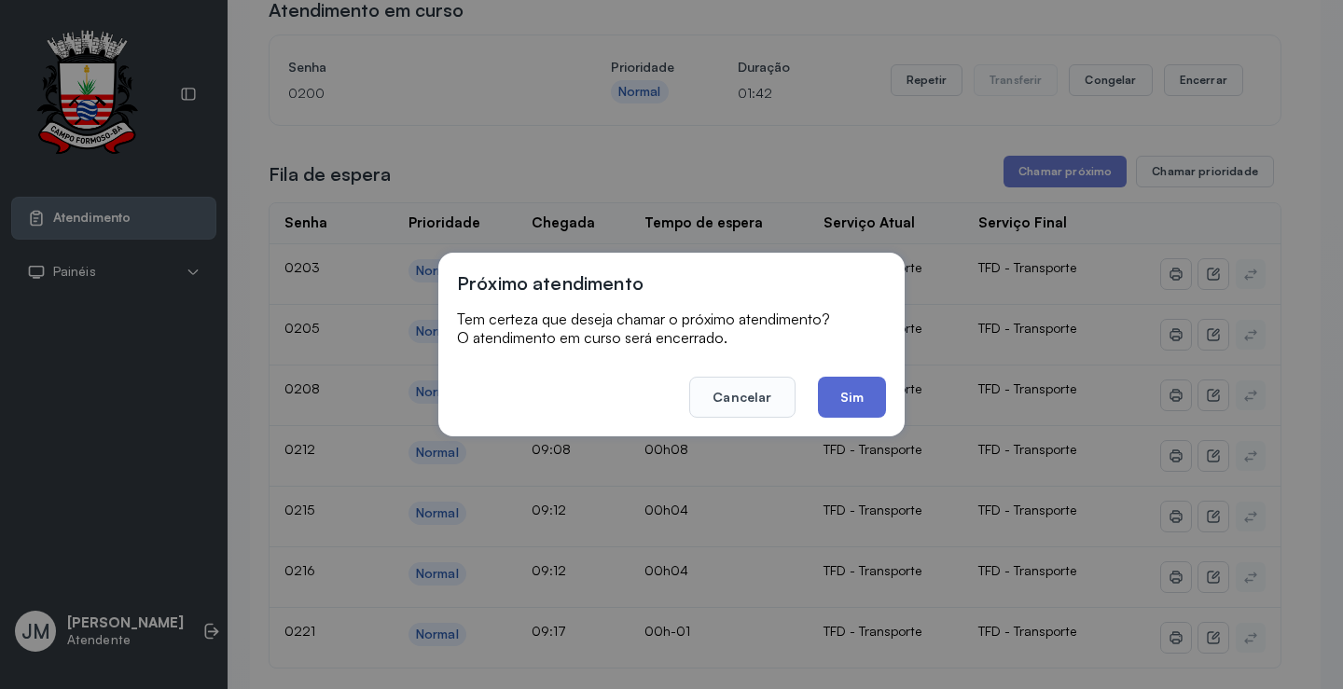
click at [855, 387] on button "Sim" at bounding box center [852, 397] width 68 height 41
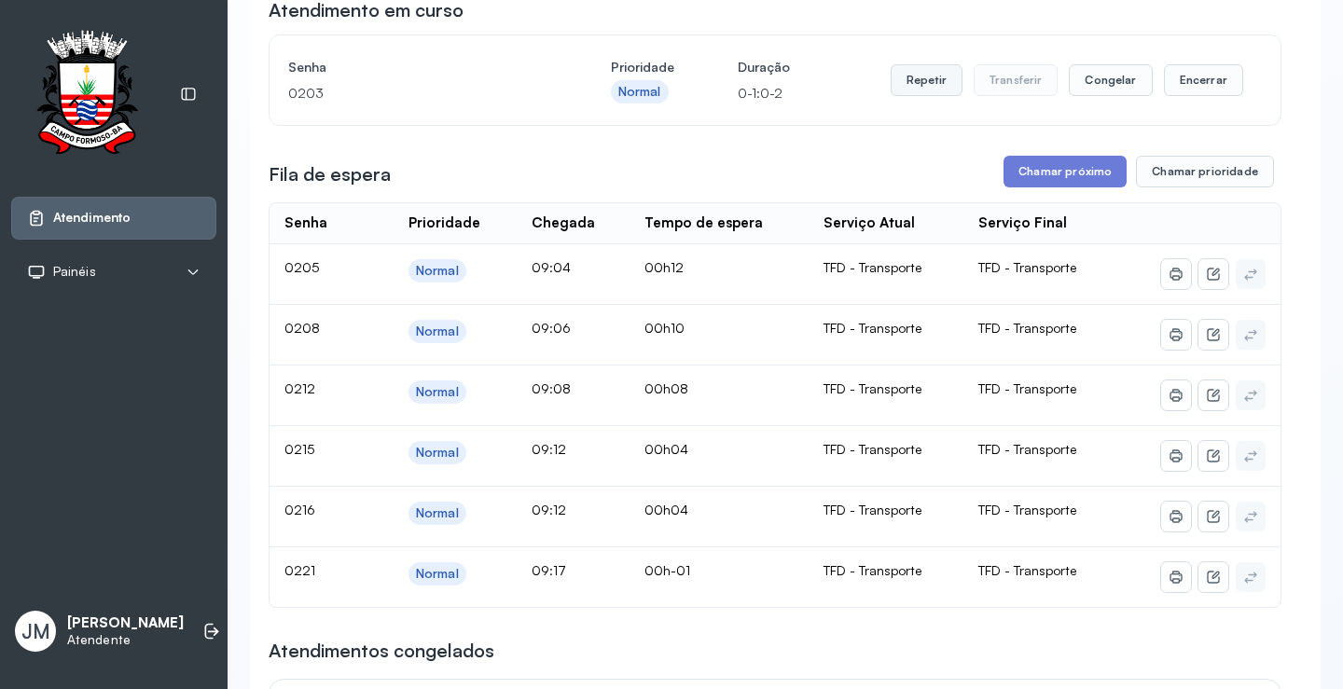
click at [930, 82] on button "Repetir" at bounding box center [926, 80] width 72 height 32
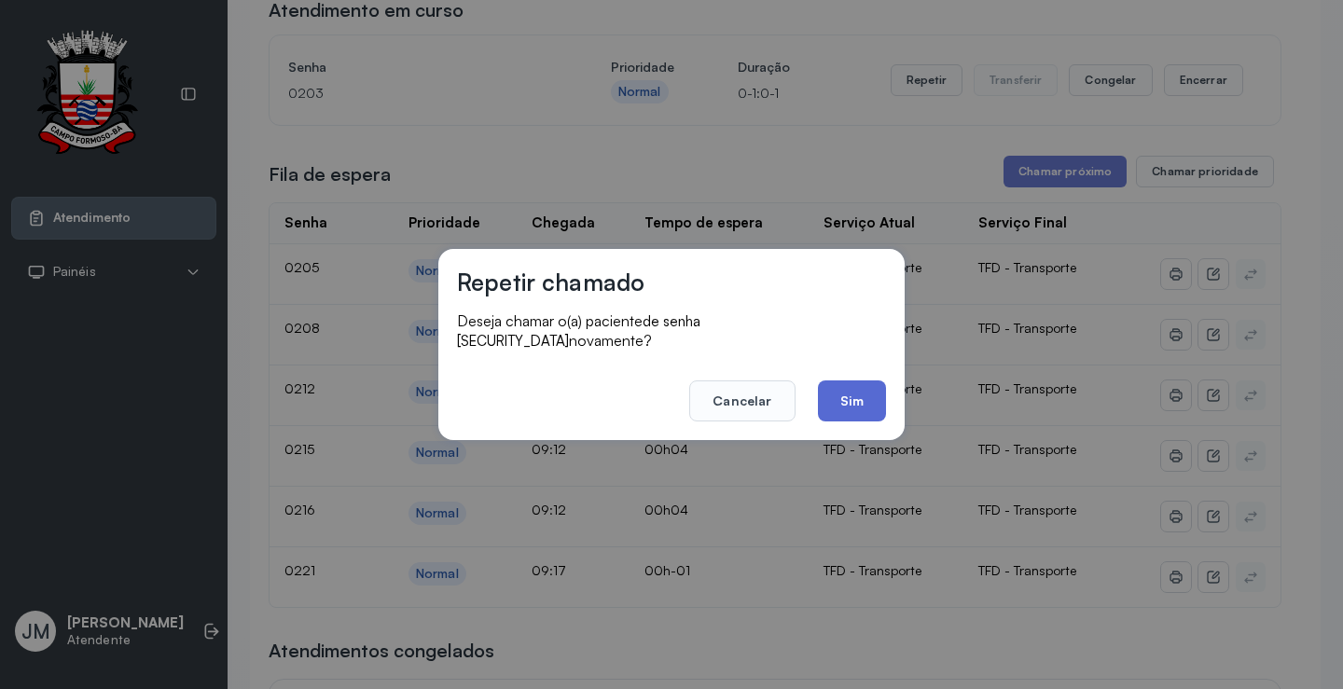
click at [857, 393] on button "Sim" at bounding box center [852, 400] width 68 height 41
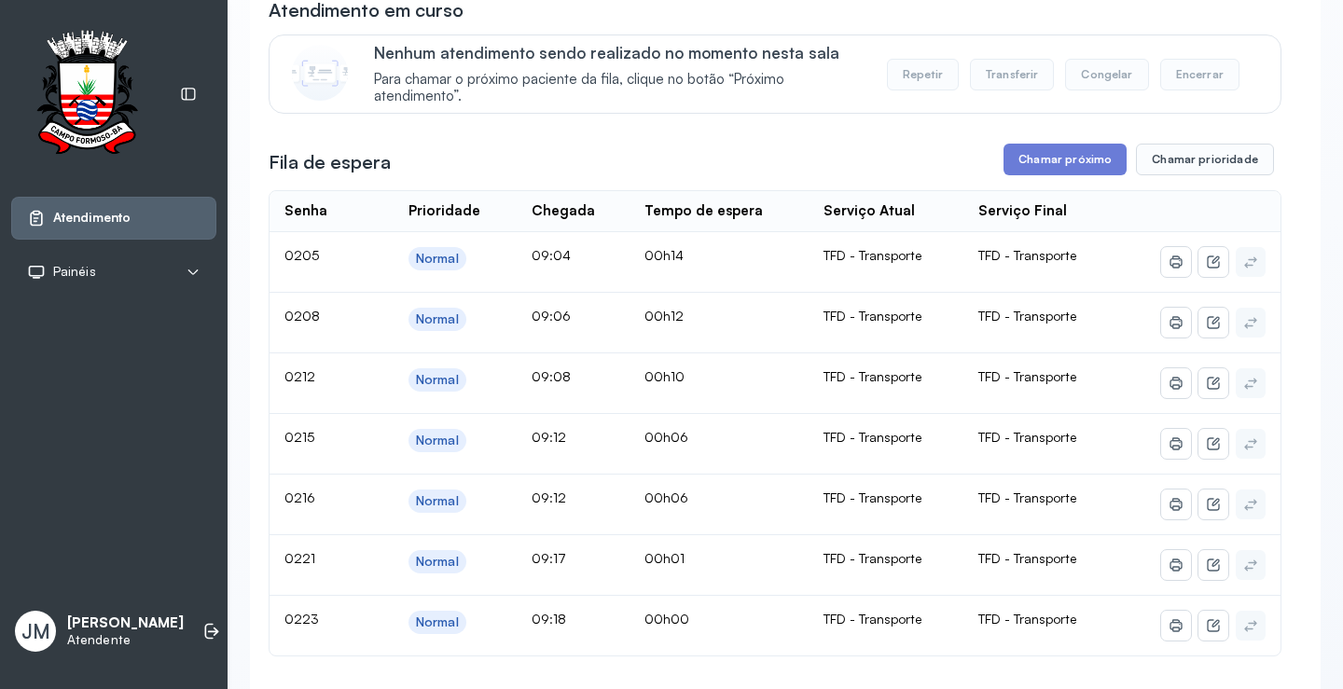
click at [1053, 163] on button "Chamar próximo" at bounding box center [1064, 160] width 123 height 32
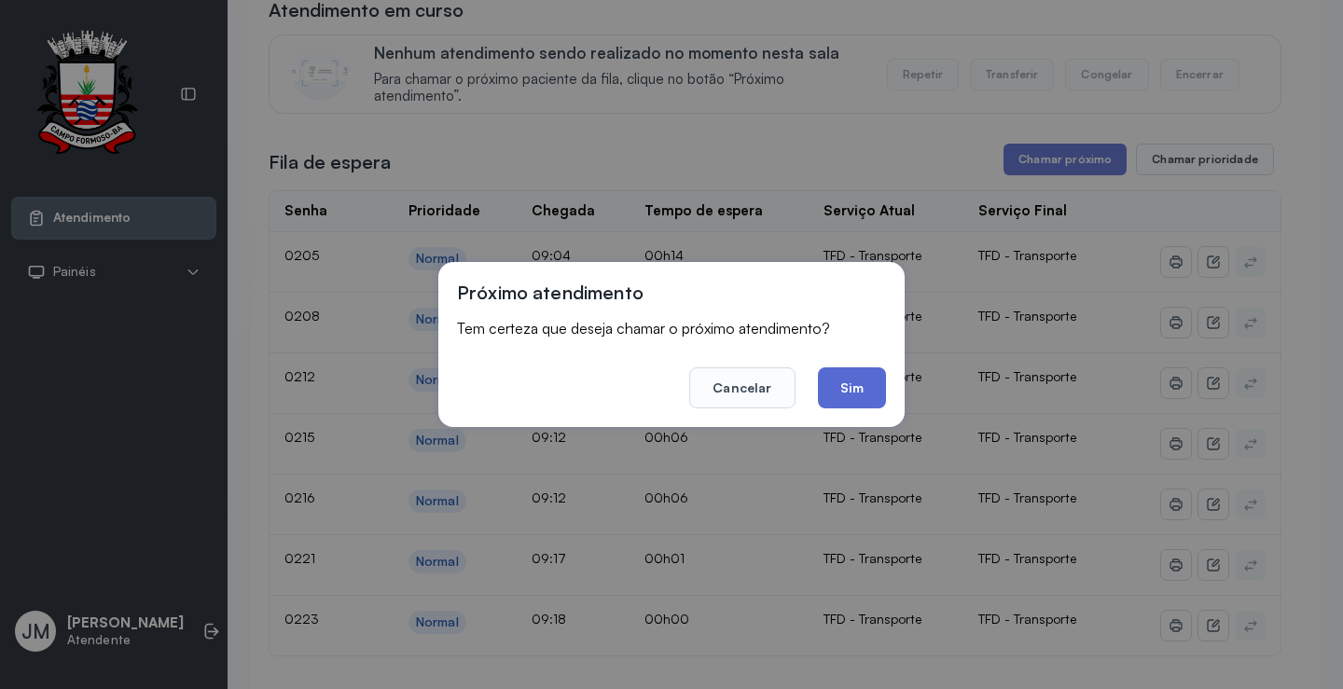
click at [852, 368] on button "Sim" at bounding box center [852, 387] width 68 height 41
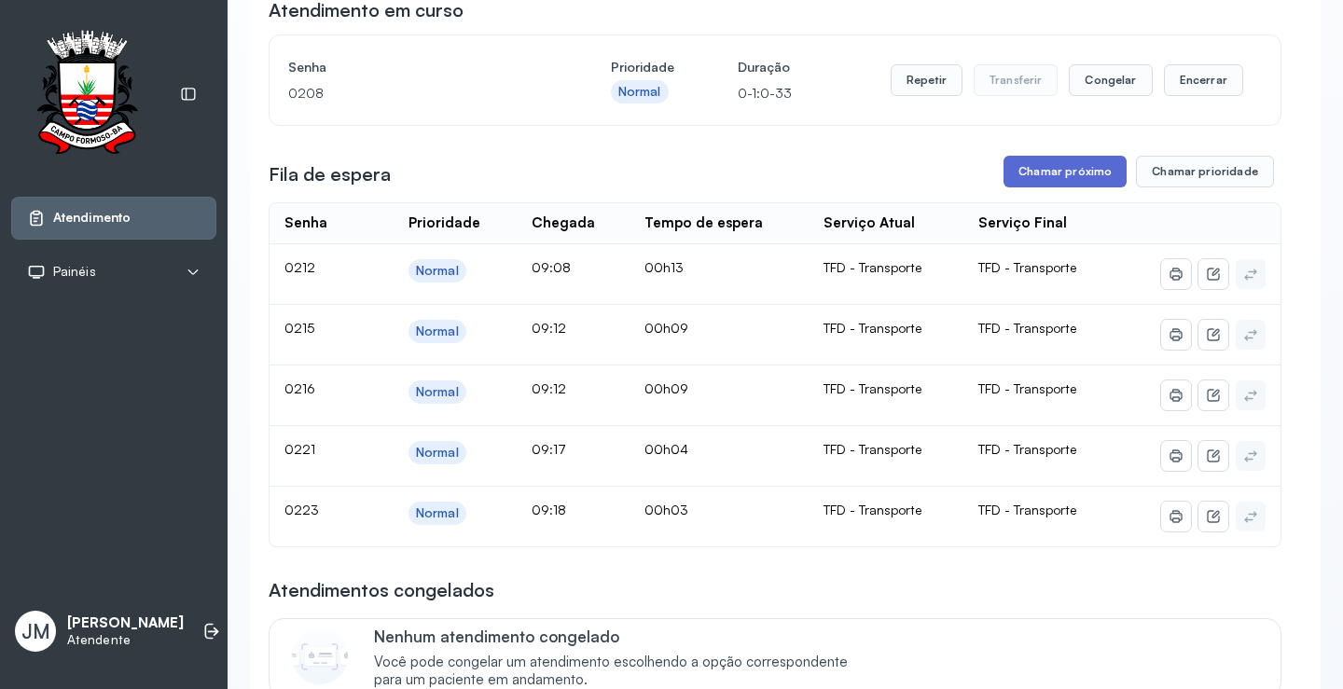
click at [1040, 179] on button "Chamar próximo" at bounding box center [1064, 172] width 123 height 32
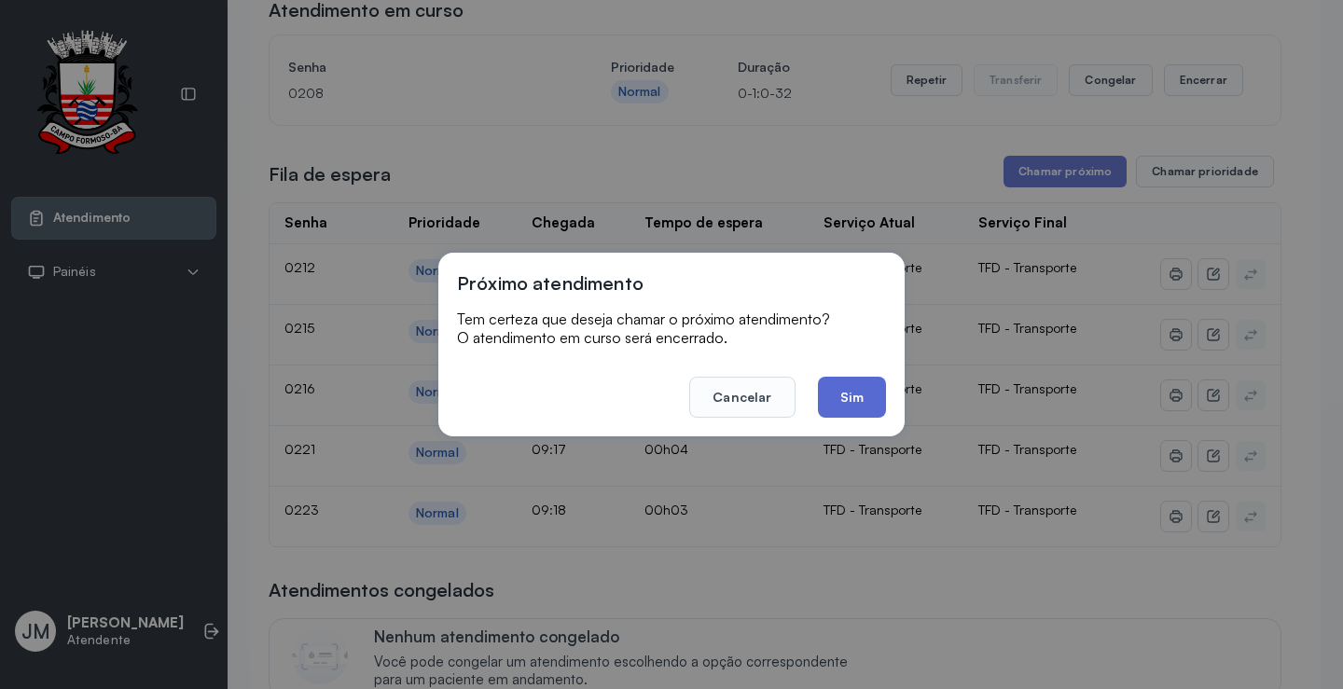
click at [848, 394] on button "Sim" at bounding box center [852, 397] width 68 height 41
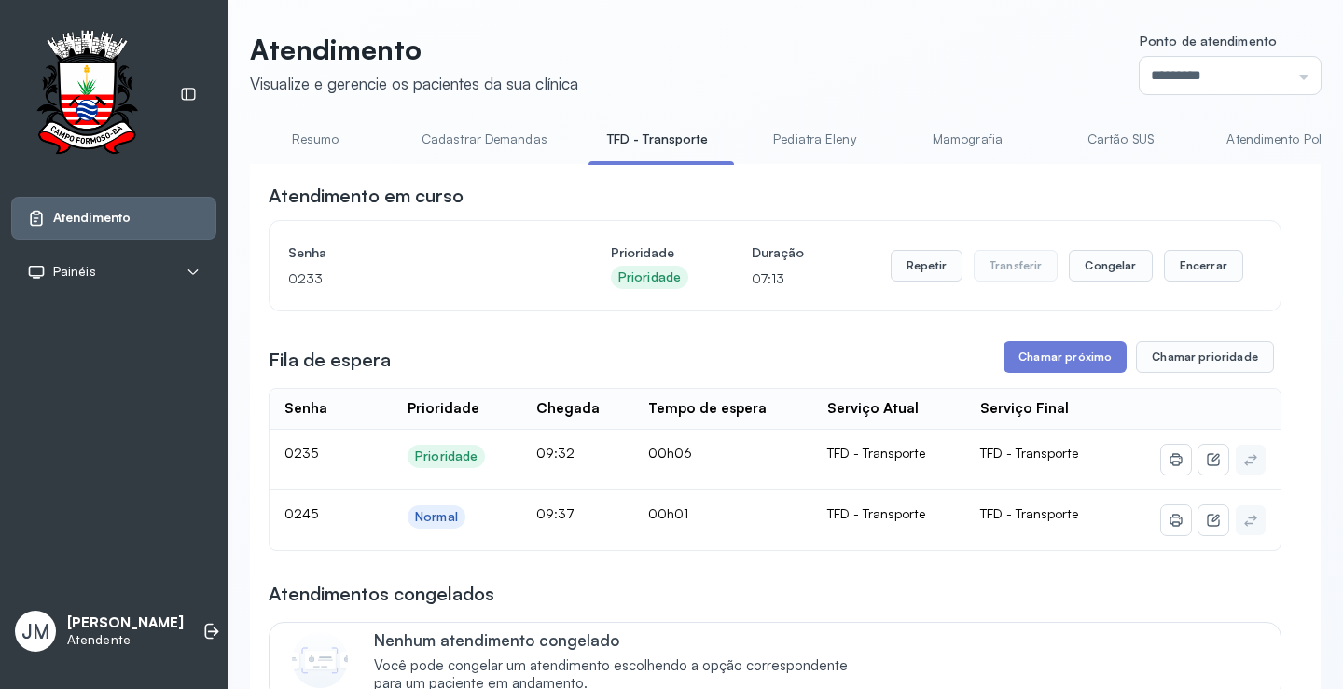
scroll to position [0, 0]
click at [315, 136] on link "Resumo" at bounding box center [315, 140] width 131 height 31
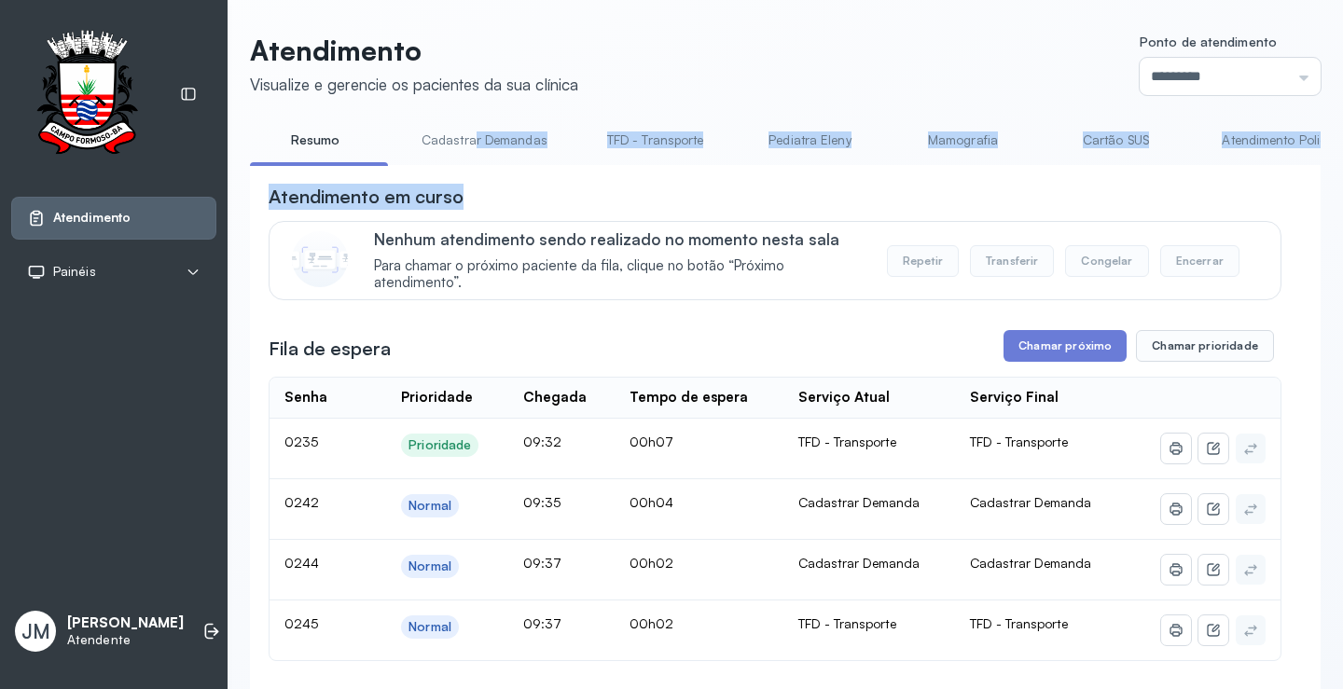
drag, startPoint x: 472, startPoint y: 165, endPoint x: 632, endPoint y: 185, distance: 161.6
click at [630, 191] on div "Atendimento em curso" at bounding box center [775, 197] width 1013 height 26
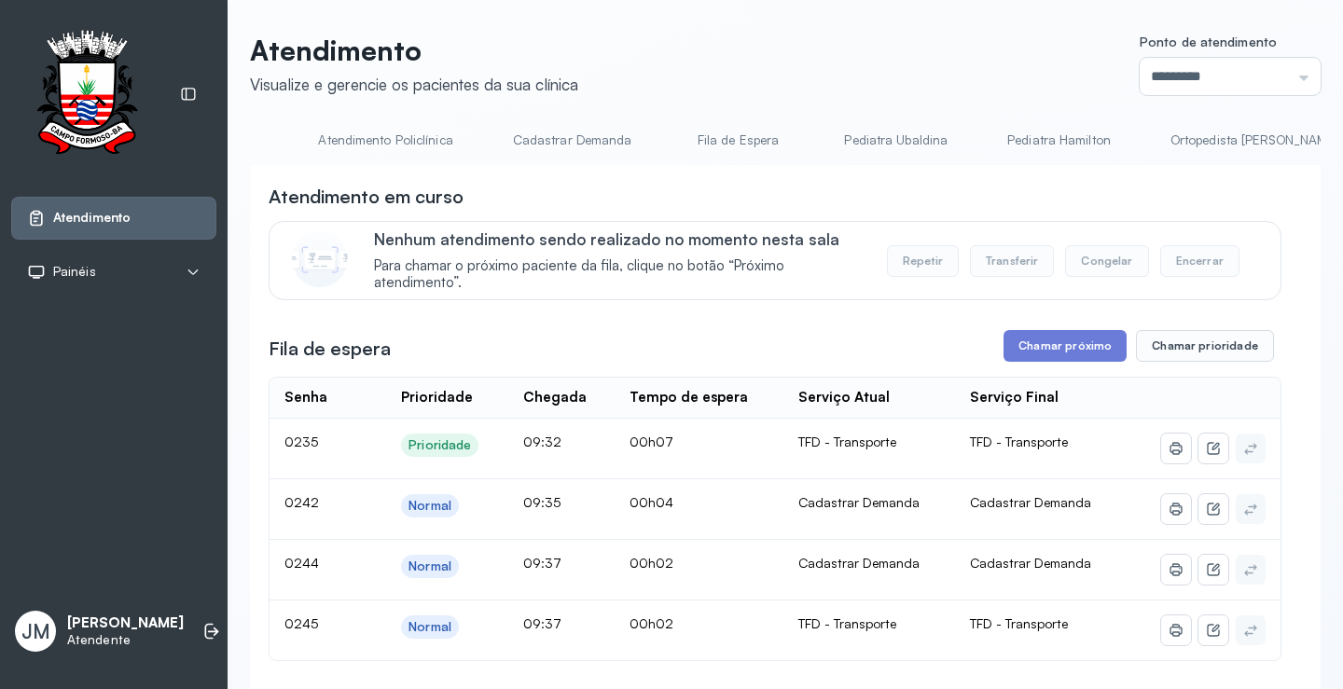
scroll to position [0, 918]
click at [537, 139] on link "Cadastrar Demanda" at bounding box center [557, 140] width 157 height 31
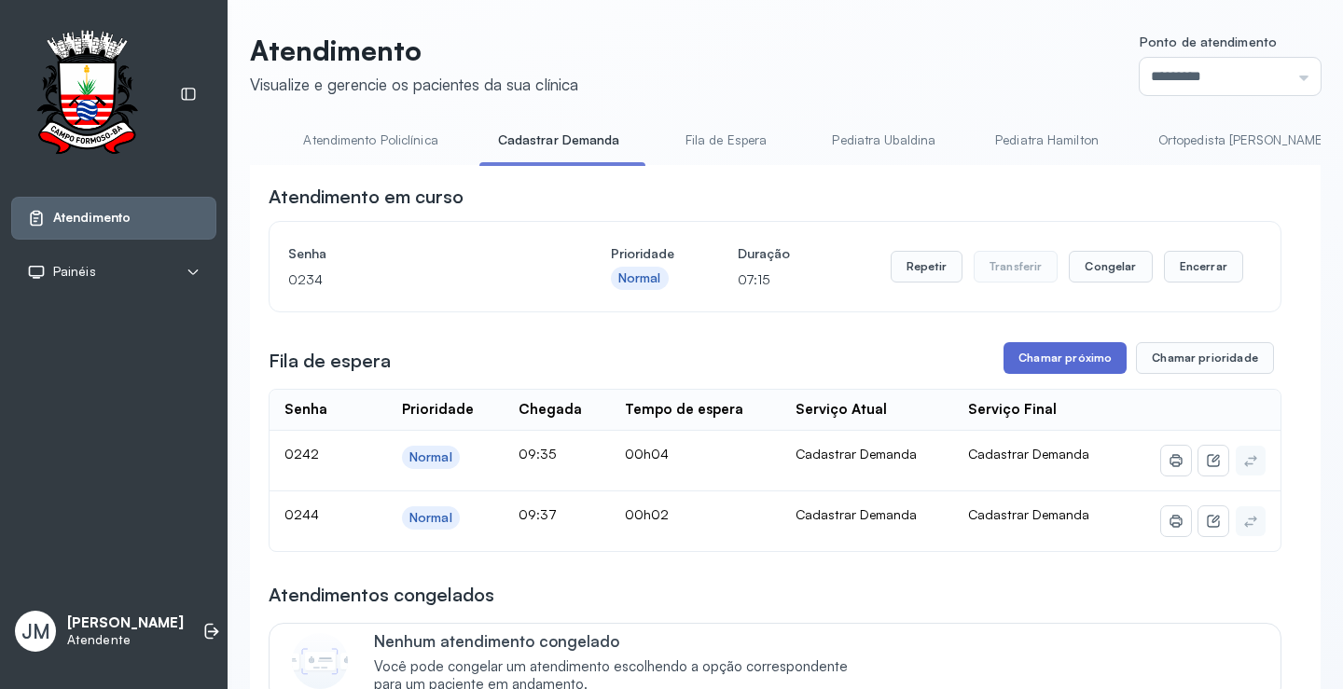
click at [1015, 369] on button "Chamar próximo" at bounding box center [1064, 358] width 123 height 32
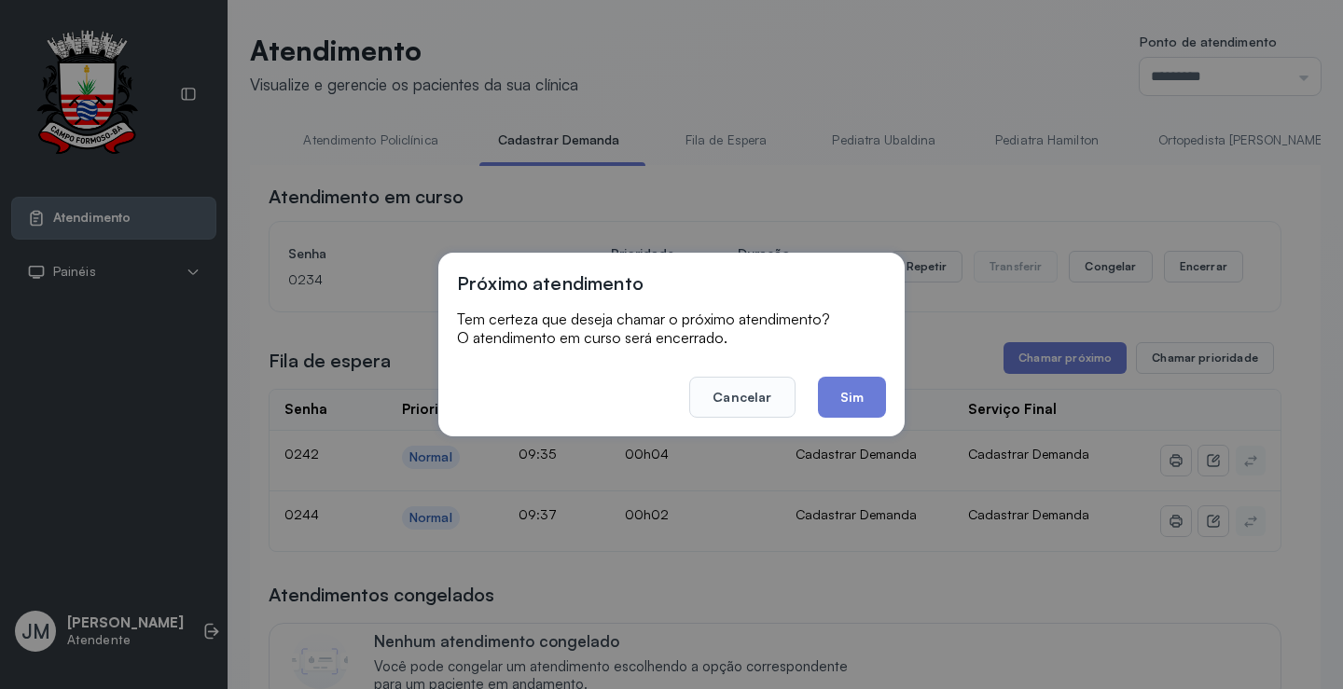
click at [858, 387] on button "Sim" at bounding box center [852, 397] width 68 height 41
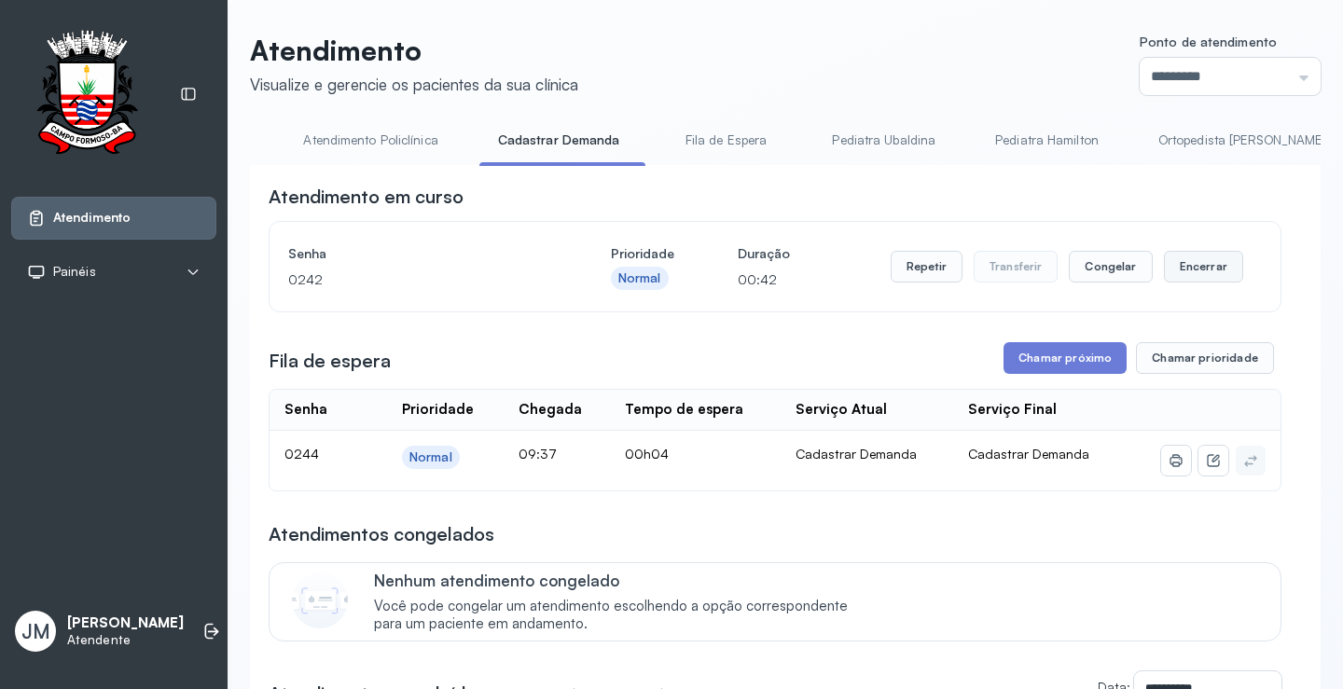
click at [1189, 268] on button "Encerrar" at bounding box center [1203, 267] width 79 height 32
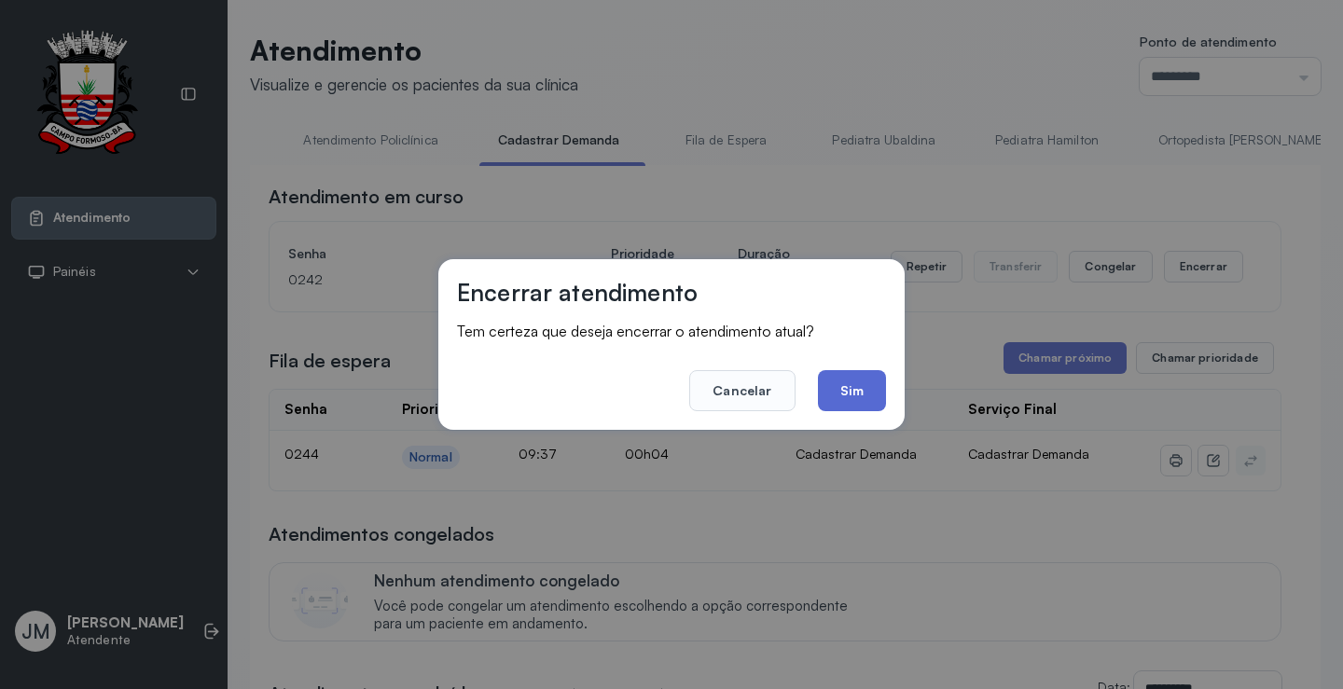
click at [856, 380] on button "Sim" at bounding box center [852, 390] width 68 height 41
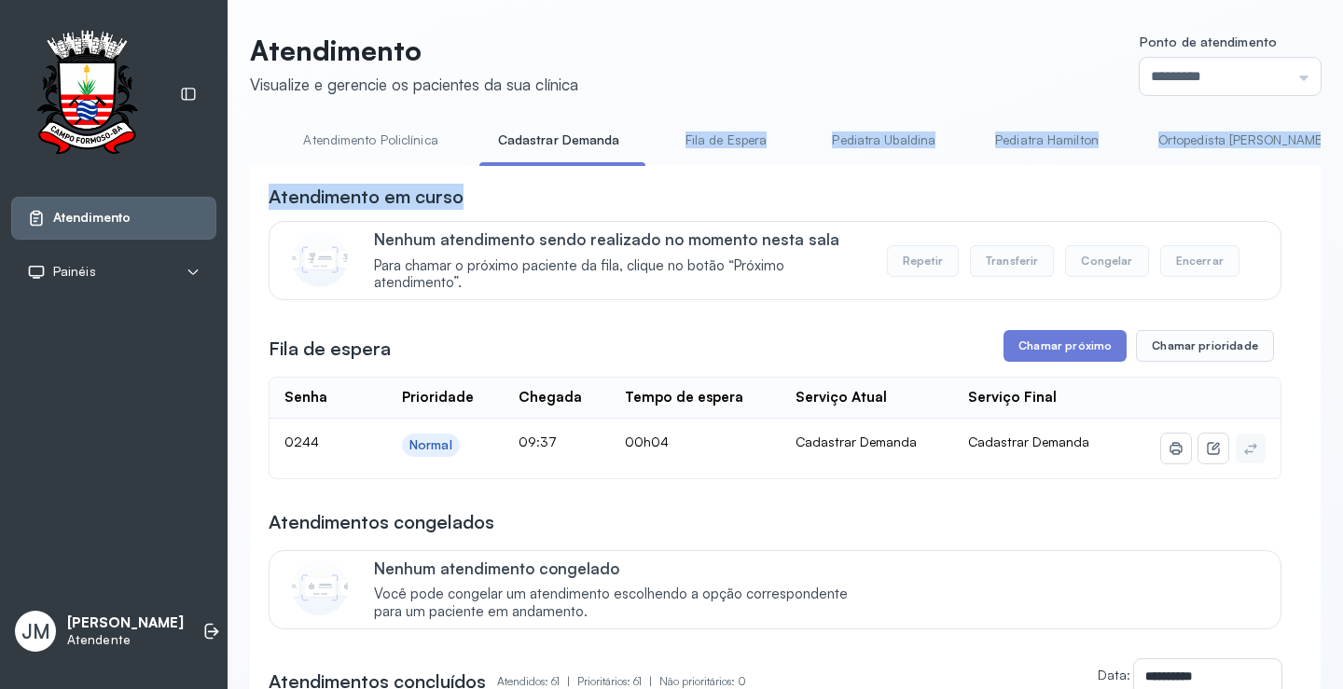
drag, startPoint x: 655, startPoint y: 165, endPoint x: 592, endPoint y: 175, distance: 63.3
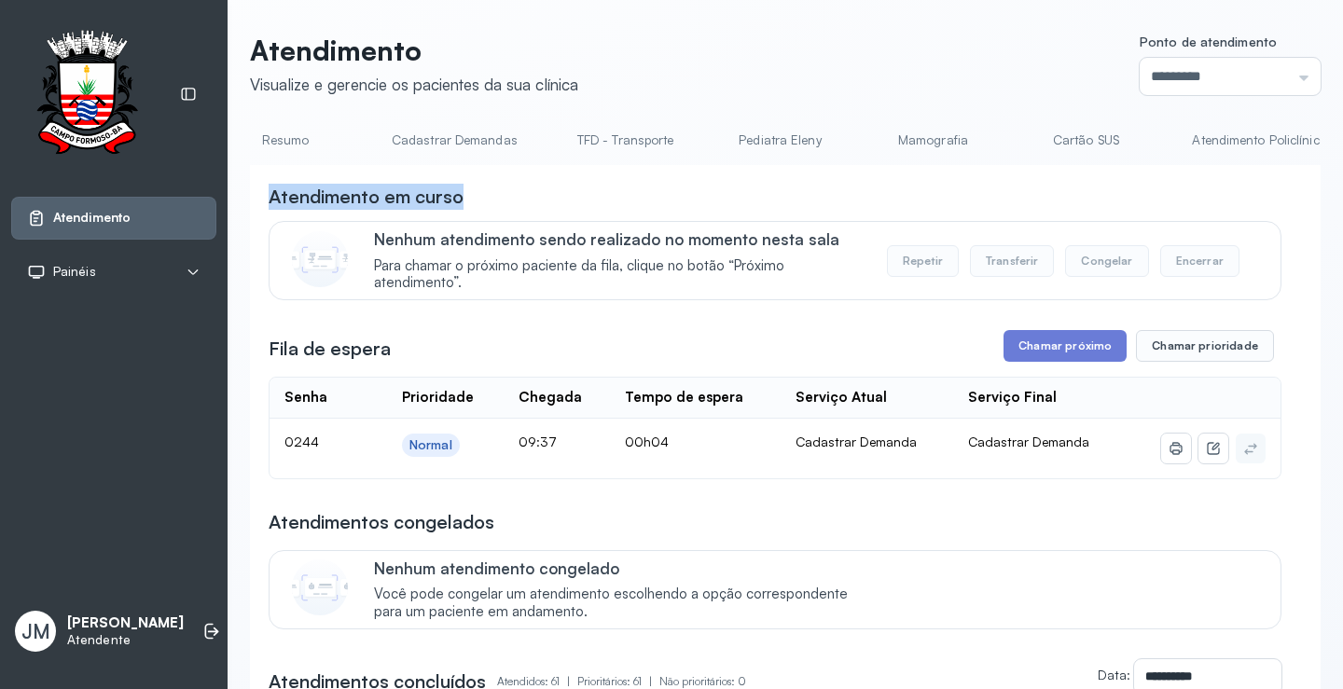
scroll to position [0, 0]
click at [647, 136] on link "TFD - Transporte" at bounding box center [655, 140] width 134 height 31
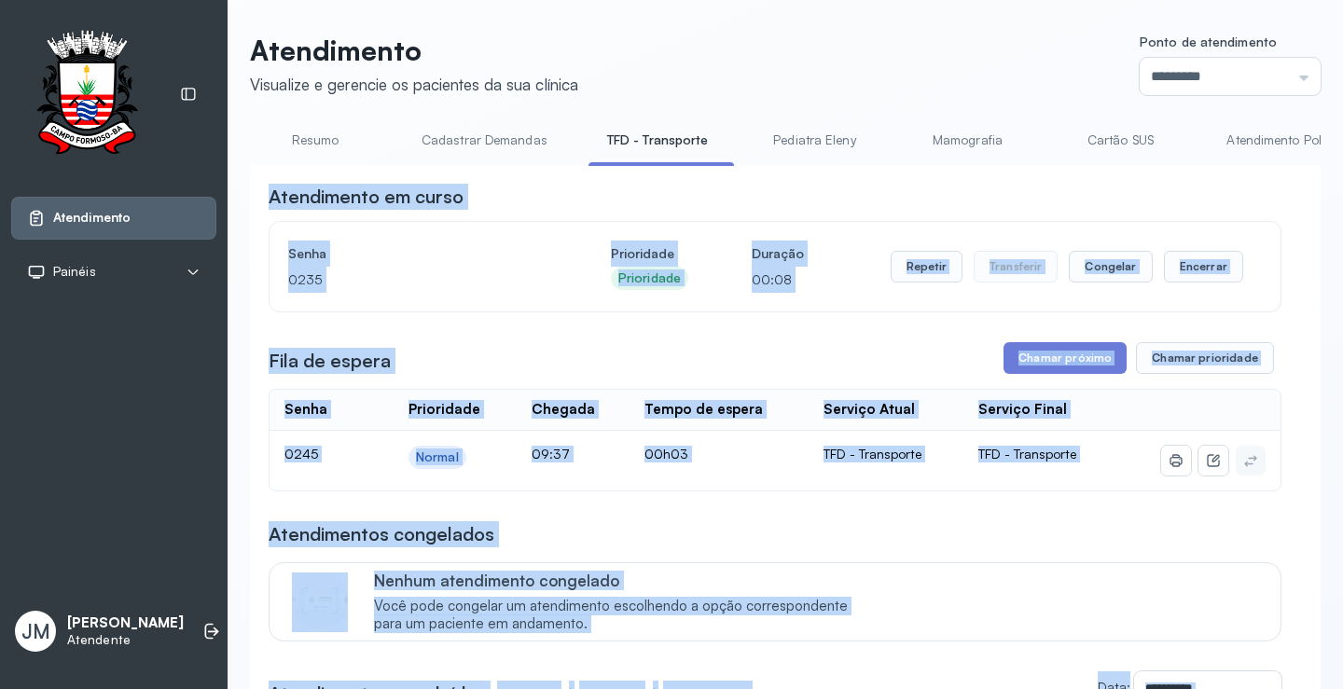
click at [829, 351] on div "Fila de espera Chamar próximo Chamar prioridade" at bounding box center [775, 358] width 1013 height 32
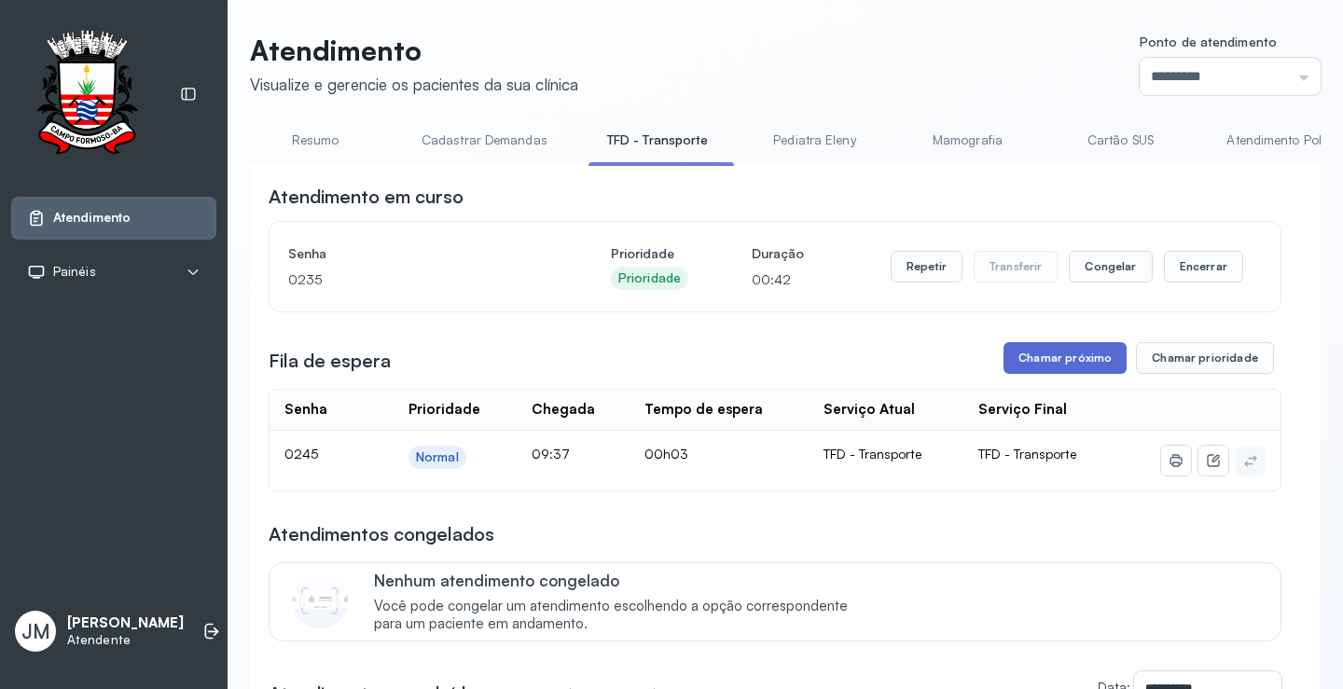
click at [1054, 361] on button "Chamar próximo" at bounding box center [1064, 358] width 123 height 32
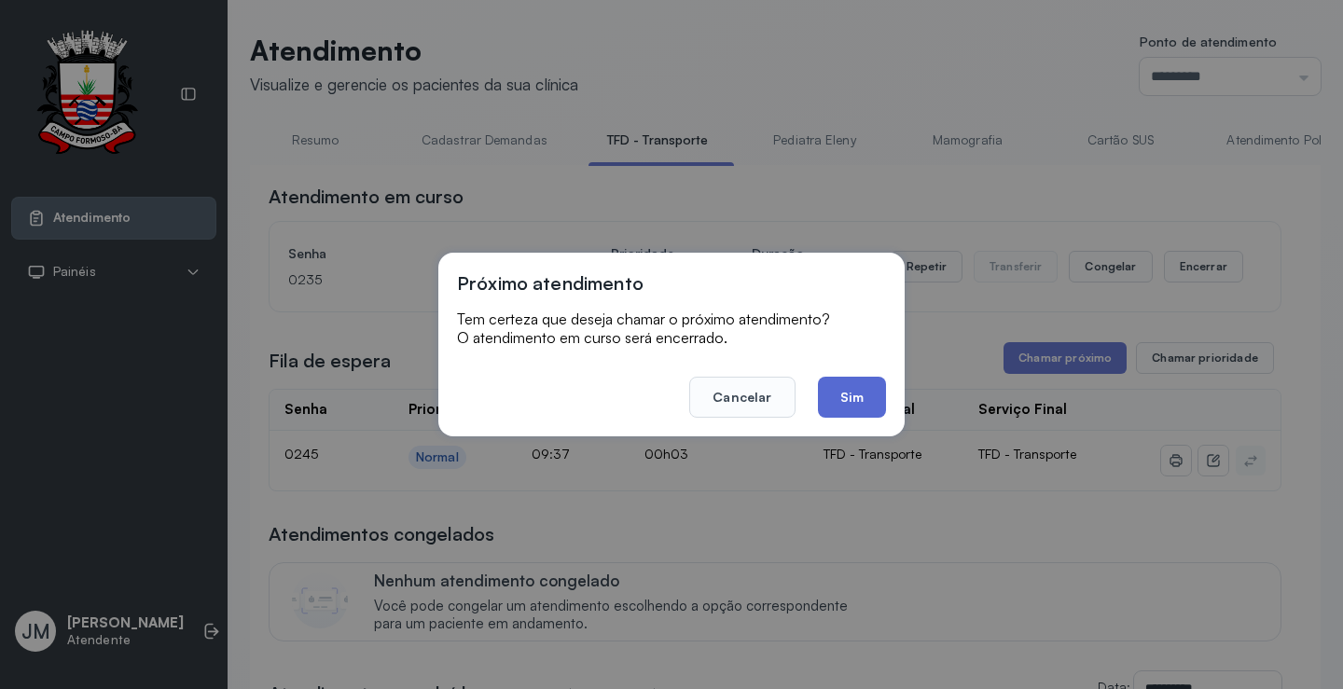
click at [847, 388] on button "Sim" at bounding box center [852, 397] width 68 height 41
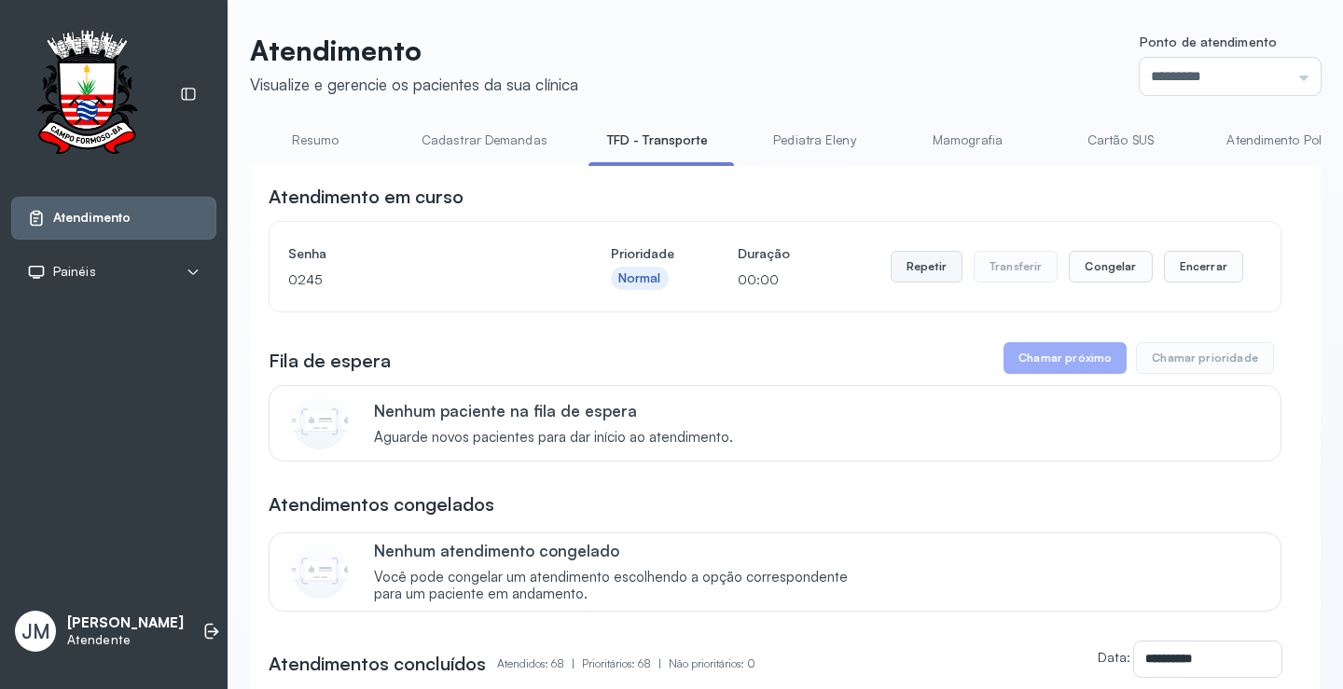
click at [922, 262] on button "Repetir" at bounding box center [926, 267] width 72 height 32
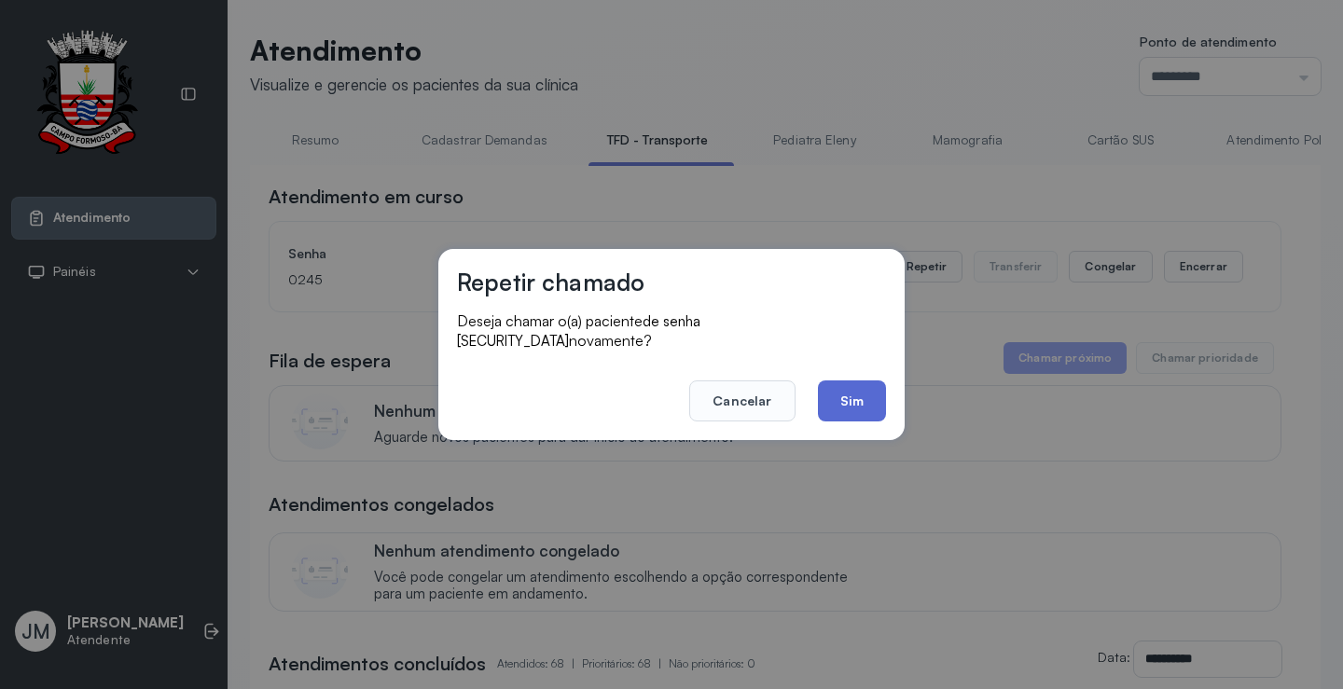
click at [871, 393] on button "Sim" at bounding box center [852, 400] width 68 height 41
